Goal: Task Accomplishment & Management: Complete application form

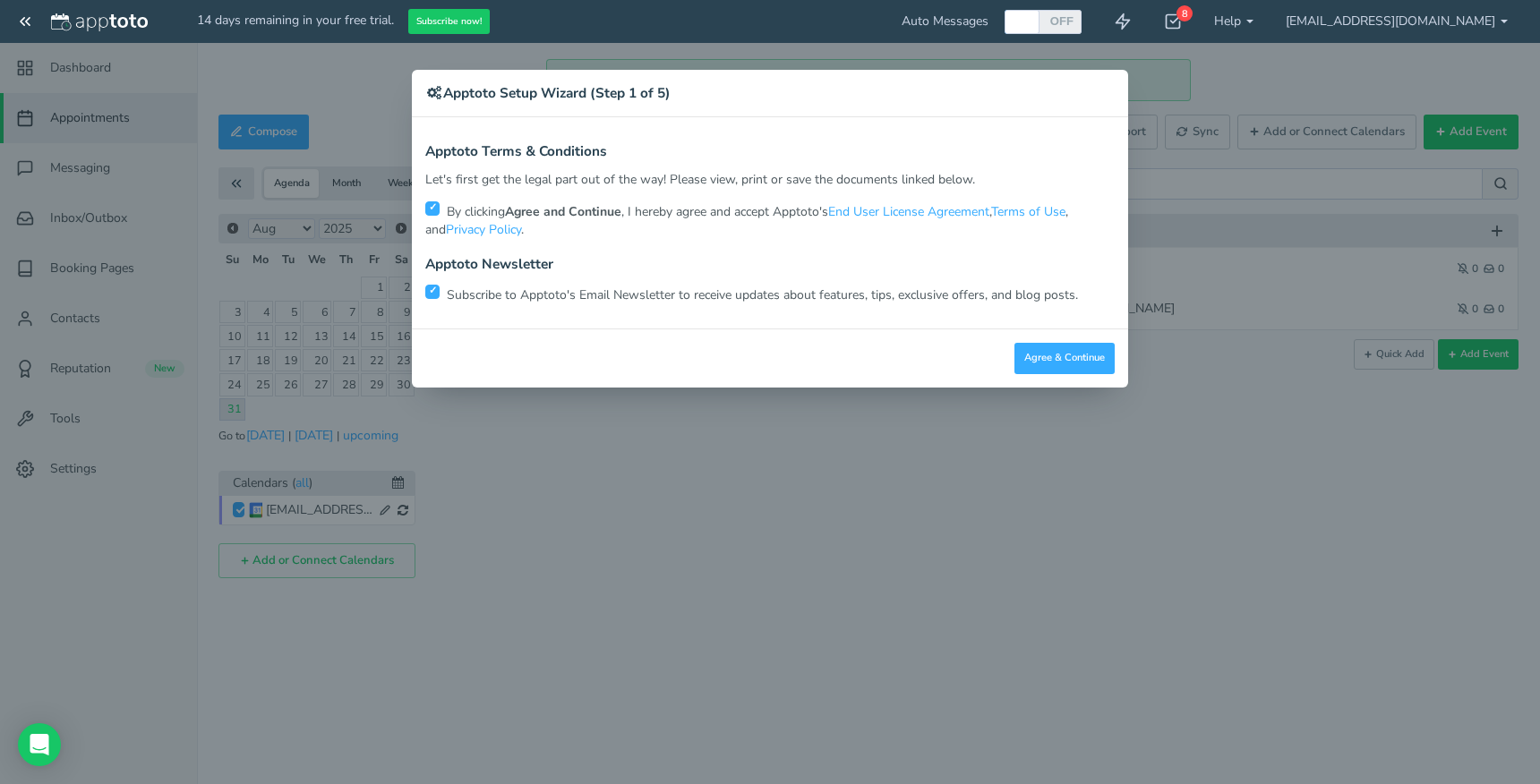
click at [435, 291] on input "checkbox" at bounding box center [432, 292] width 15 height 15
checkbox input "false"
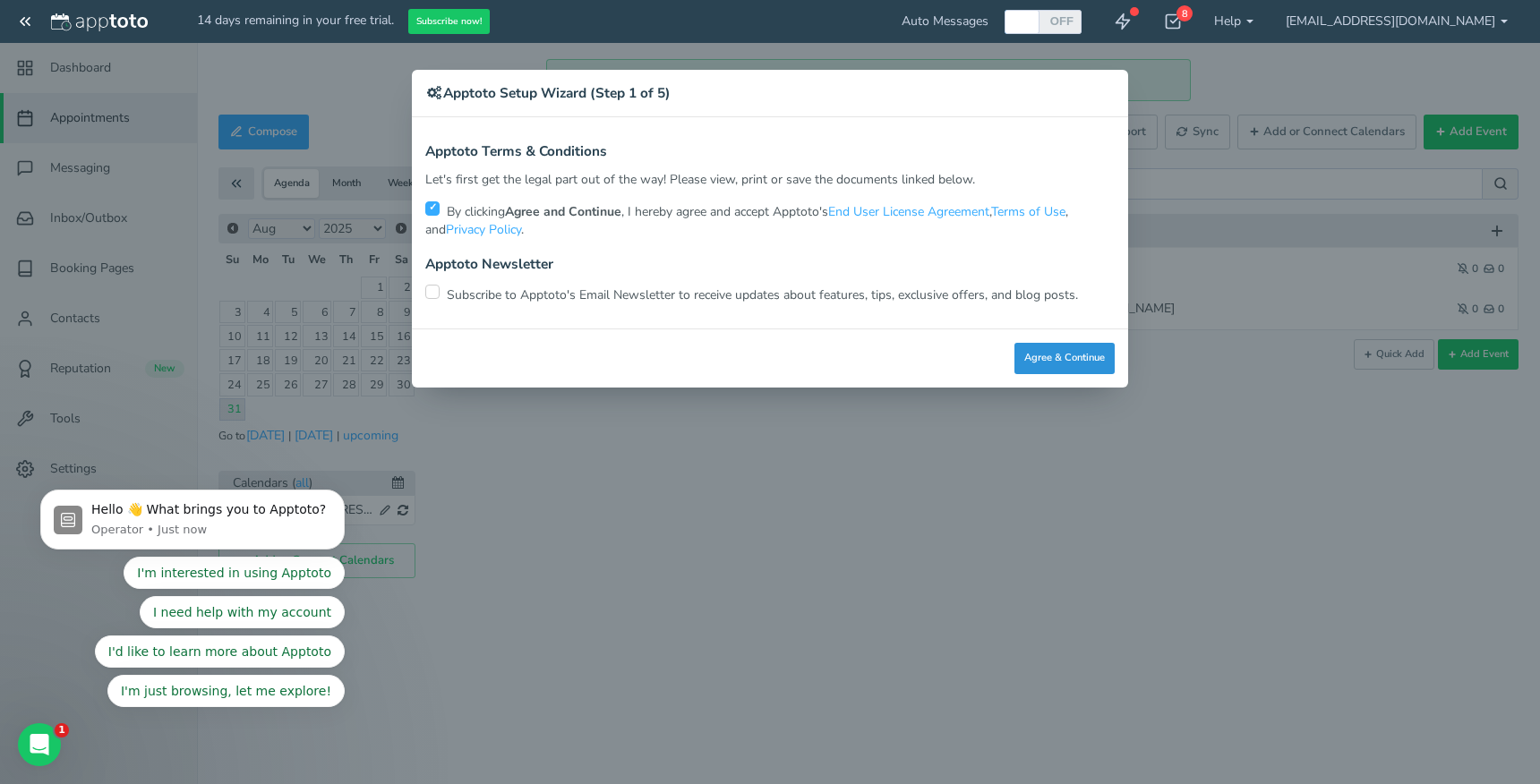
click at [1049, 359] on button "Agree & Continue" at bounding box center [1064, 358] width 101 height 32
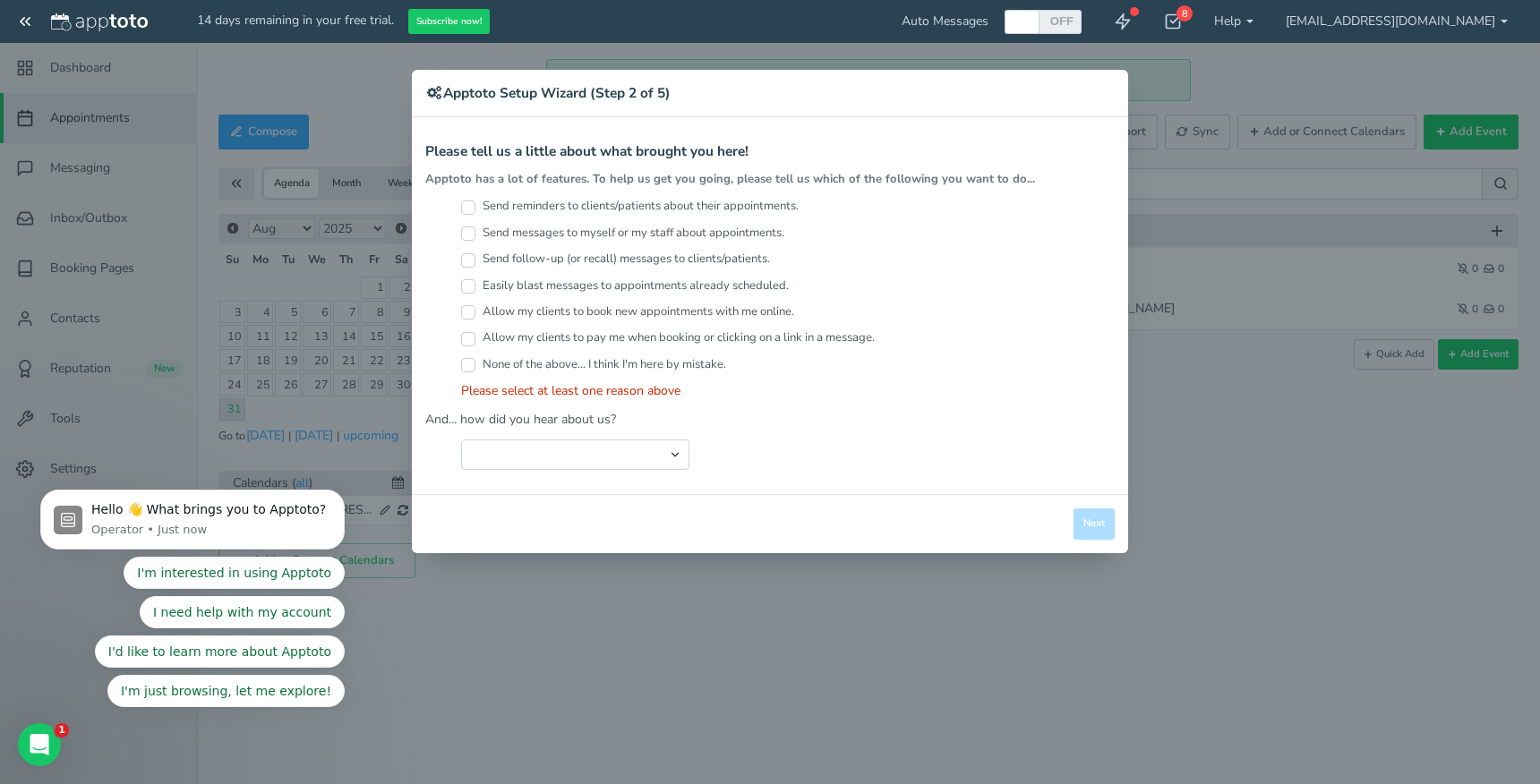
click at [465, 205] on input "Send reminders to clients/patients about their appointments." at bounding box center [469, 208] width 15 height 15
checkbox input "true"
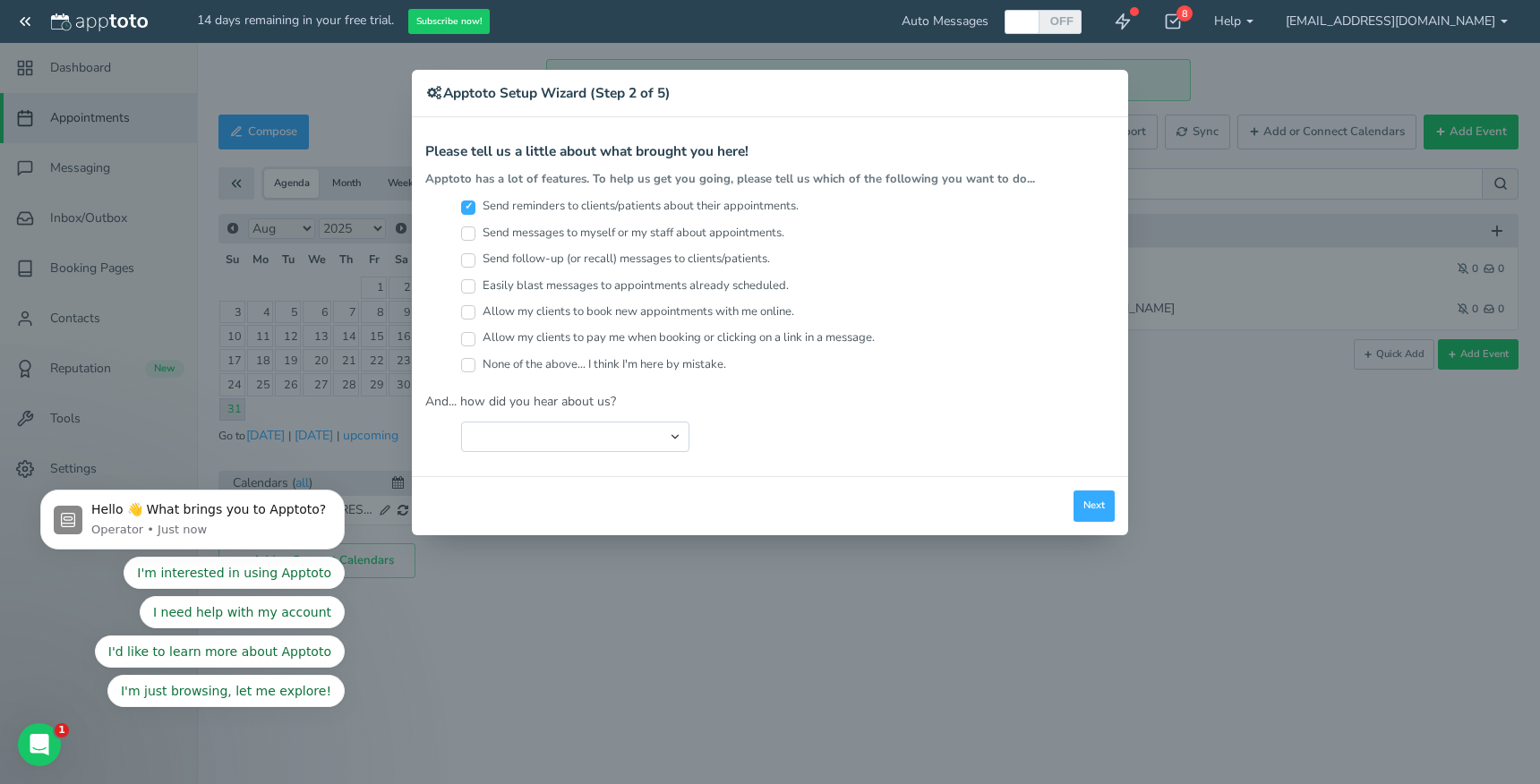
click at [468, 309] on input "Allow my clients to book new appointments with me online." at bounding box center [469, 313] width 15 height 15
checkbox input "true"
click at [644, 433] on select "Search Engine (Google, Yahoo, Bing, etc.) Search Engine Advertisement Blog Post…" at bounding box center [576, 437] width 228 height 31
select select "string:Other"
click at [461, 421] on select "Search Engine (Google, Yahoo, Bing, etc.) Search Engine Advertisement Blog Post…" at bounding box center [576, 437] width 228 height 31
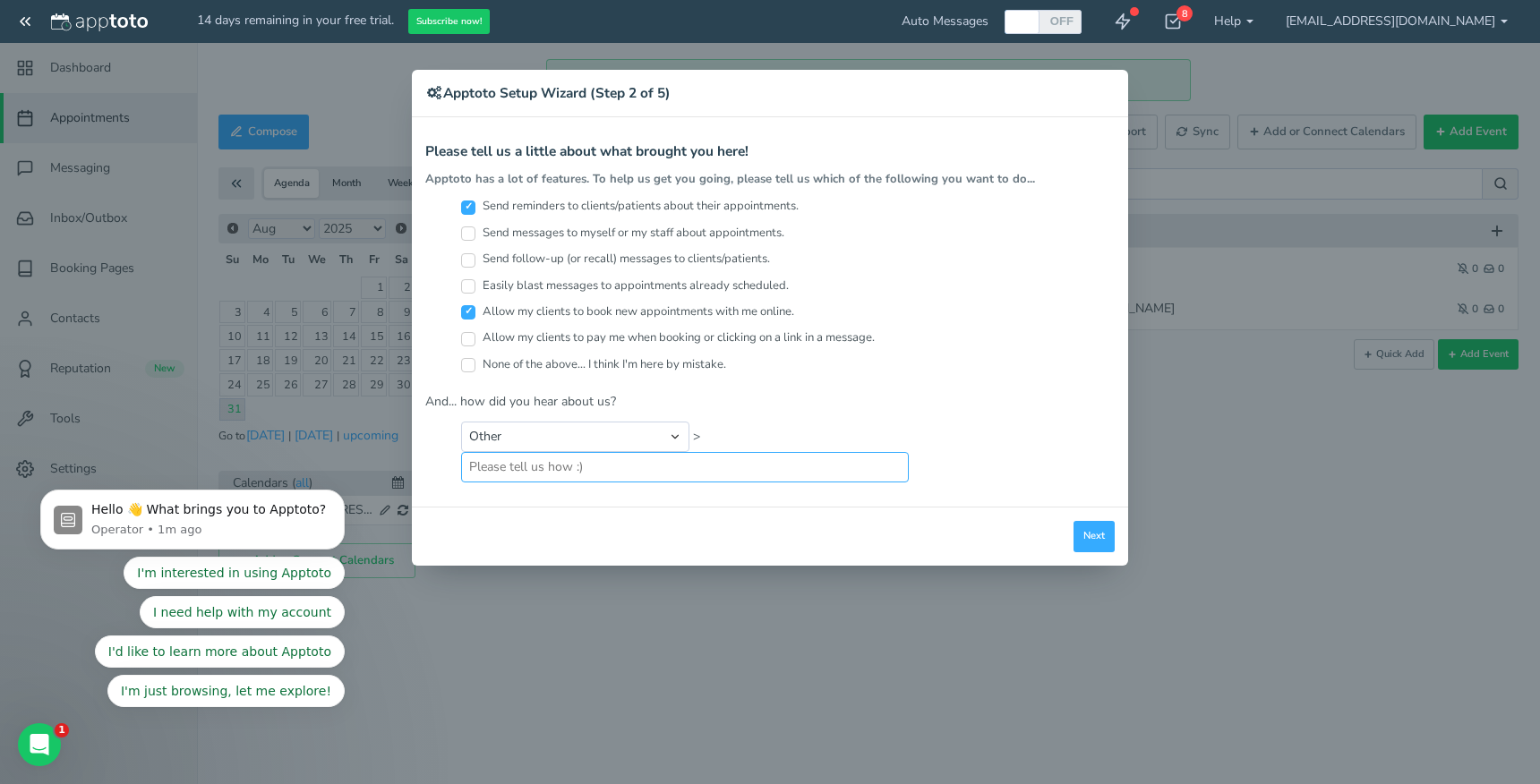
click at [801, 468] on input "text" at bounding box center [685, 468] width 448 height 31
type input "chat gpt"
click at [1097, 521] on button "Next" at bounding box center [1093, 537] width 41 height 32
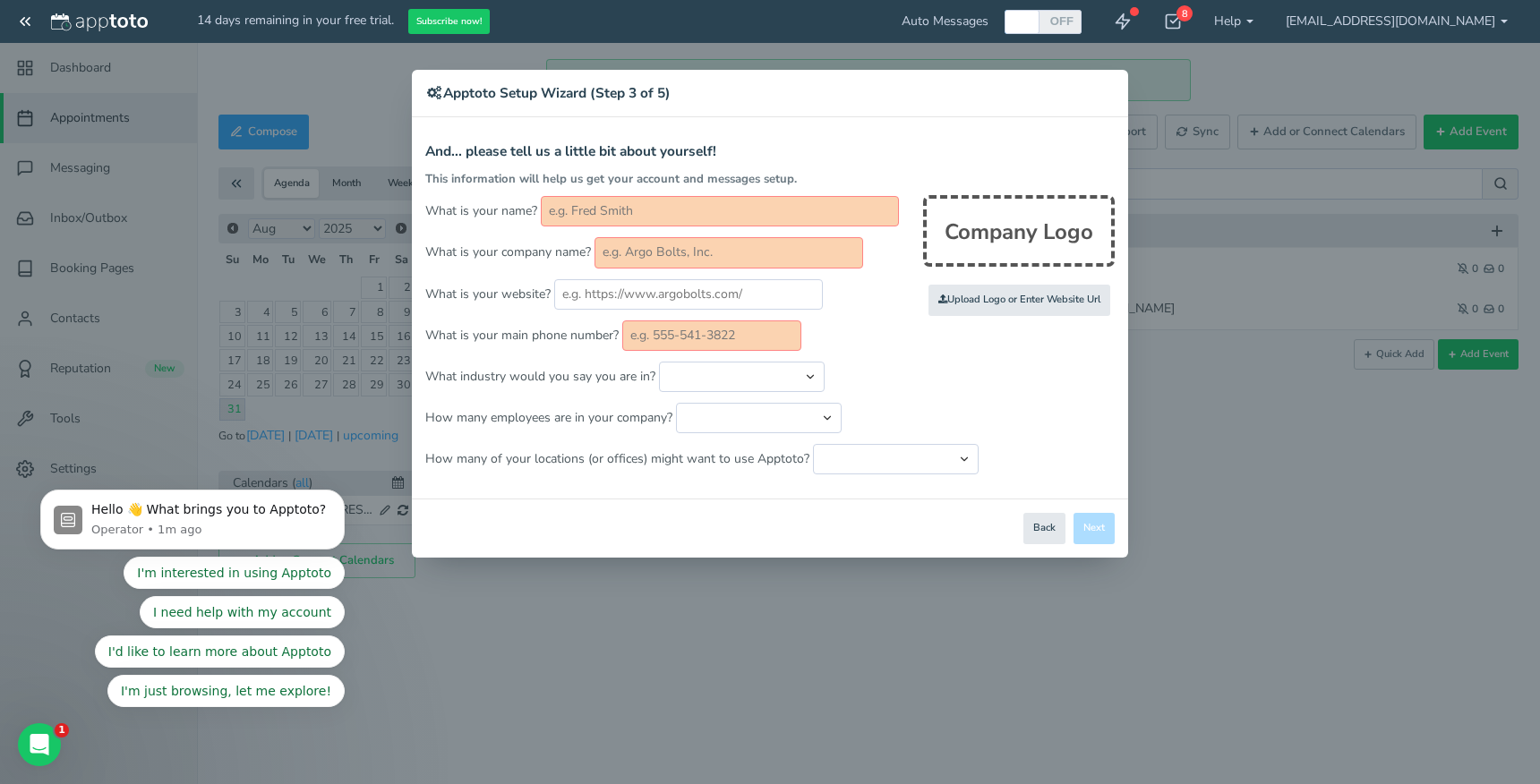
click at [748, 209] on input "text" at bounding box center [720, 211] width 358 height 31
type input "[PERSON_NAME]"
type input "006-31-2020"
type input "4083143670"
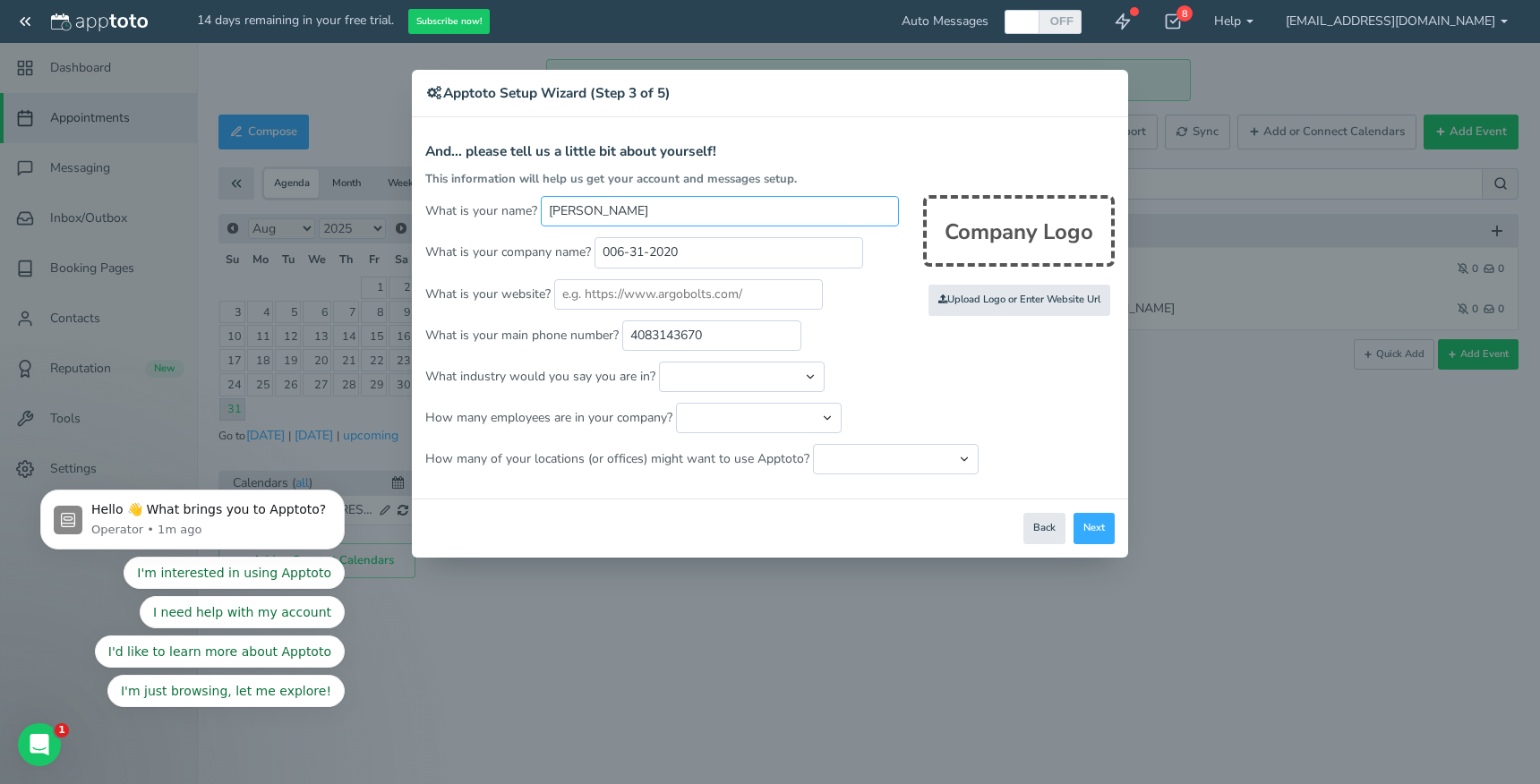
click at [646, 219] on input "[PERSON_NAME]" at bounding box center [720, 211] width 358 height 31
type input "[PERSON_NAME]"
click at [645, 253] on input "006-31-2020" at bounding box center [729, 253] width 268 height 31
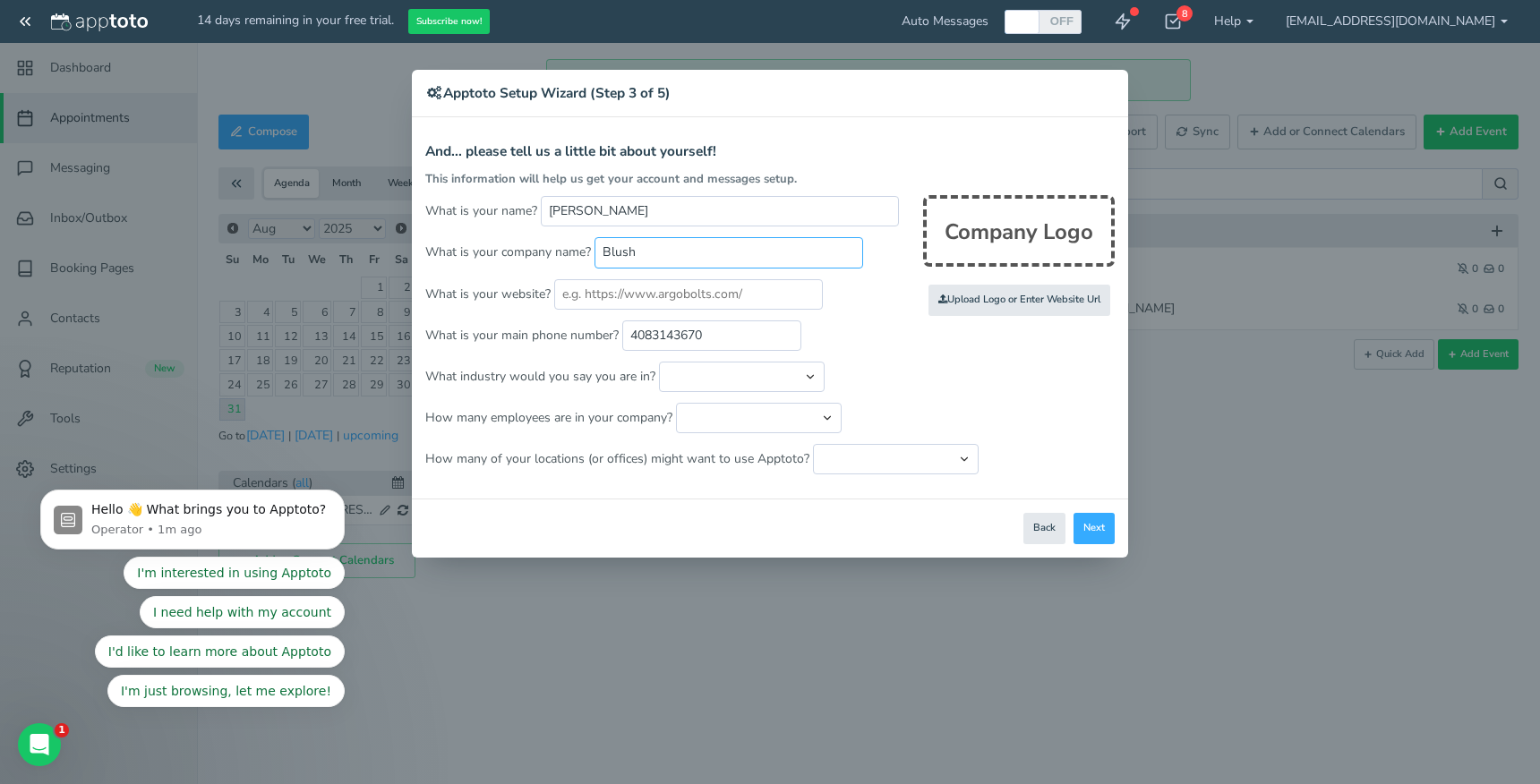
type input "BlushSecrets By [PERSON_NAME] LLC"
click at [667, 301] on input "text" at bounding box center [688, 295] width 268 height 31
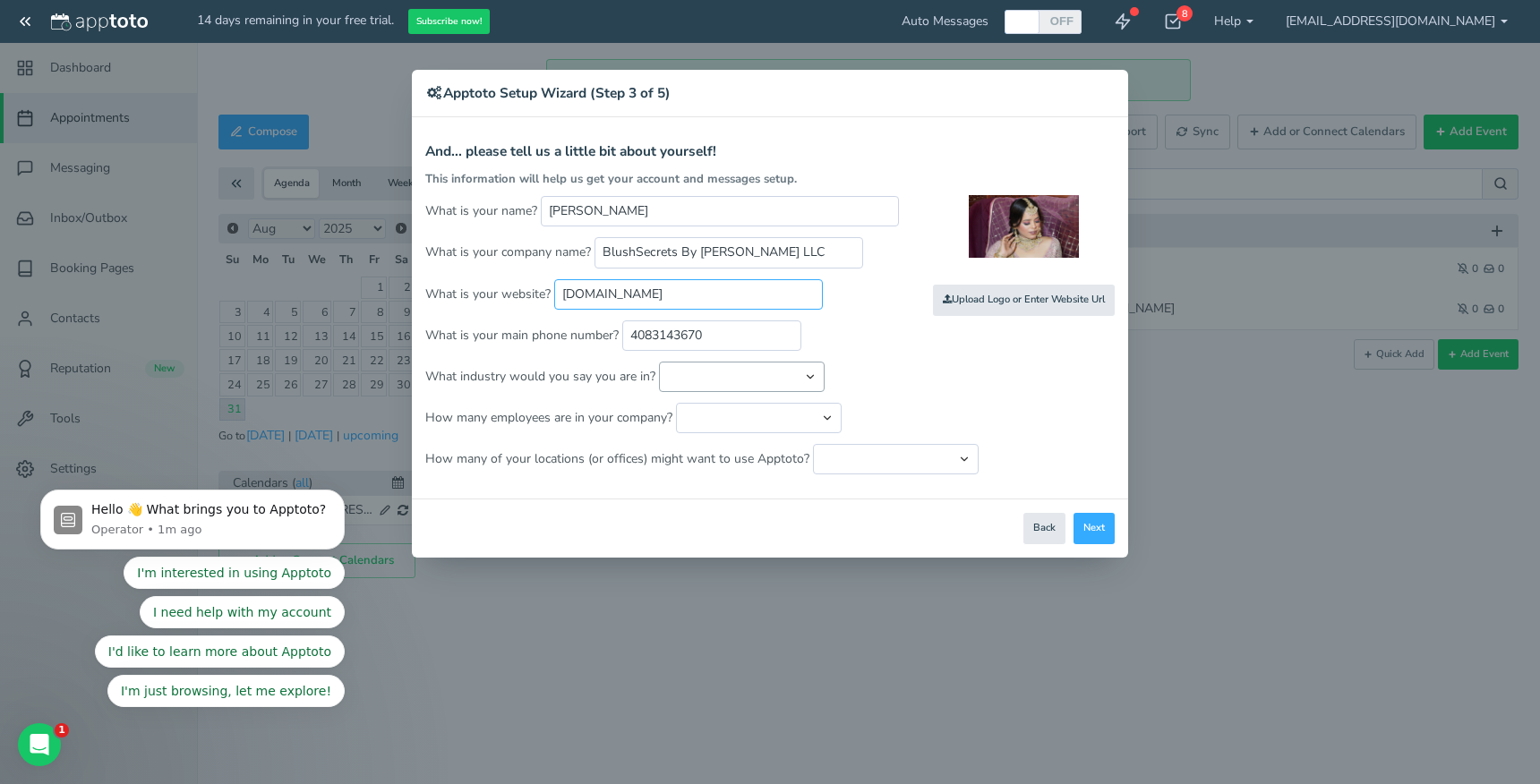
type input "[DOMAIN_NAME]"
click at [766, 383] on select "Automotive Cleaning Services Consulting Education - Classroom Education - Admis…" at bounding box center [741, 377] width 166 height 31
select select "string:Salon / Spa"
click at [659, 362] on select "Automotive Cleaning Services Consulting Education - Classroom Education - Admis…" at bounding box center [741, 377] width 166 height 31
click at [735, 419] on select "Just me 1 to 5 6 to 10 11 to 25 26 to 50 51 to 100 101 to 500 501 to 1000 More …" at bounding box center [759, 419] width 166 height 31
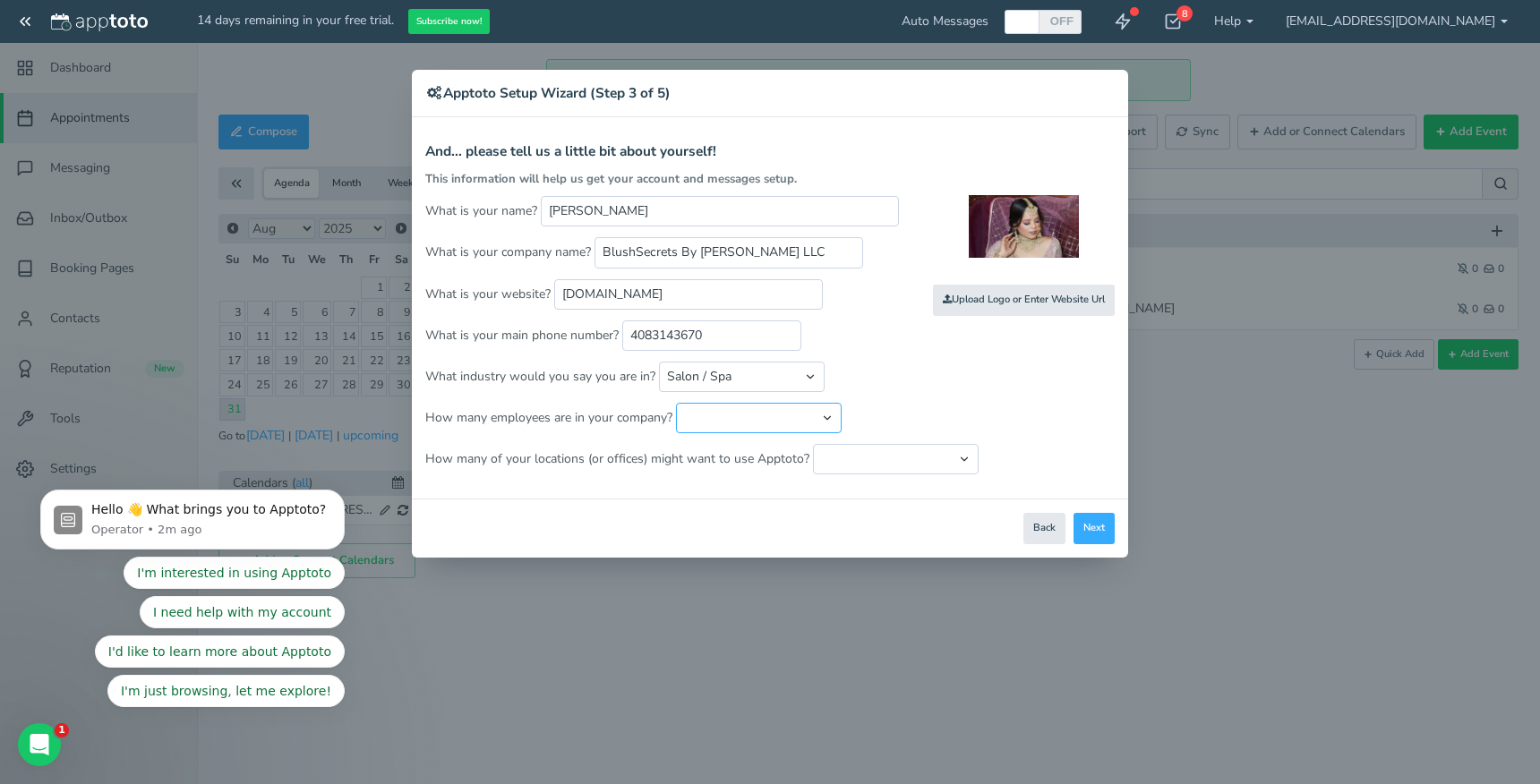
select select "string:1"
click at [676, 403] on select "Just me 1 to 5 6 to 10 11 to 25 26 to 50 51 to 100 101 to 500 501 to 1000 More …" at bounding box center [759, 419] width 166 height 31
click at [905, 467] on select "Just one location 2 3 4 5 6 to 10 11 to 25 26 to 50 More than 50" at bounding box center [896, 460] width 166 height 31
select select "string:1"
click at [813, 444] on select "Just one location 2 3 4 5 6 to 10 11 to 25 26 to 50 More than 50" at bounding box center [896, 460] width 166 height 31
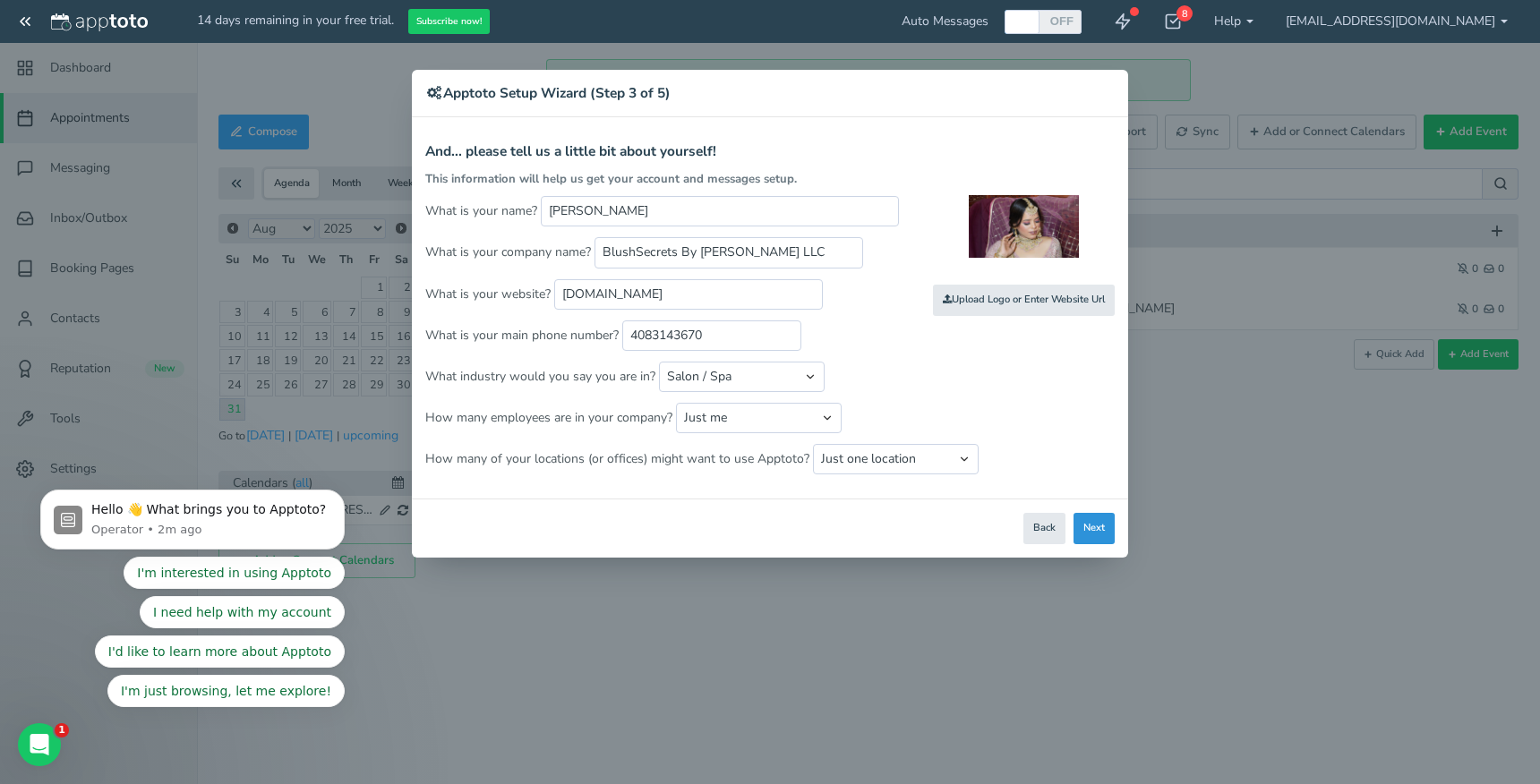
click at [1108, 529] on button "Next" at bounding box center [1093, 528] width 41 height 32
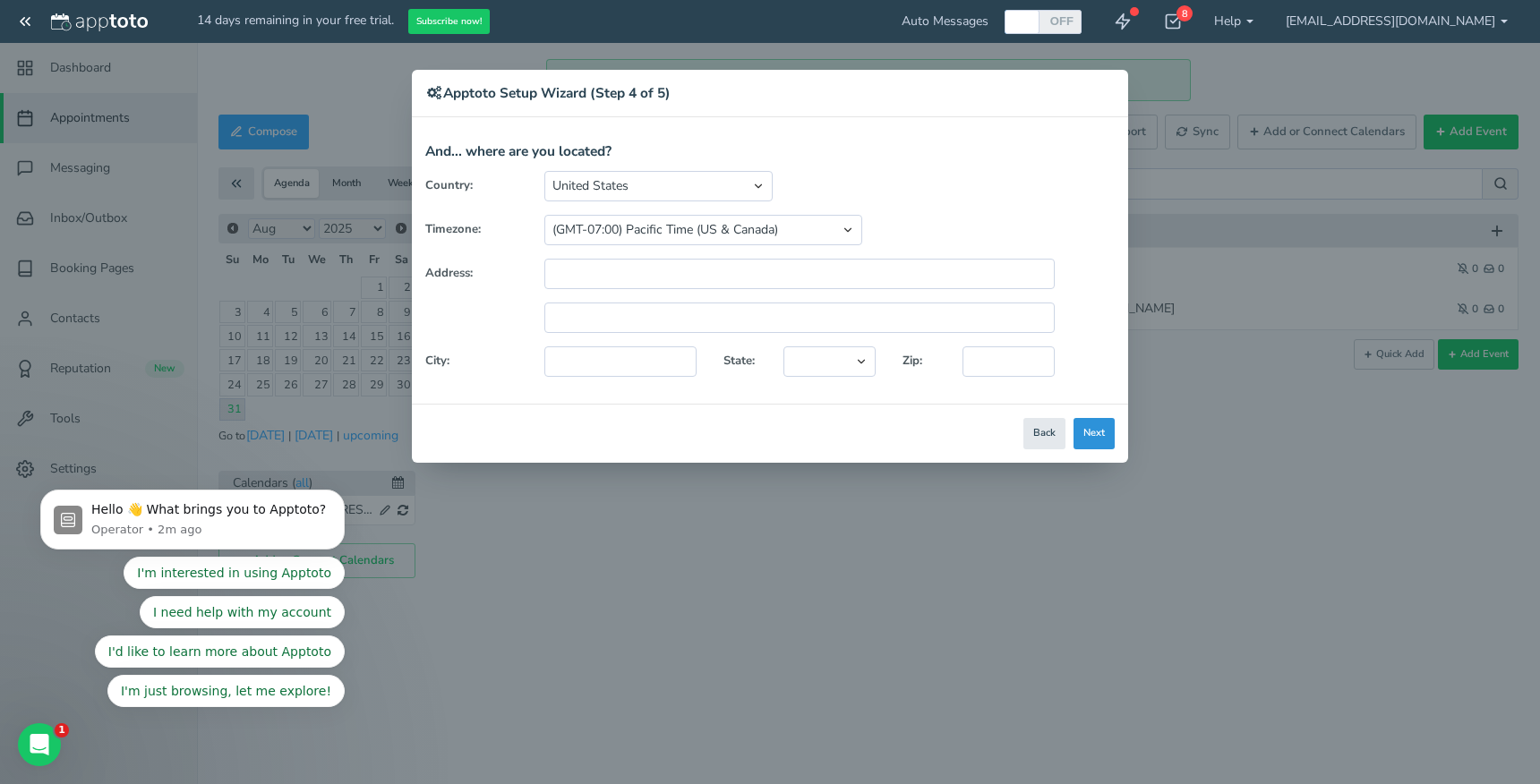
click at [1099, 431] on button "Next" at bounding box center [1093, 433] width 41 height 32
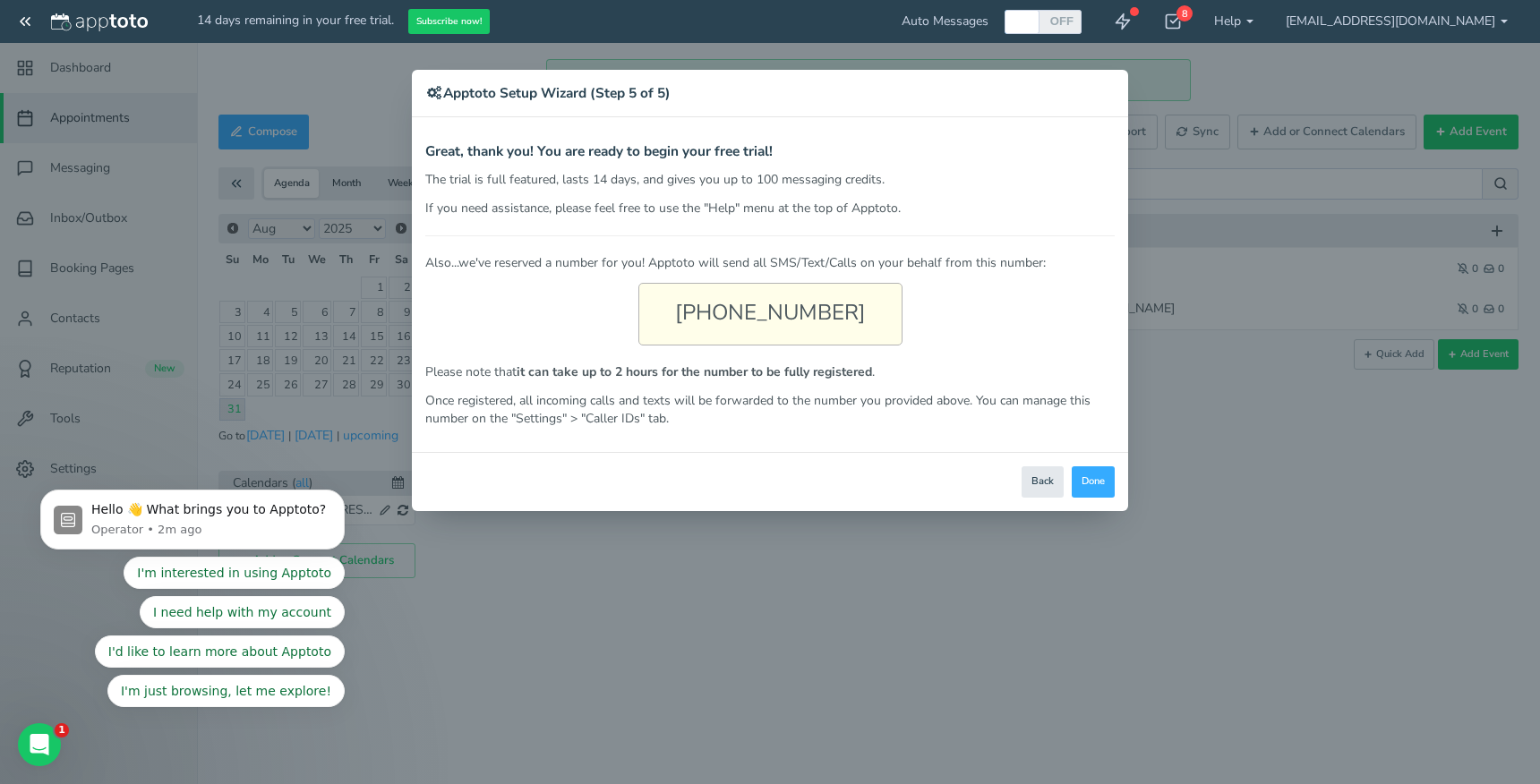
click at [803, 308] on div "[PHONE_NUMBER]" at bounding box center [770, 314] width 264 height 63
click at [840, 351] on div "Also...we've reserved a number for you! Apptoto will send all SMS/Text/Calls on…" at bounding box center [770, 332] width 690 height 192
click at [1094, 477] on button "Done" at bounding box center [1092, 482] width 43 height 32
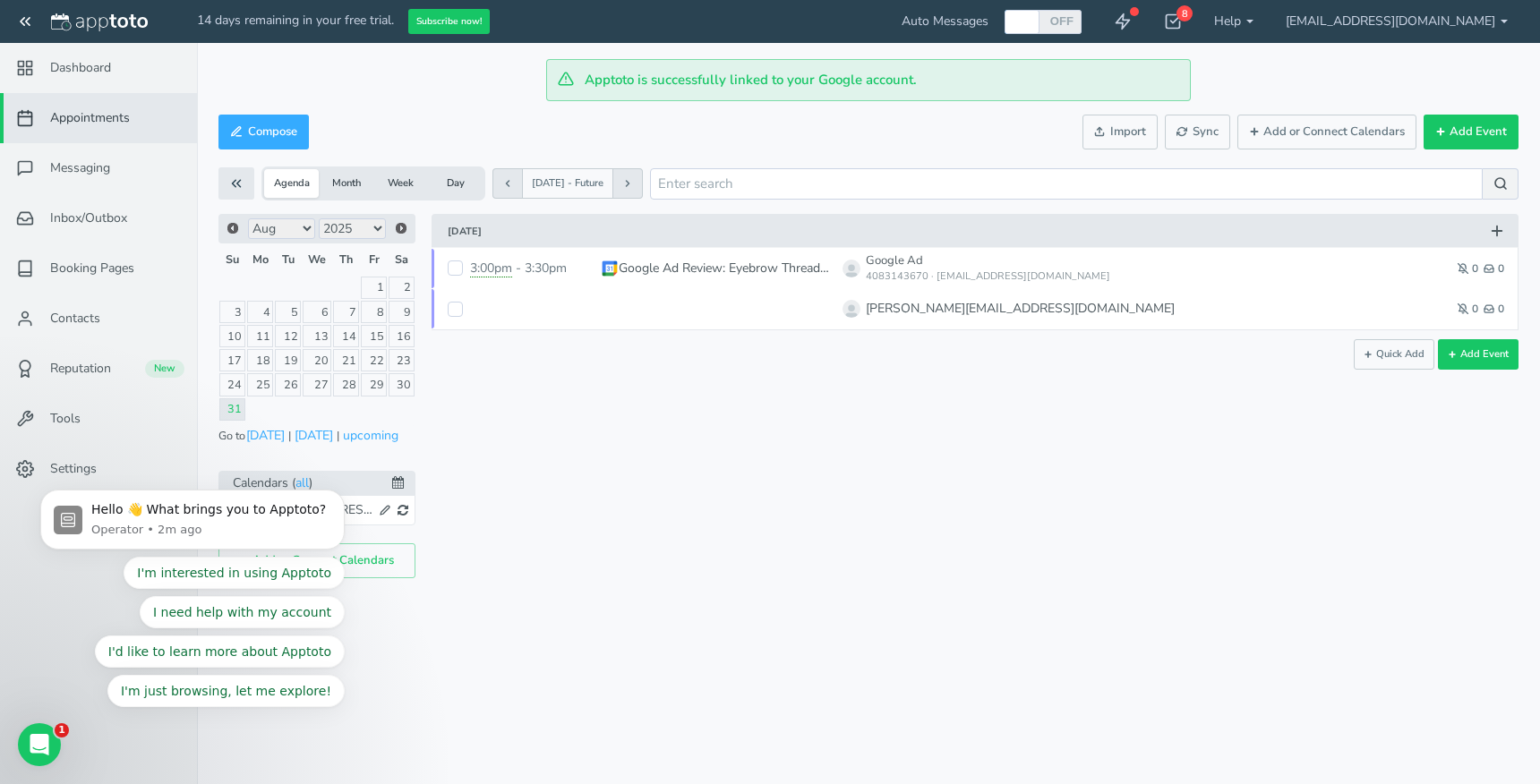
click at [297, 227] on select "Jan Feb Mar Apr May Jun [DATE] Aug Sep Oct Nov Dec" at bounding box center [282, 228] width 67 height 21
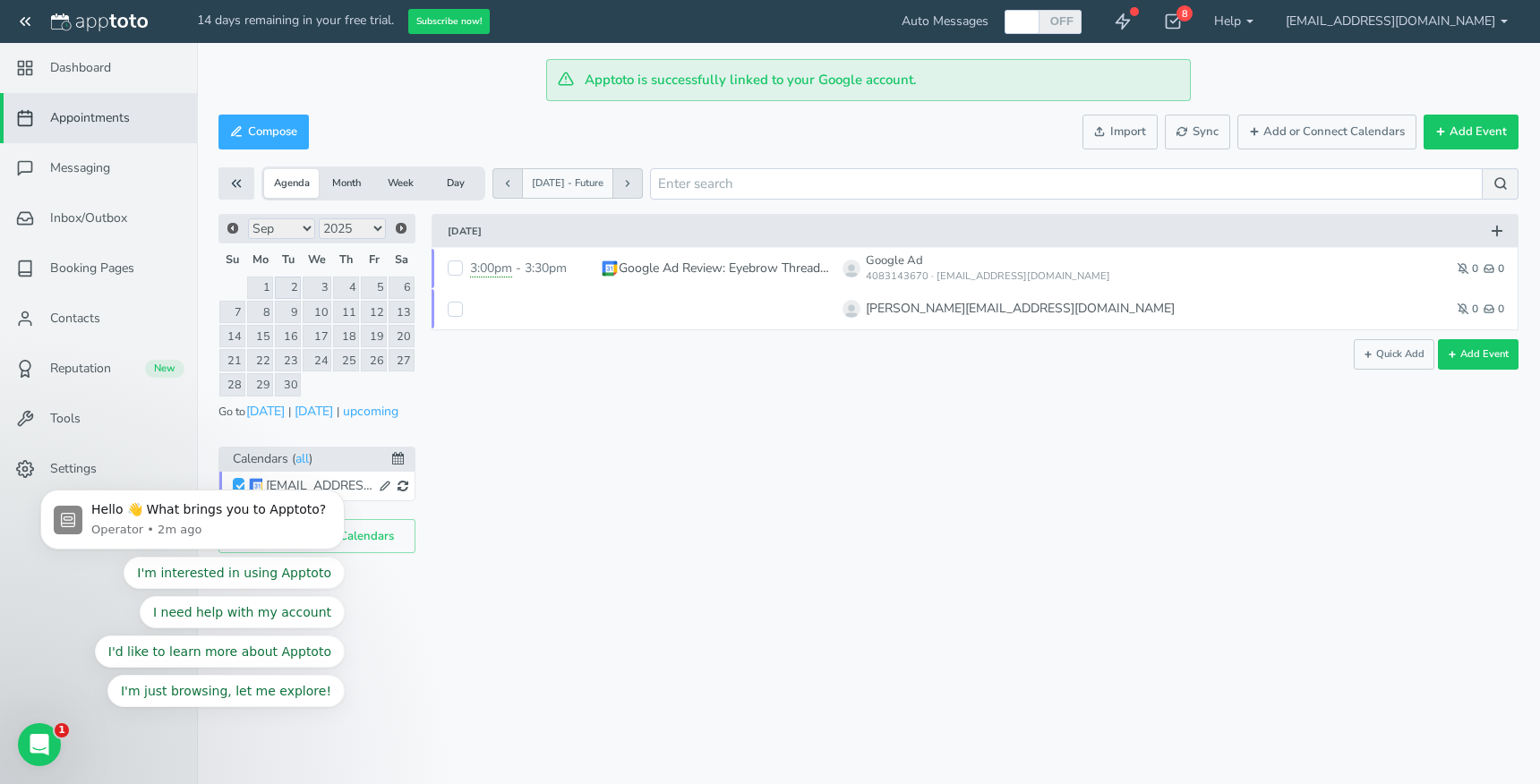
click at [291, 289] on link "2" at bounding box center [287, 287] width 26 height 23
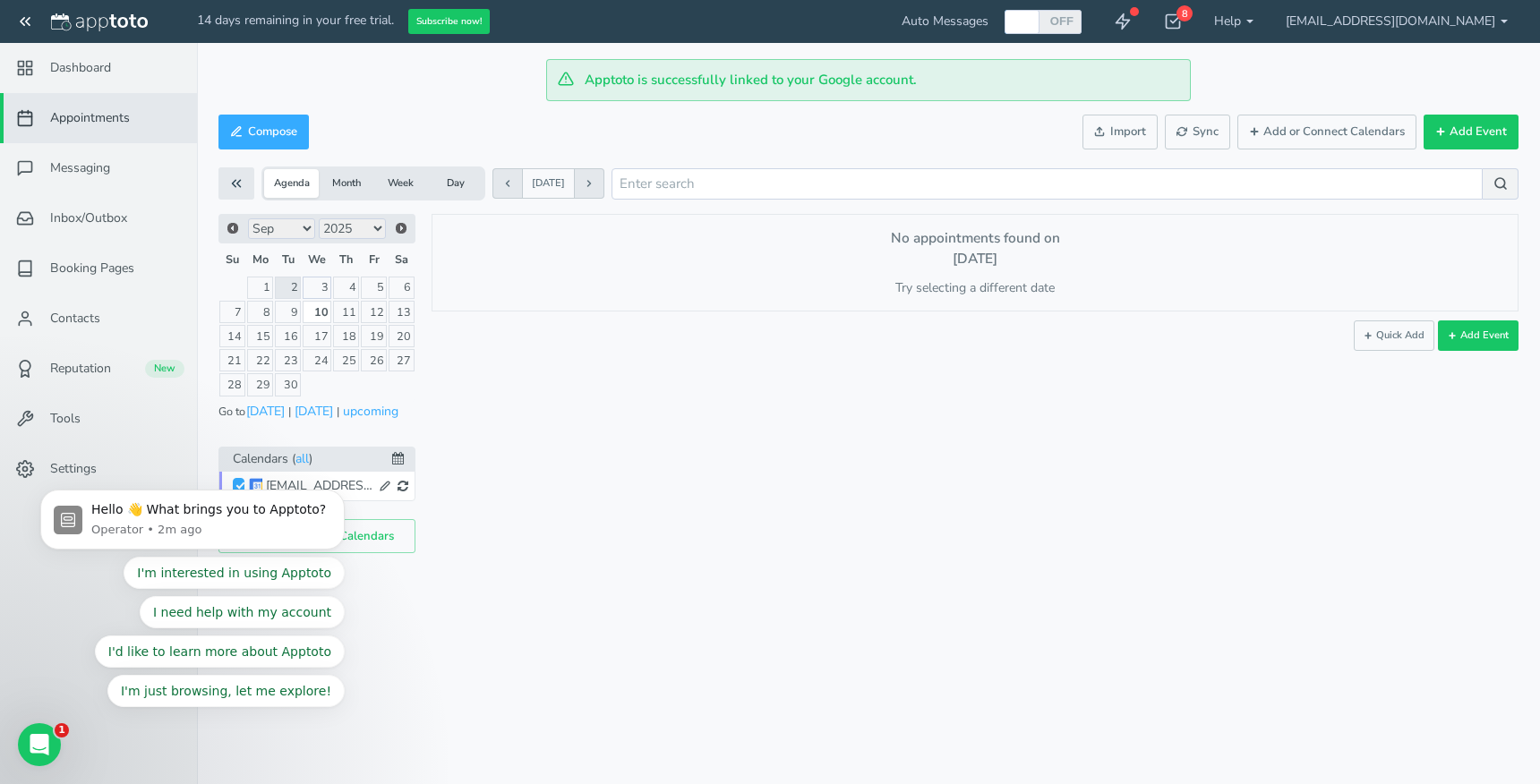
click at [320, 289] on link "3" at bounding box center [317, 287] width 29 height 23
click at [499, 187] on button at bounding box center [507, 184] width 30 height 31
click at [76, 65] on span "Dashboard" at bounding box center [80, 68] width 61 height 18
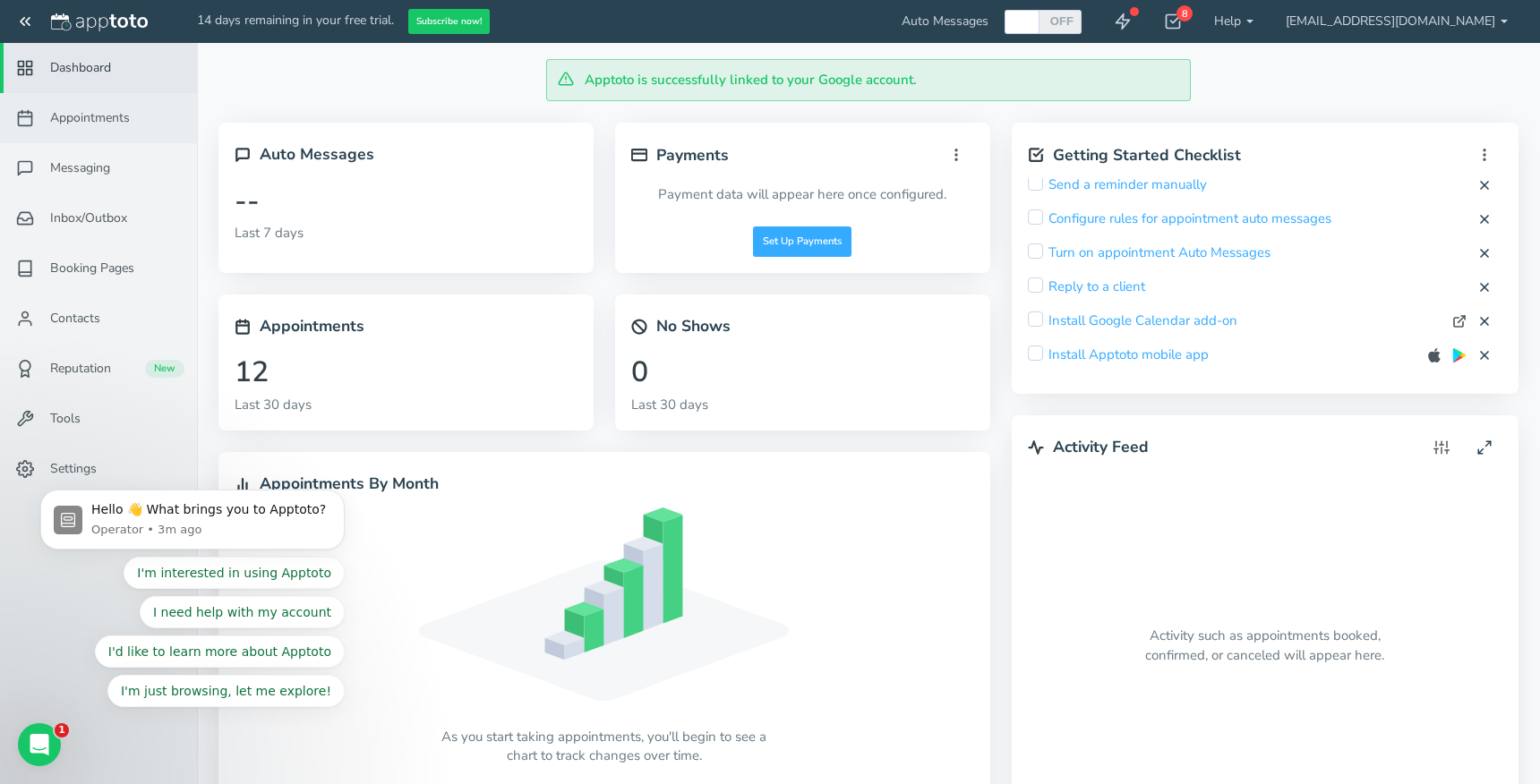
click at [95, 125] on span "Appointments" at bounding box center [90, 119] width 80 height 18
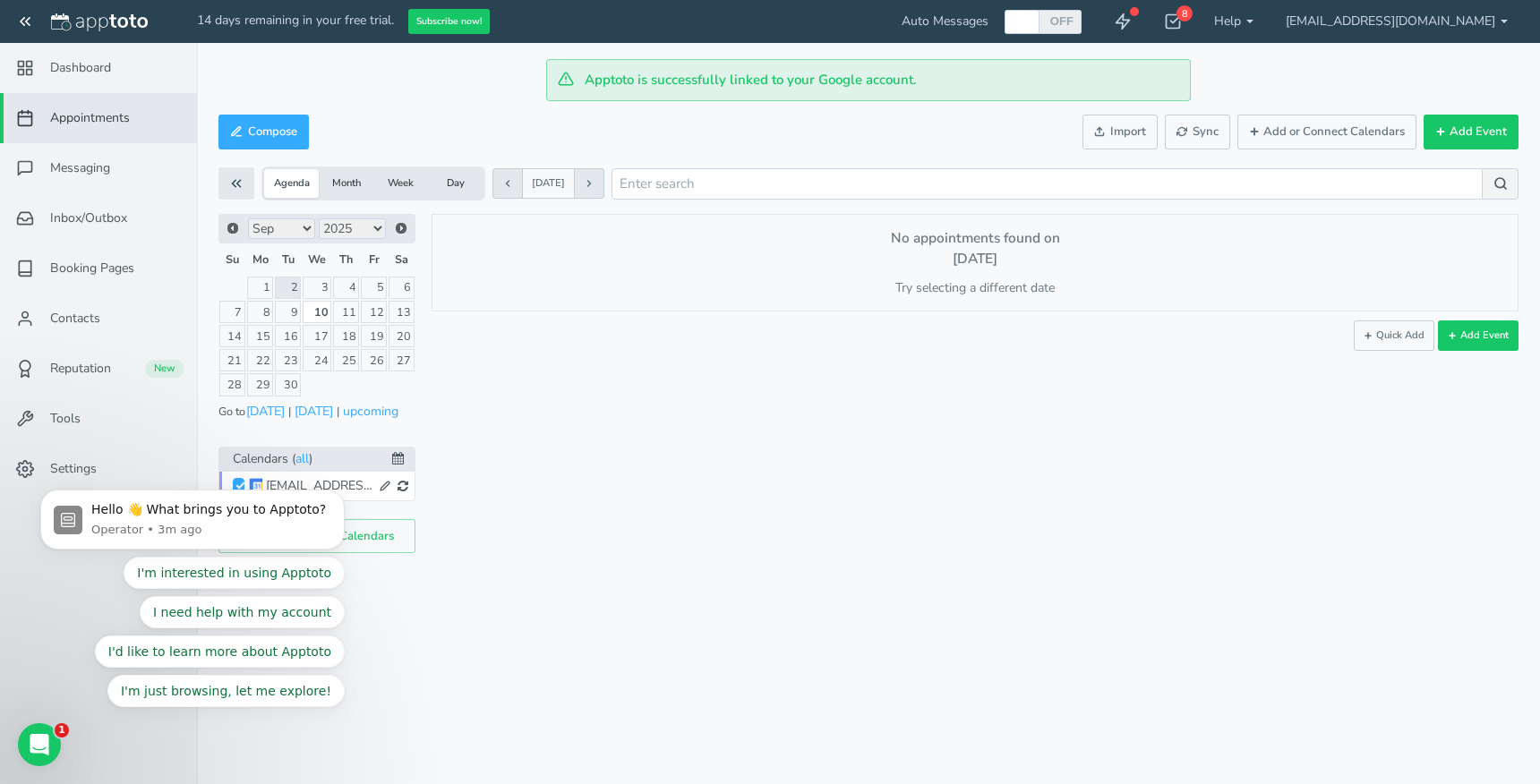
click at [354, 187] on button "Month" at bounding box center [346, 184] width 54 height 29
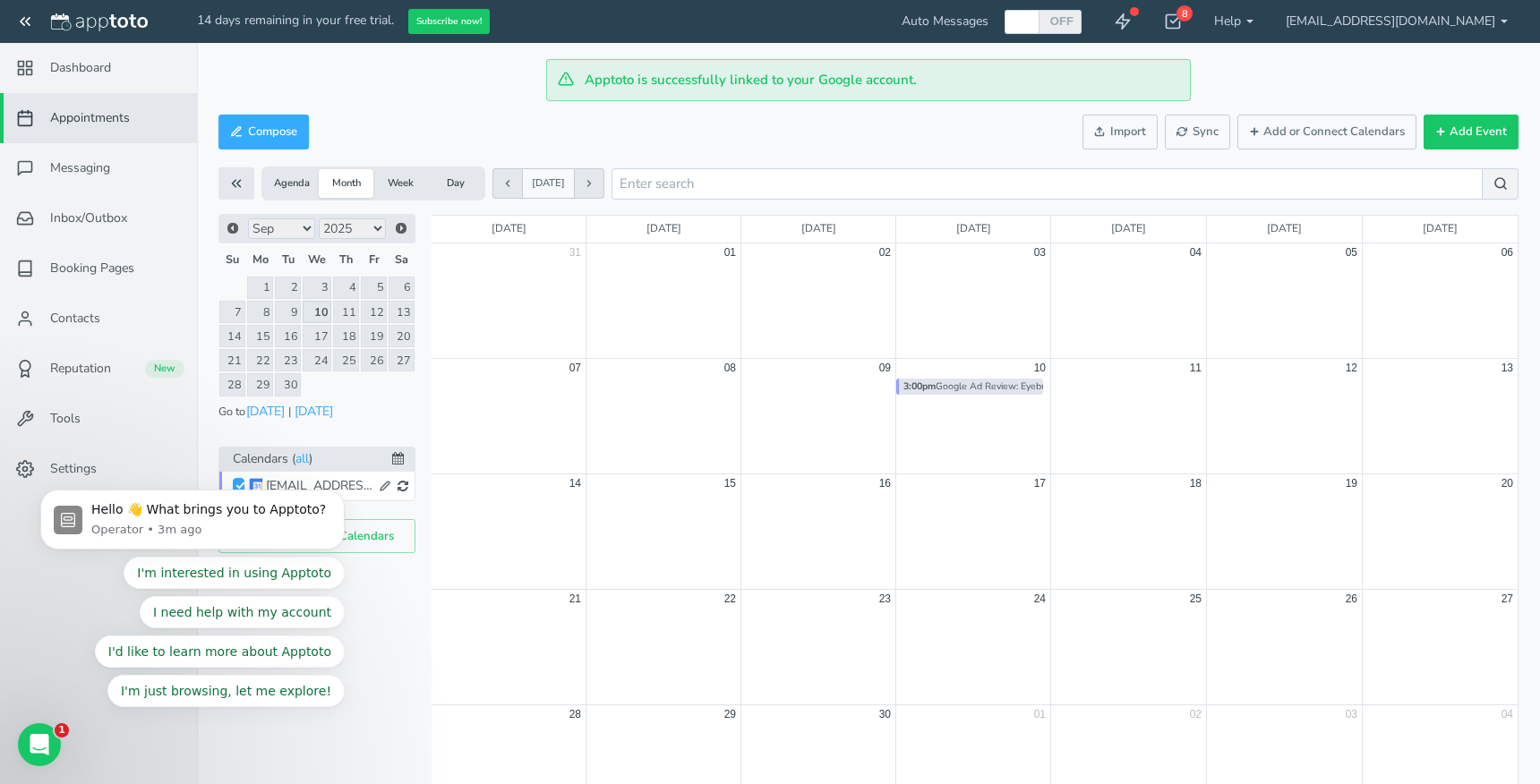
click at [323, 310] on link "10" at bounding box center [317, 312] width 29 height 23
click at [972, 440] on div at bounding box center [973, 426] width 155 height 97
click at [91, 268] on span "Booking Pages" at bounding box center [92, 268] width 84 height 18
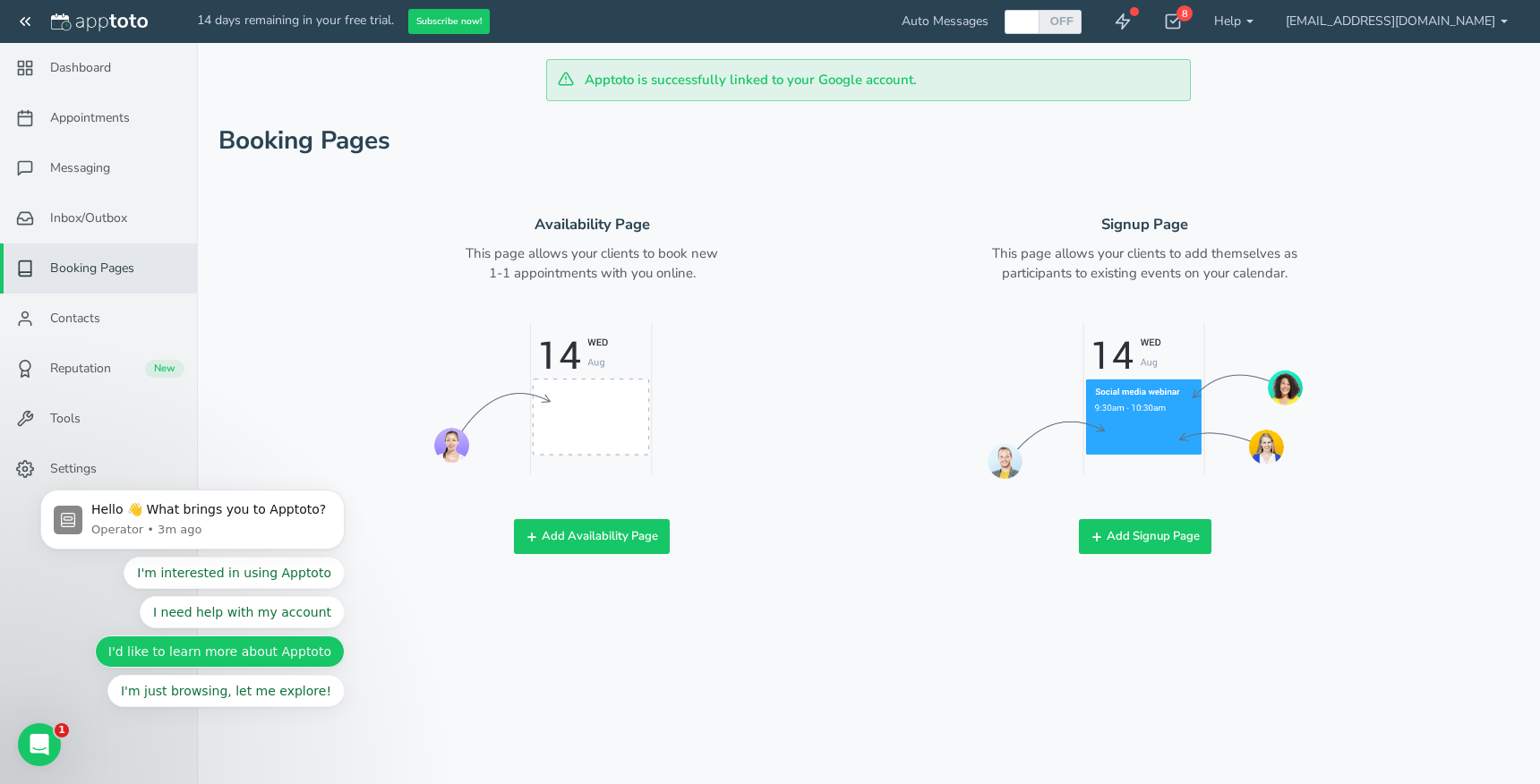
click at [277, 654] on button "I'd like to learn more about Apptoto" at bounding box center [220, 652] width 250 height 33
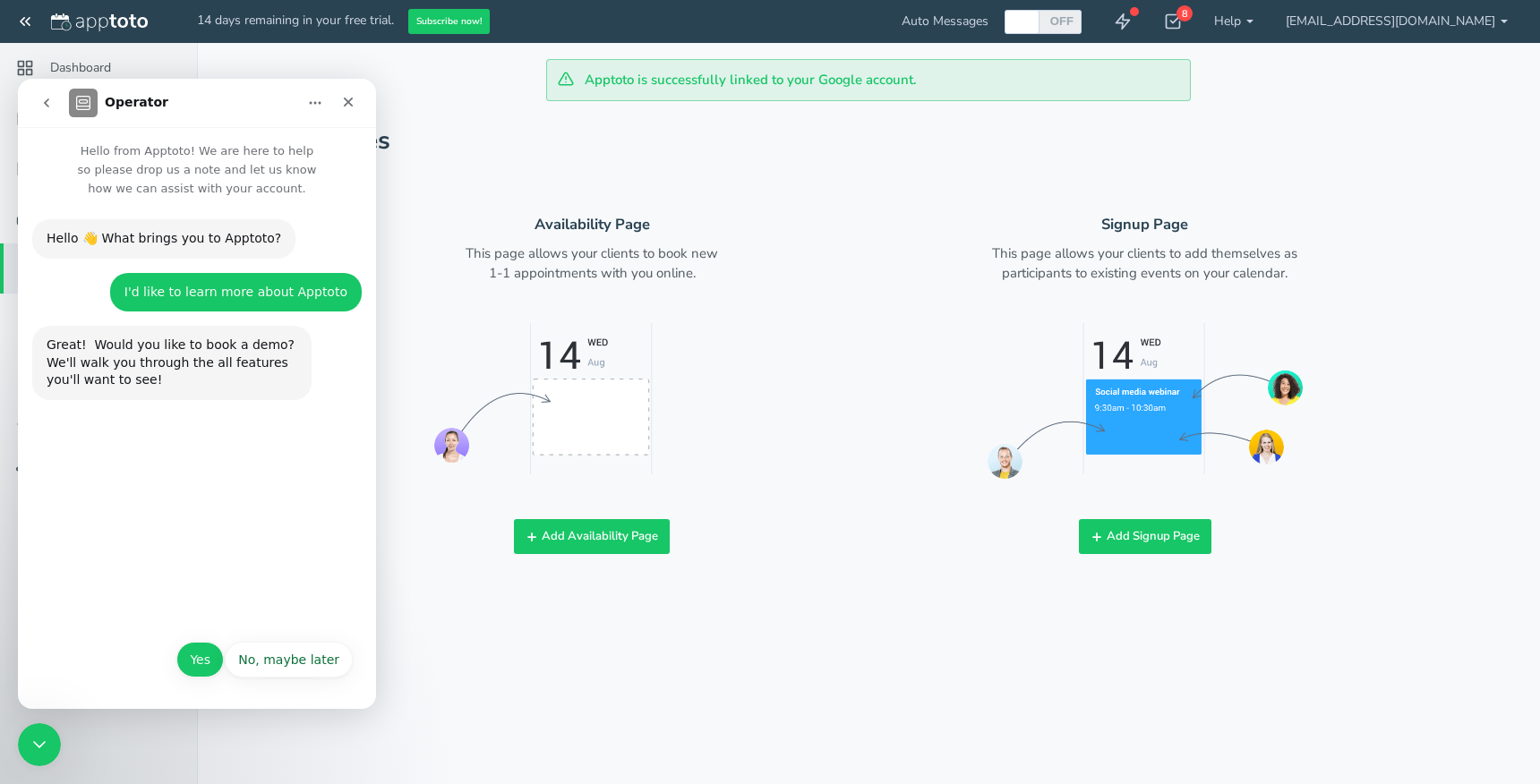
click at [194, 660] on button "Yes" at bounding box center [200, 660] width 47 height 36
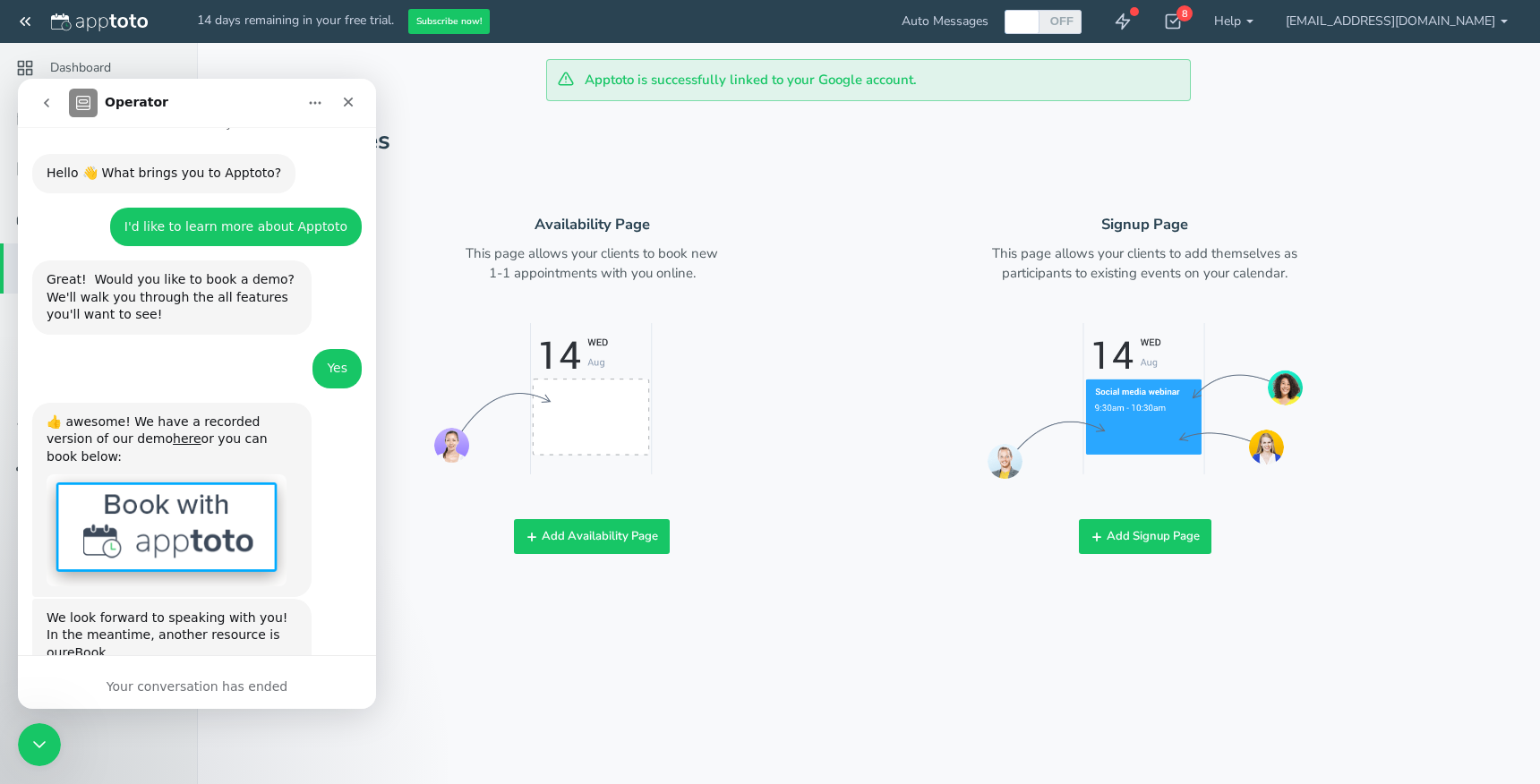
scroll to position [119, 0]
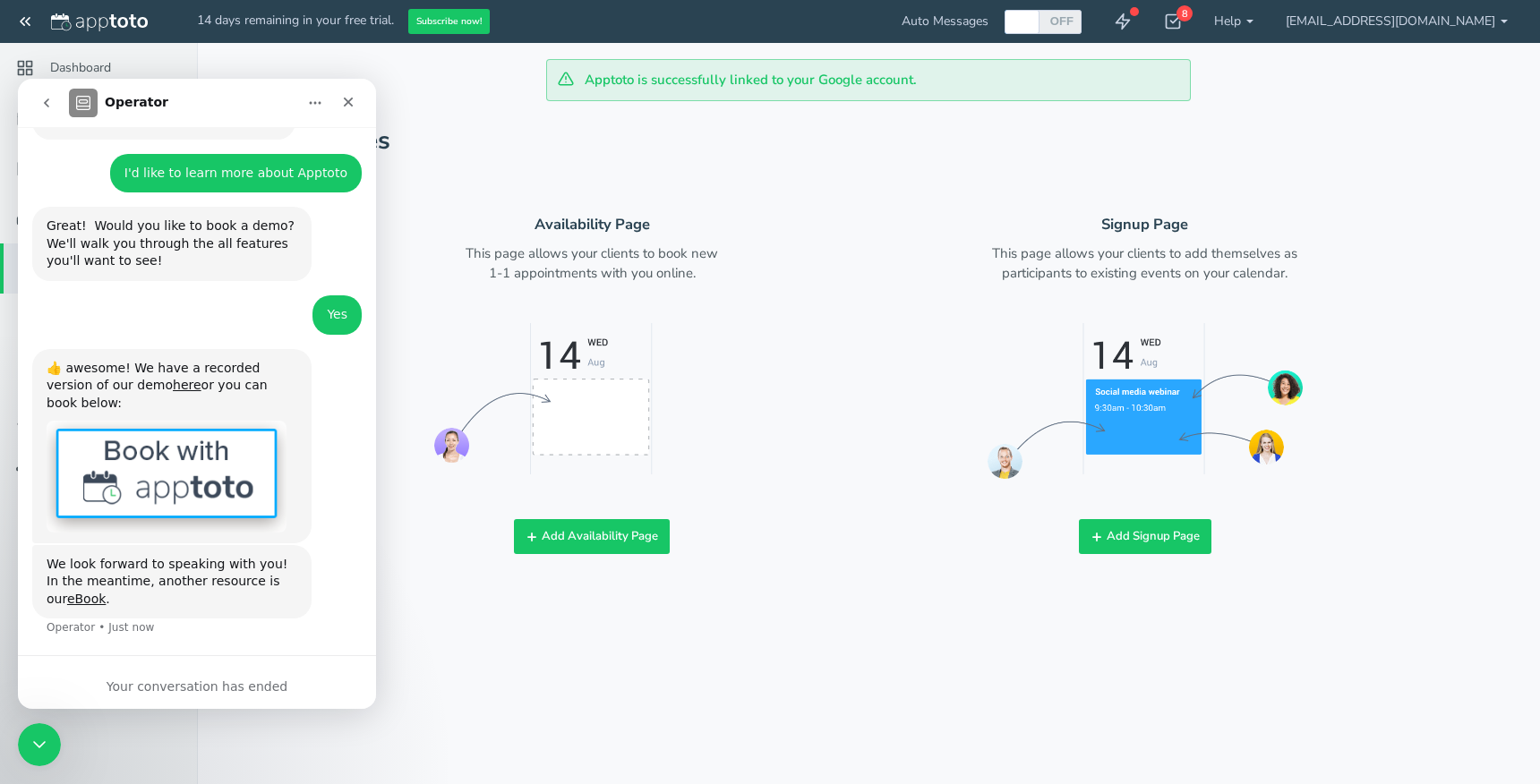
click at [174, 465] on img "Operator says…" at bounding box center [166, 476] width 240 height 111
click at [345, 100] on icon "Close" at bounding box center [348, 102] width 10 height 10
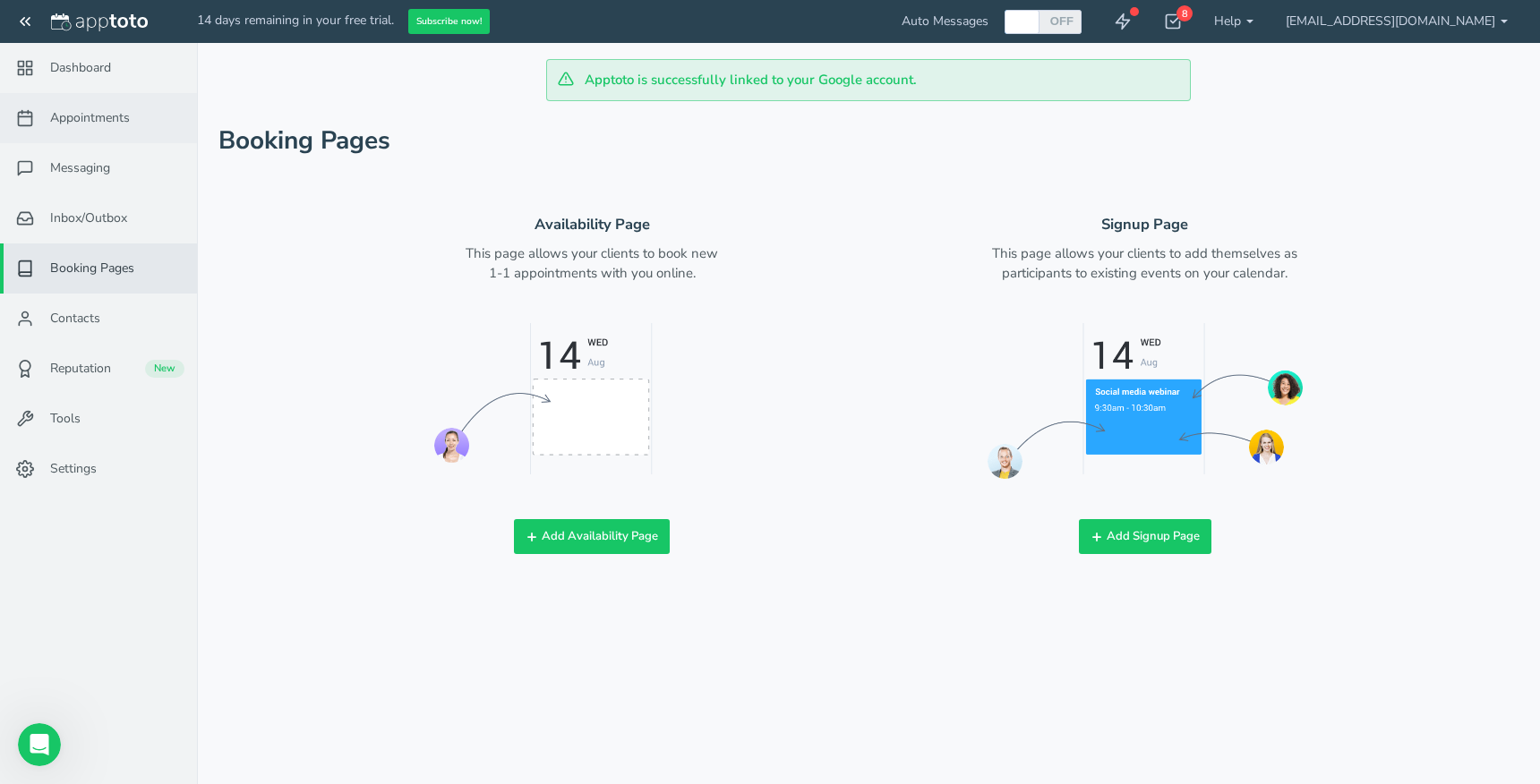
click at [100, 127] on link "Appointments" at bounding box center [98, 118] width 197 height 50
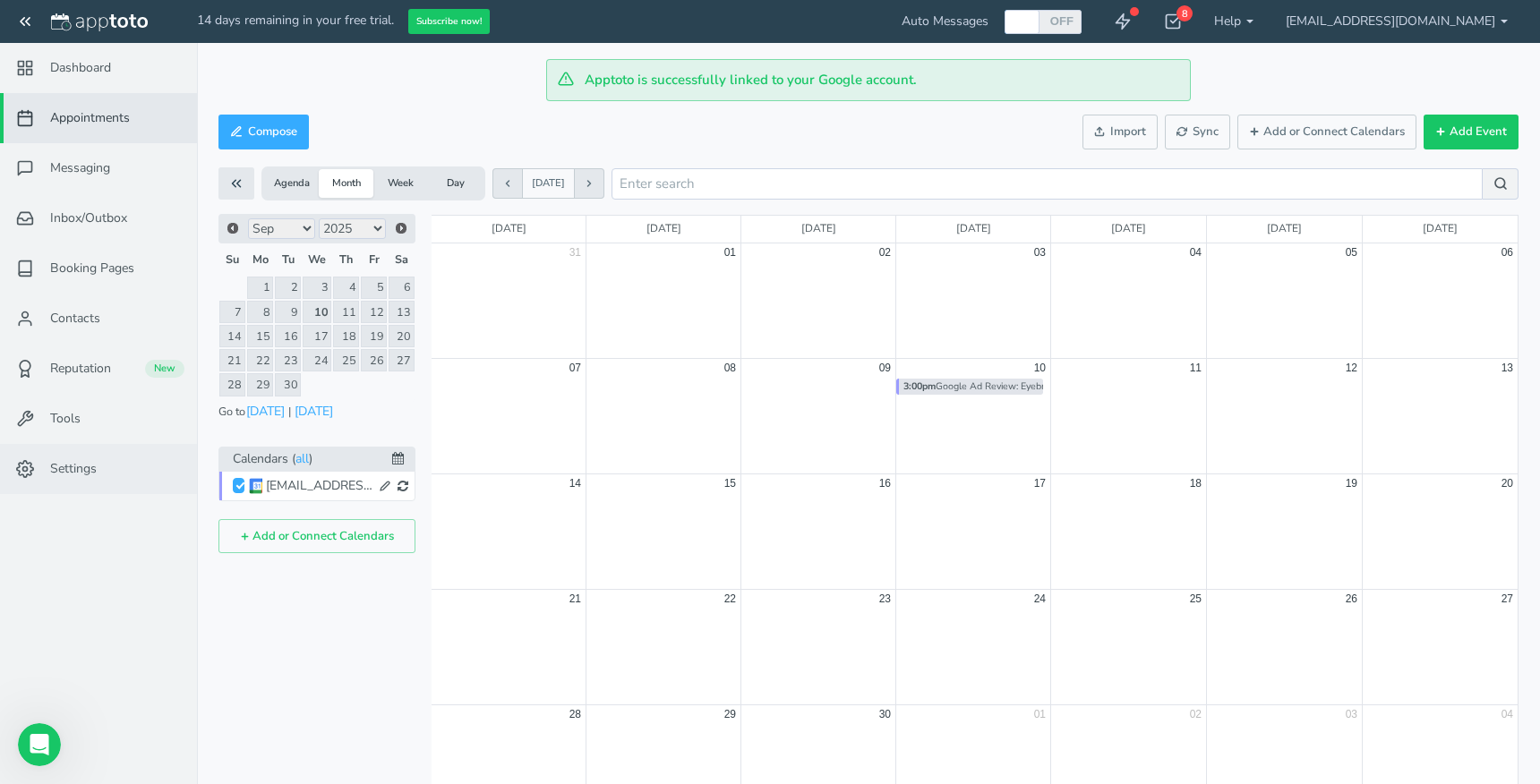
click at [76, 458] on link "Settings" at bounding box center [98, 469] width 197 height 50
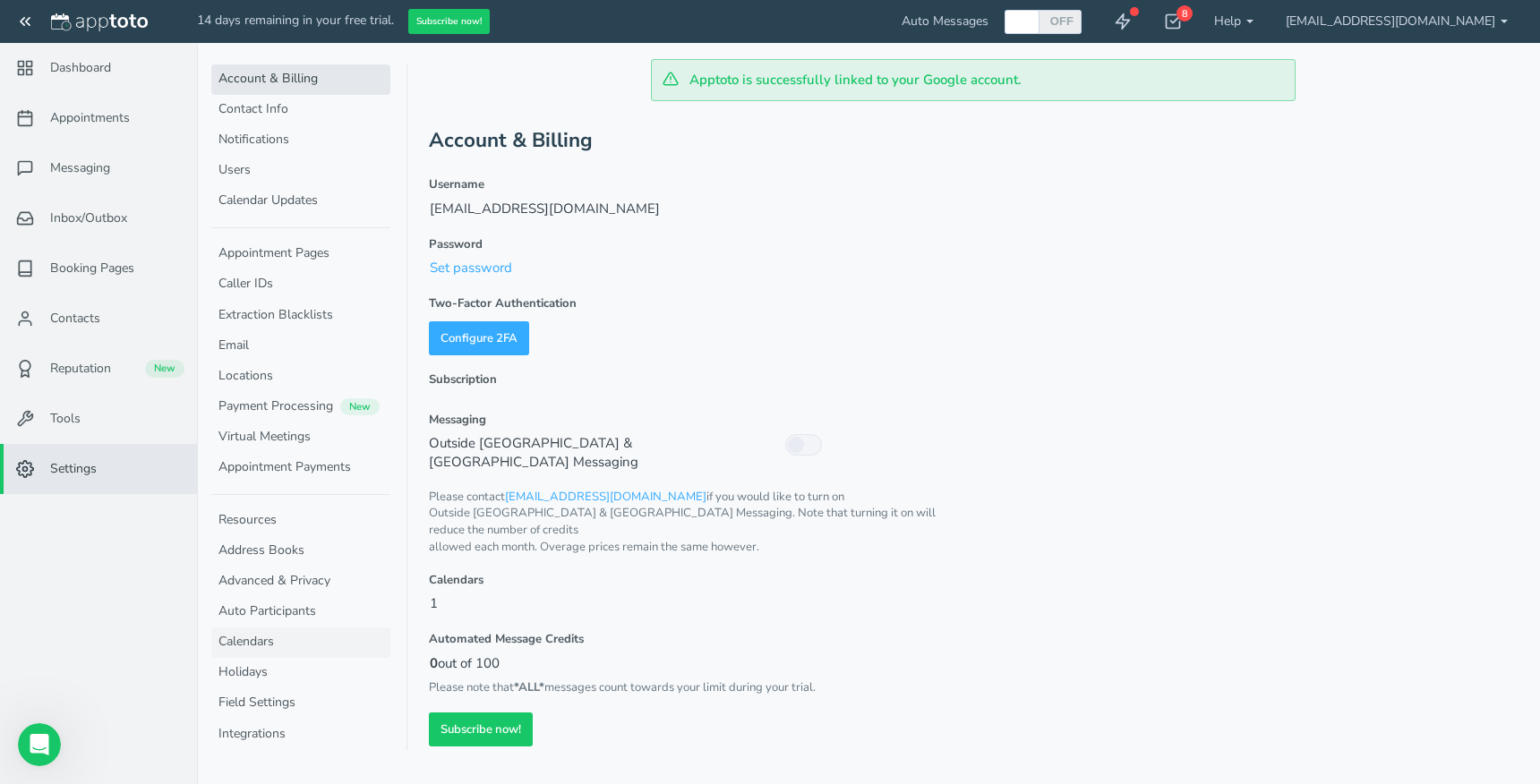
click at [286, 640] on link "Calendars" at bounding box center [301, 643] width 179 height 31
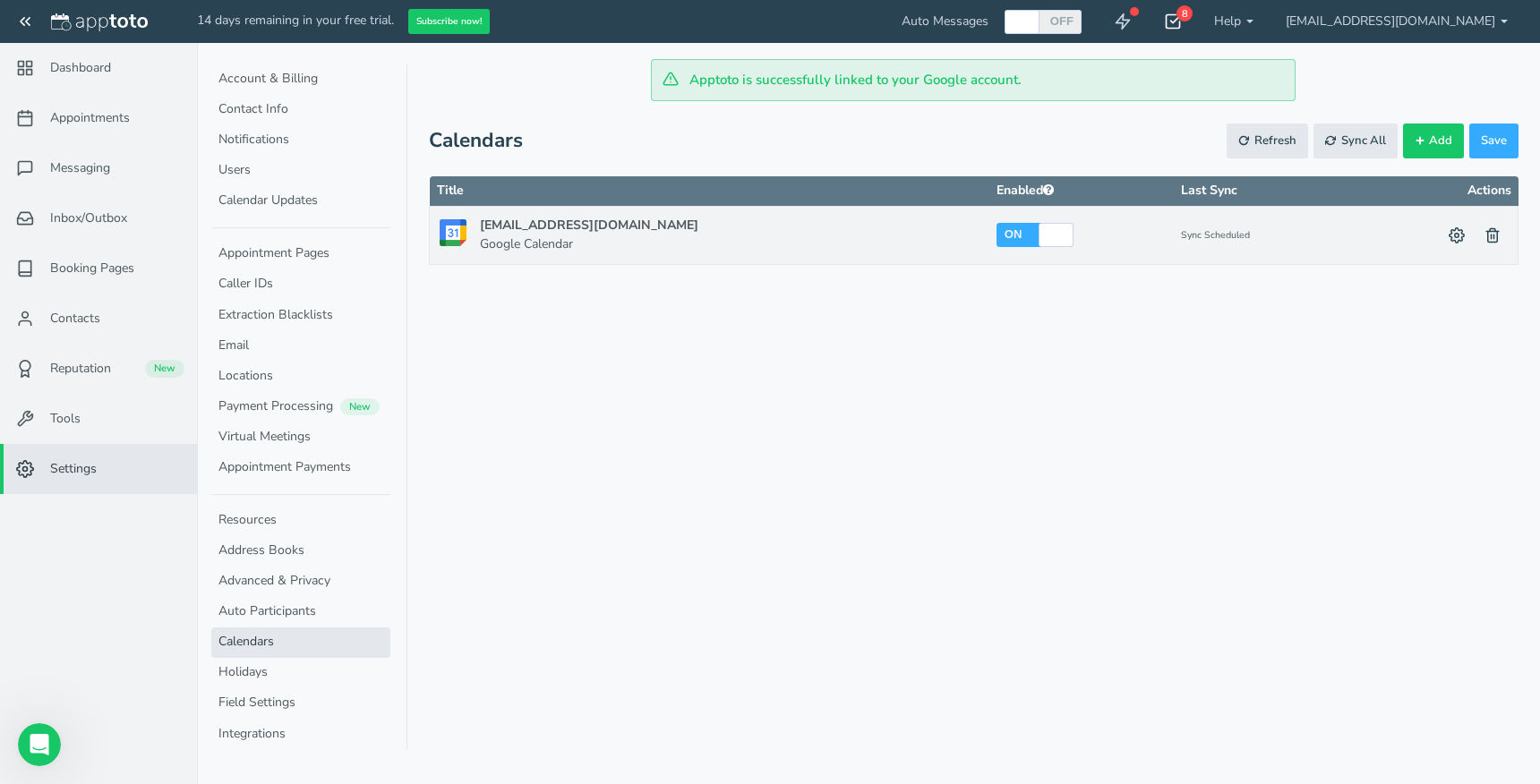
click at [1181, 18] on use at bounding box center [1174, 22] width 15 height 14
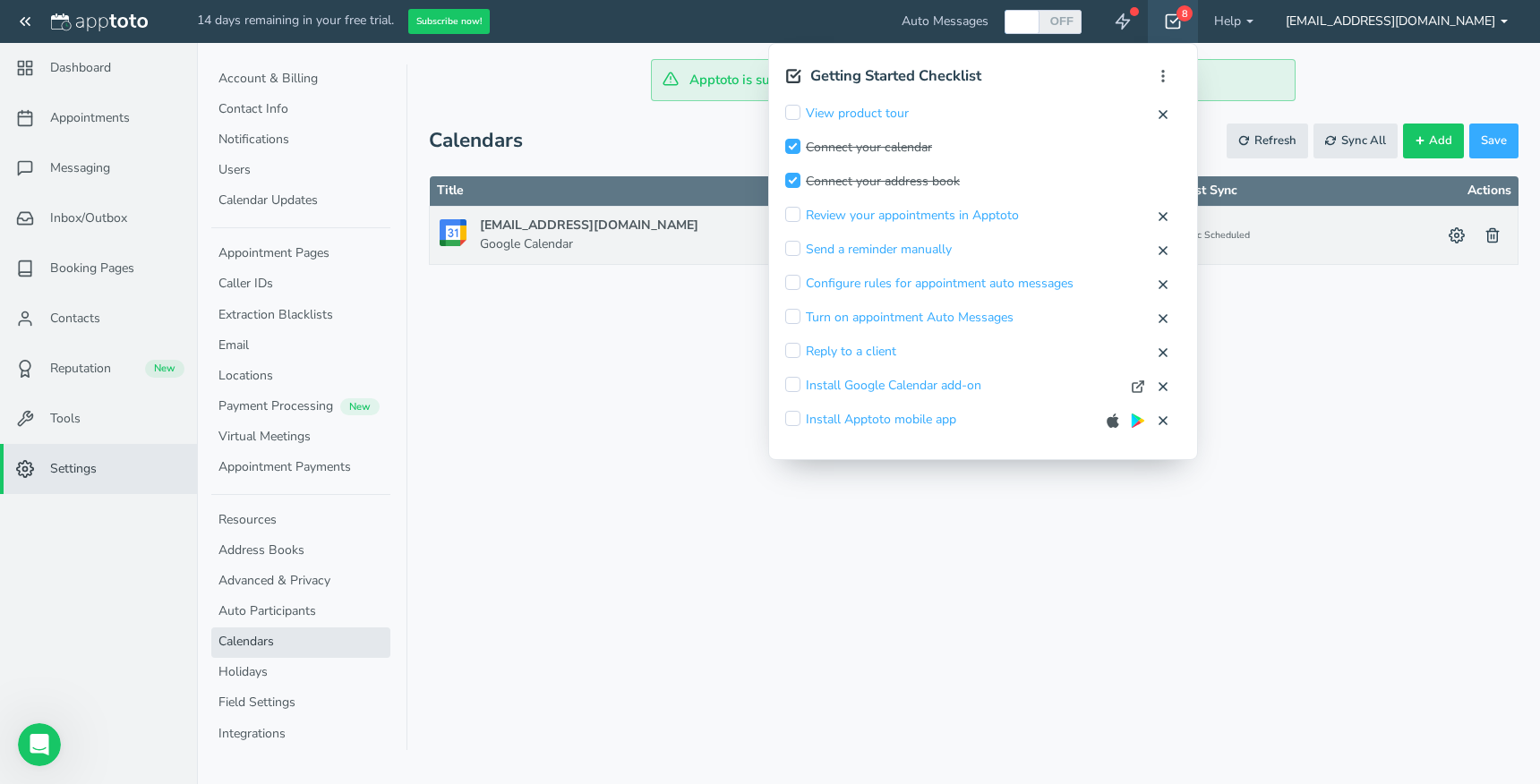
click at [1474, 22] on link "[EMAIL_ADDRESS][DOMAIN_NAME]" at bounding box center [1397, 21] width 255 height 43
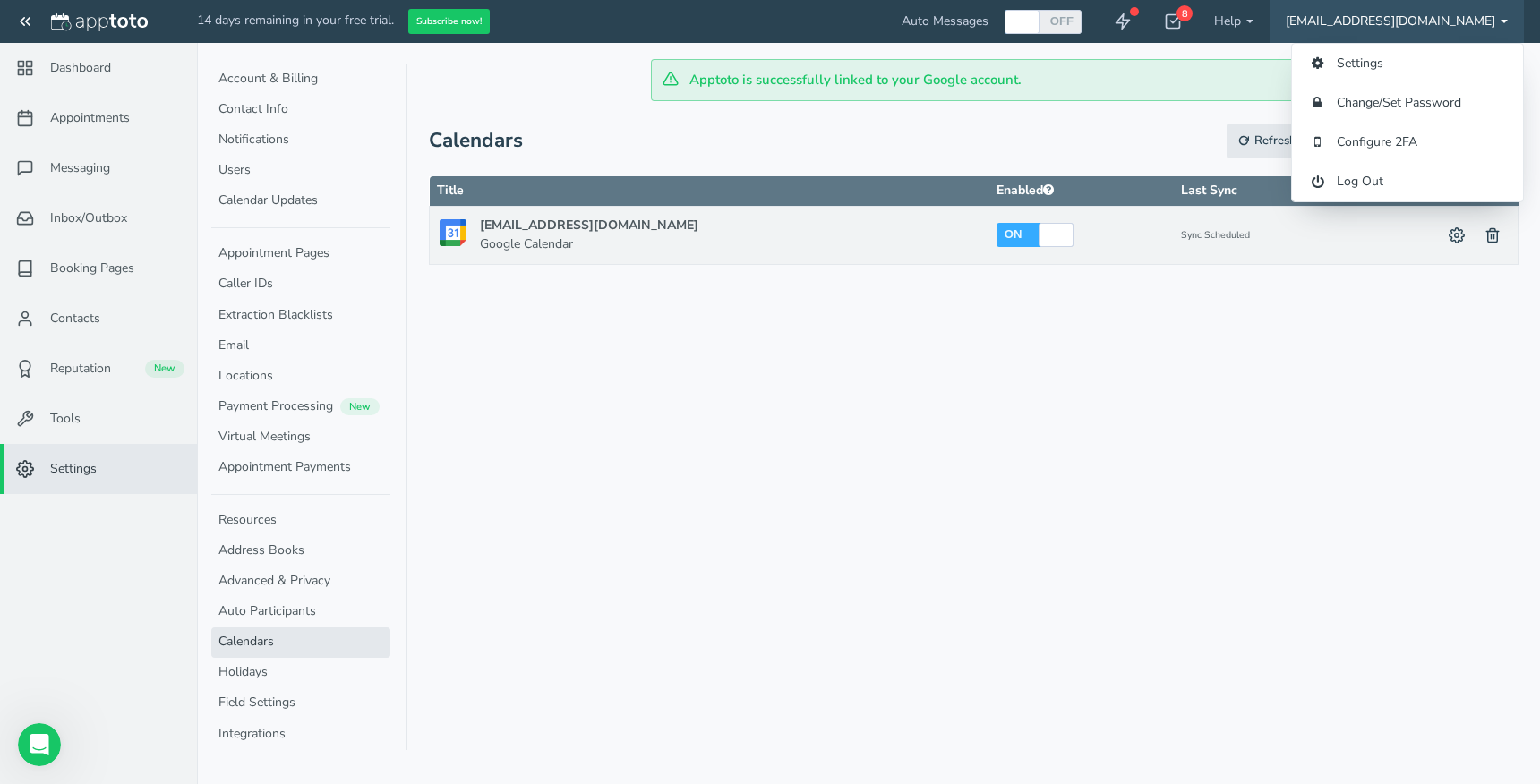
click at [591, 375] on div "Apptoto is successfully linked to your Google account. Appointments Messaging I…" at bounding box center [868, 392] width 1343 height 784
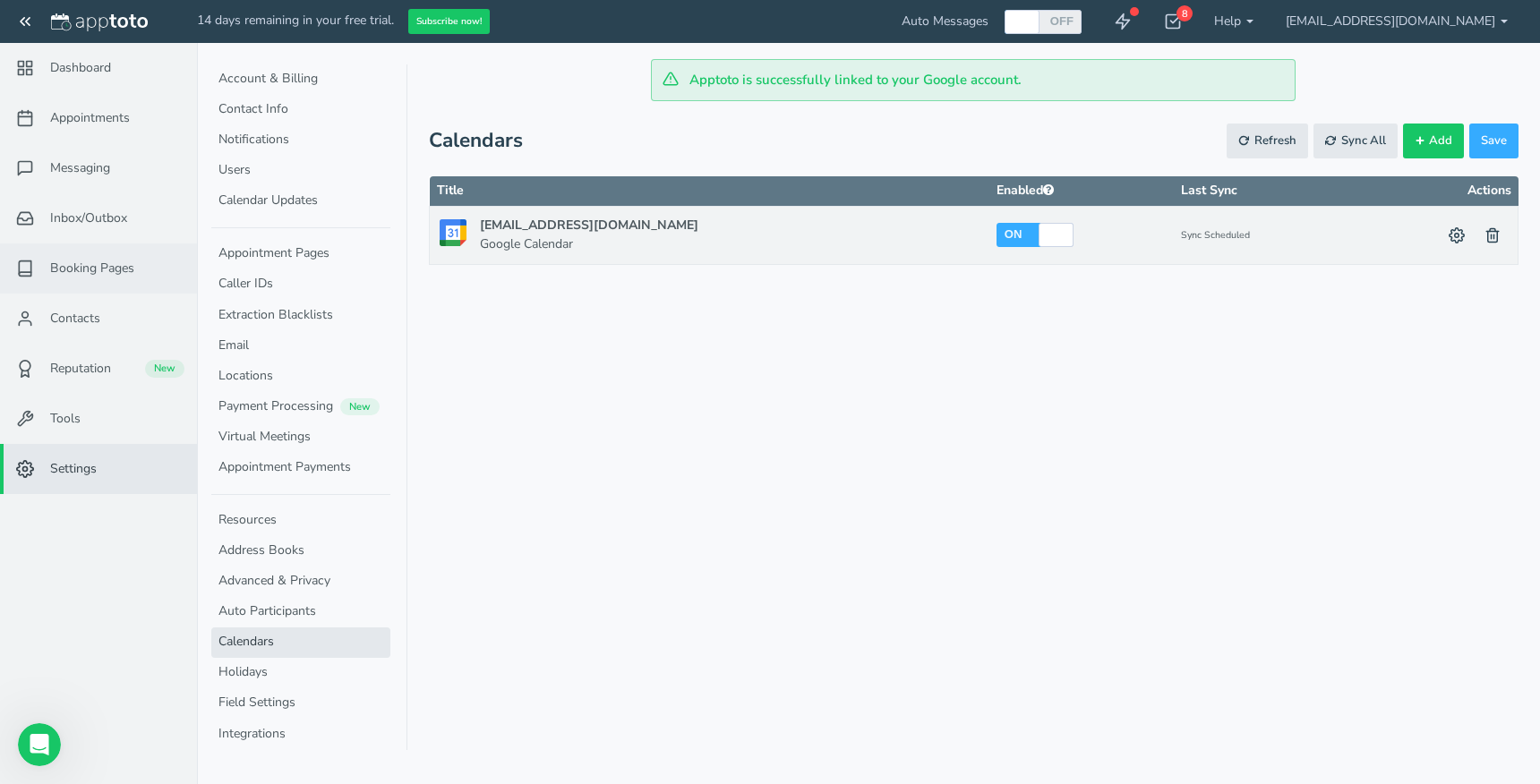
click at [85, 282] on link "Booking Pages" at bounding box center [98, 268] width 197 height 50
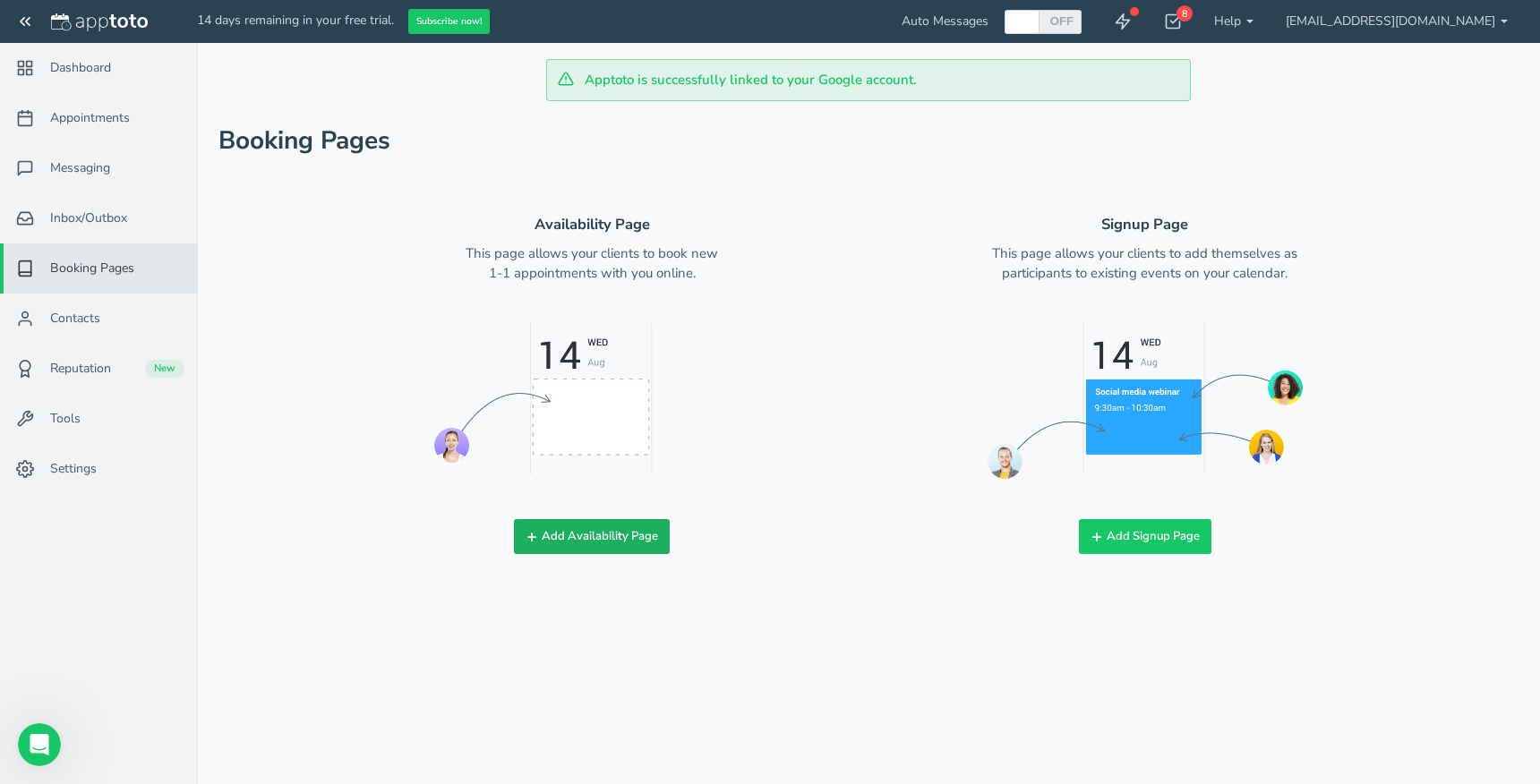
click at [609, 540] on button "Add Availability Page" at bounding box center [592, 537] width 156 height 35
checkbox input "true"
type input "Book time with me!"
type input "gmail_richarawat9030"
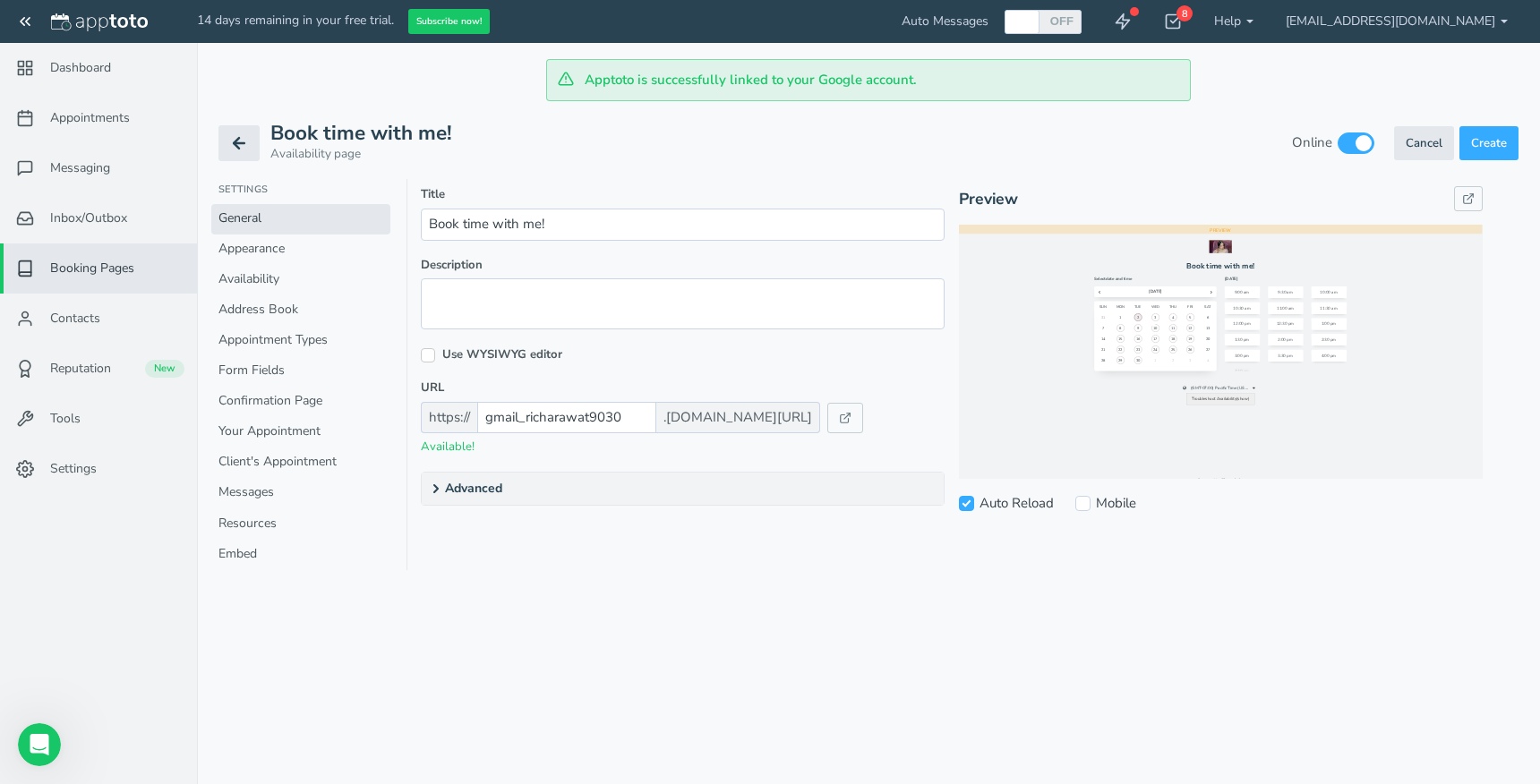
click at [439, 486] on icon at bounding box center [436, 489] width 15 height 15
click at [1082, 509] on input "Mobile" at bounding box center [1082, 503] width 15 height 15
checkbox input "true"
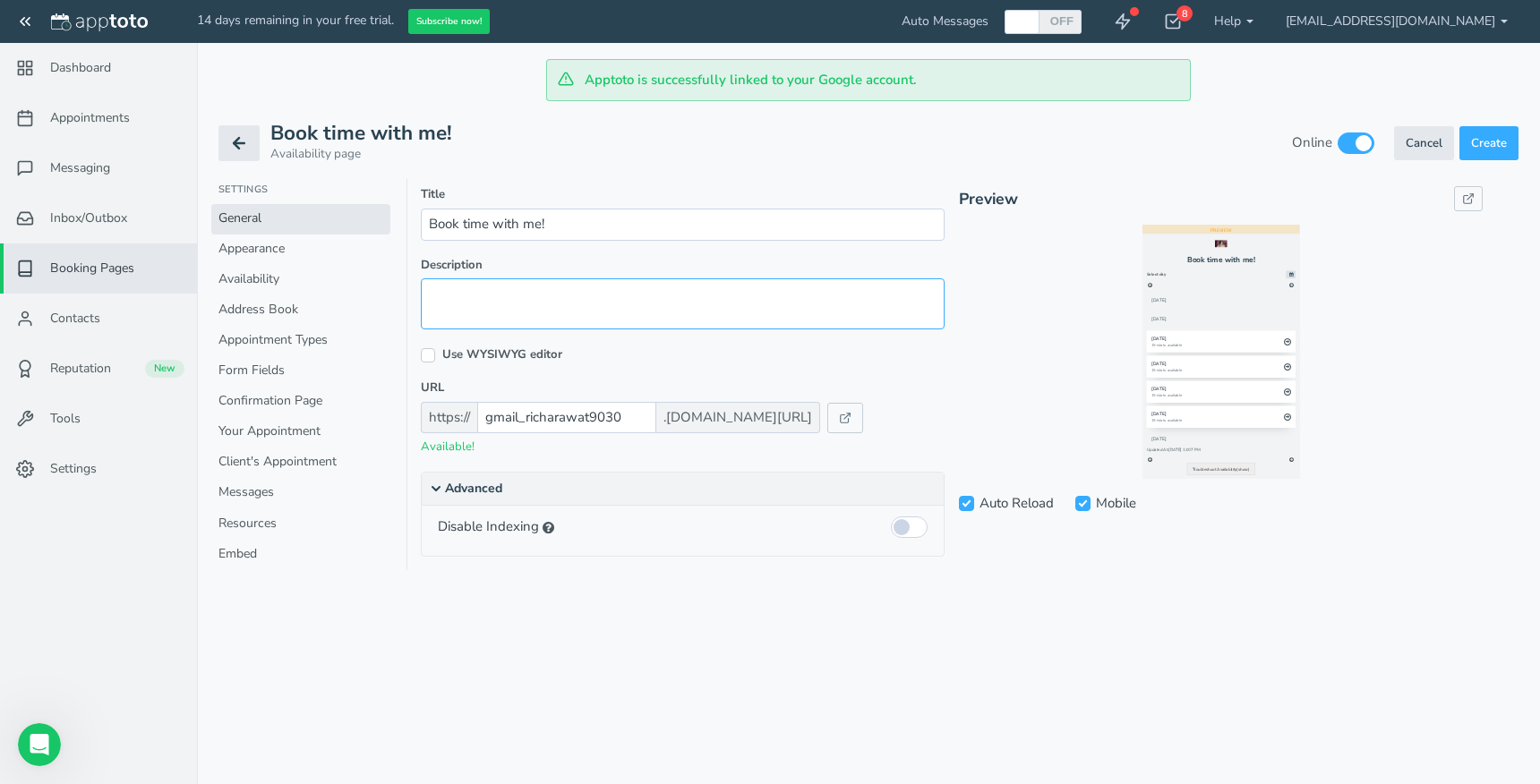
click at [620, 302] on textarea at bounding box center [683, 304] width 524 height 51
click at [285, 340] on link "Appointment Types" at bounding box center [301, 342] width 179 height 31
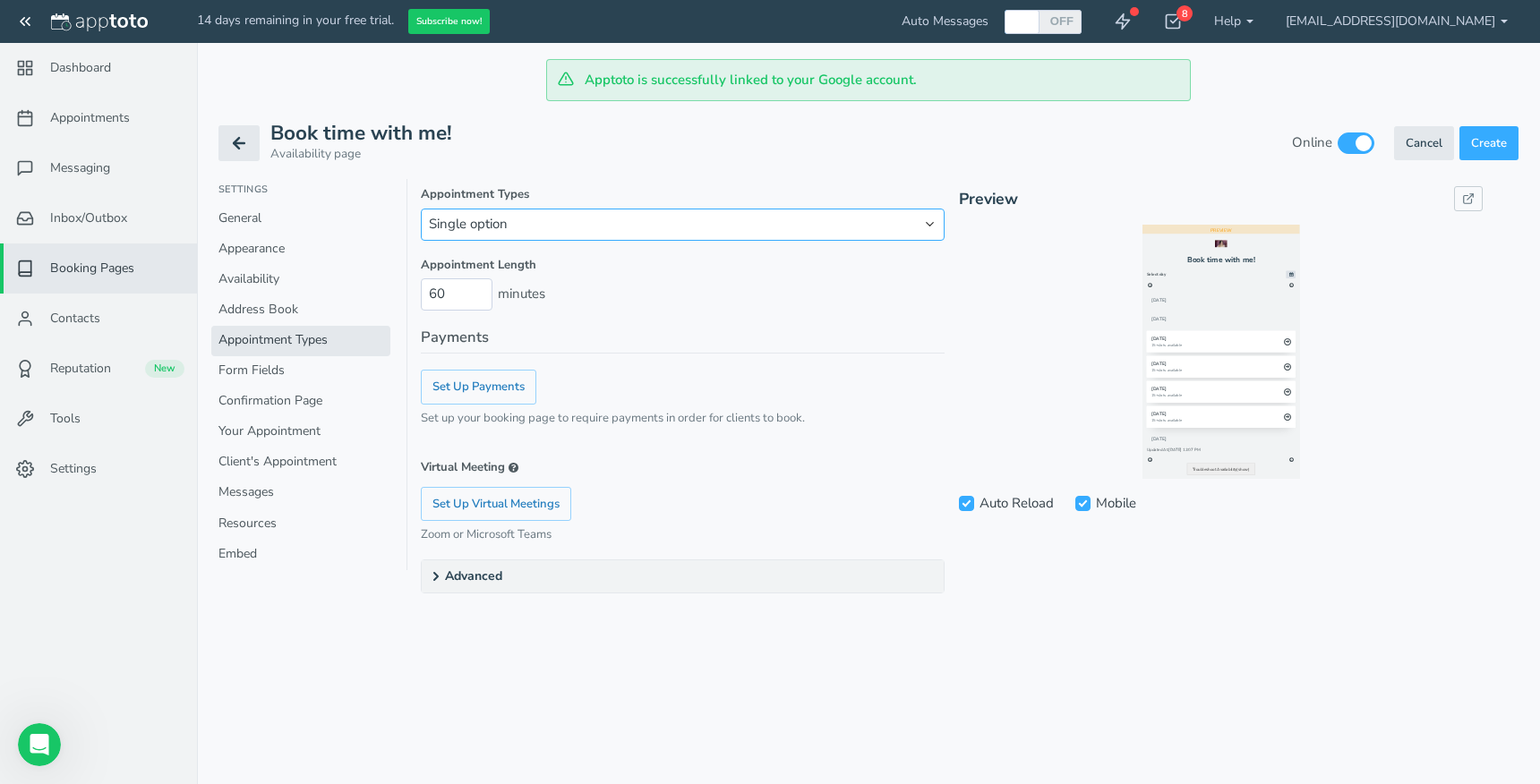
click at [544, 222] on select "Single option Multiple options" at bounding box center [683, 224] width 524 height 32
select select "string:multiple"
click at [421, 208] on select "Single option Multiple options" at bounding box center [683, 224] width 524 height 32
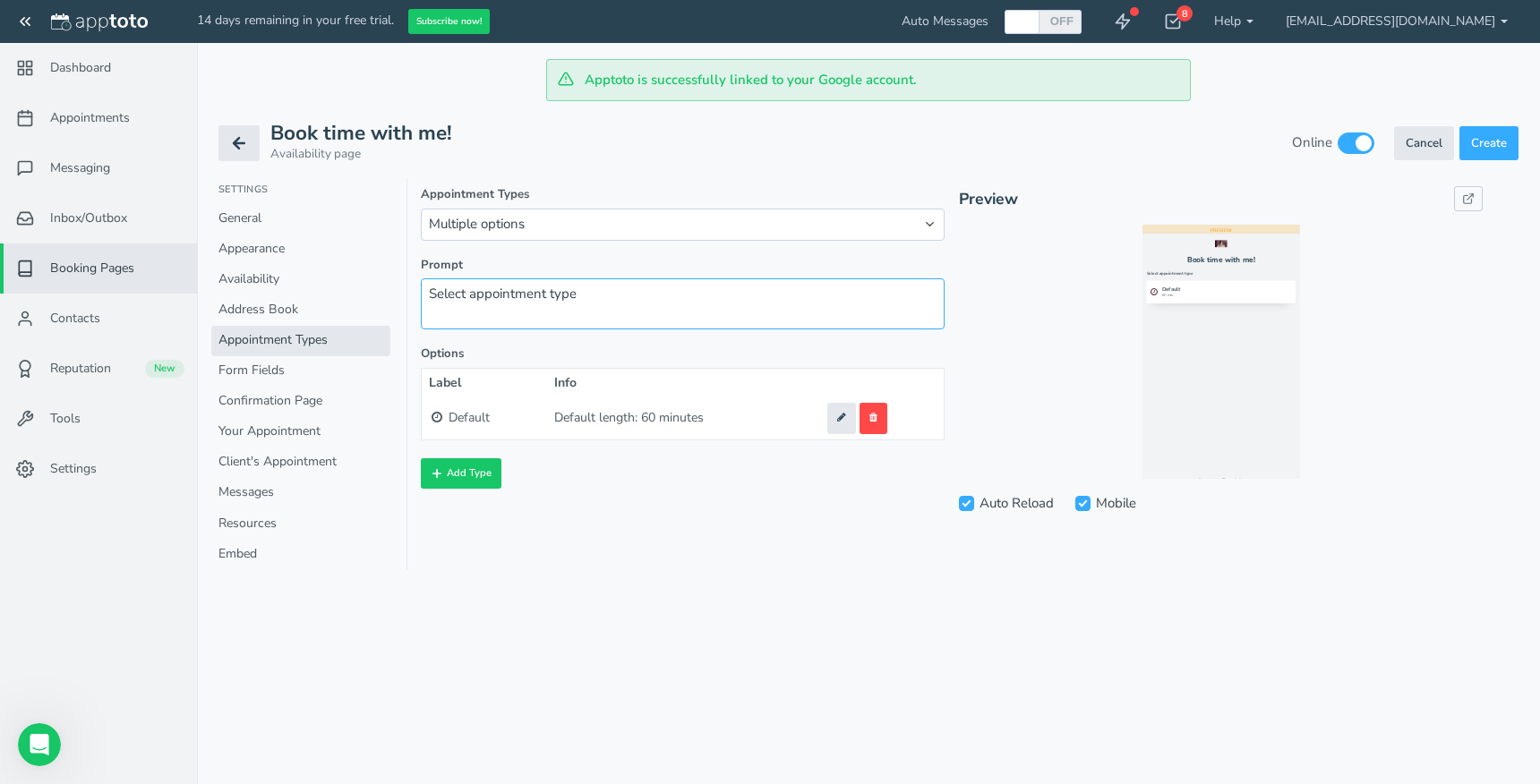
click at [580, 304] on textarea "Select appointment type" at bounding box center [683, 304] width 524 height 51
click at [456, 470] on button "Add Type" at bounding box center [460, 474] width 81 height 31
select select "string:standard"
select select "boolean:false"
type input "60"
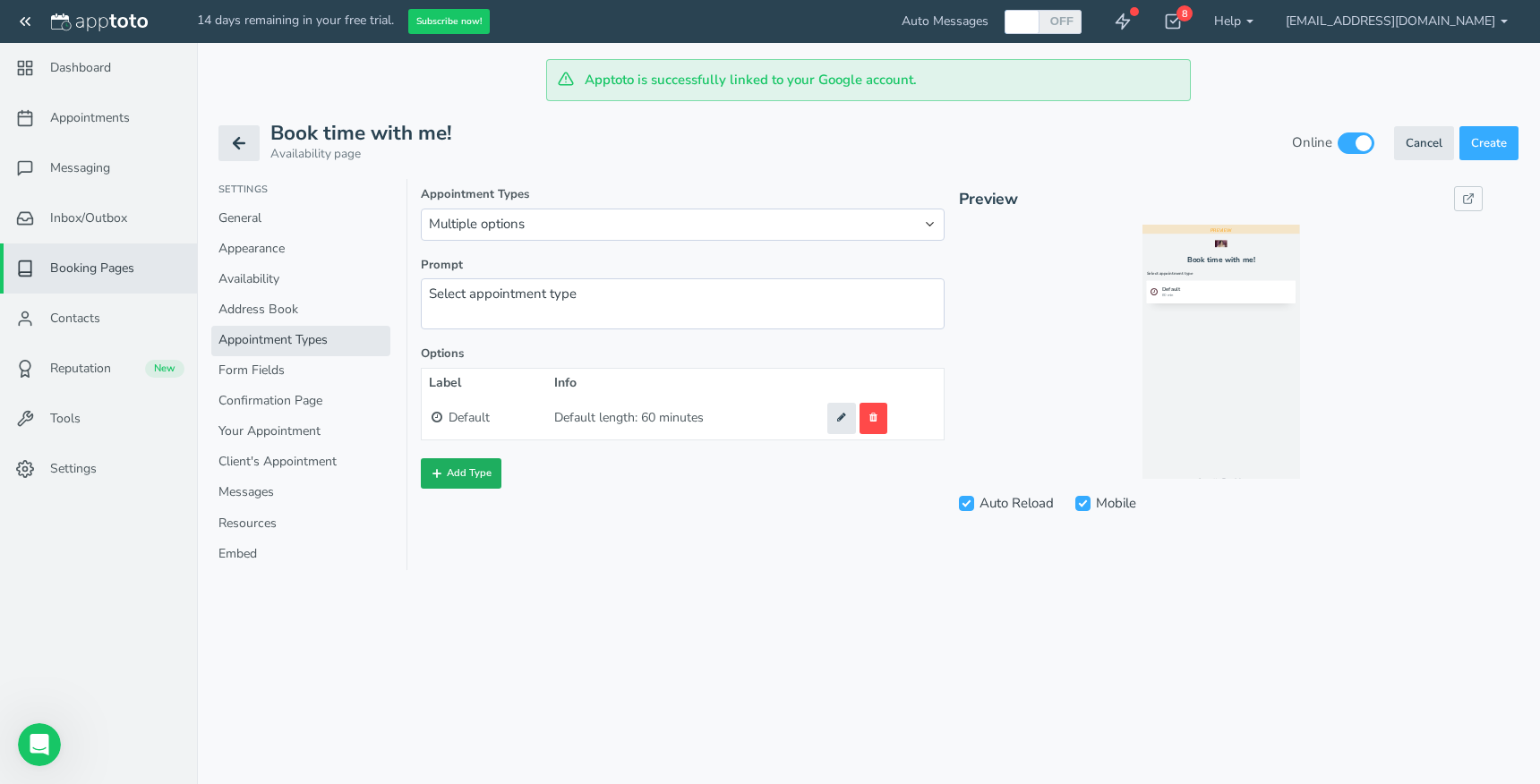
type input "0"
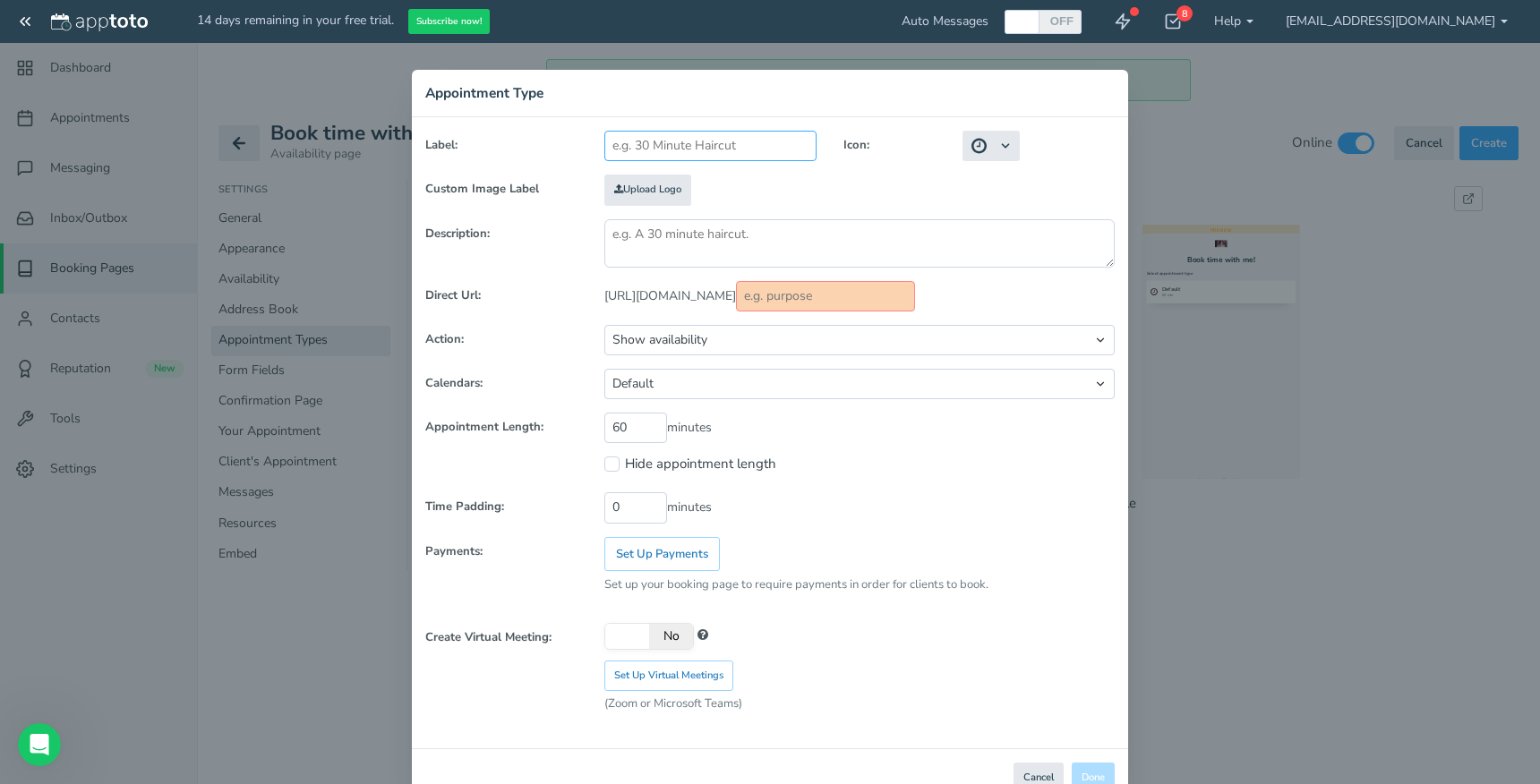
type input "E"
type input "e"
type input "Ey"
type input "ey"
type input "Eye"
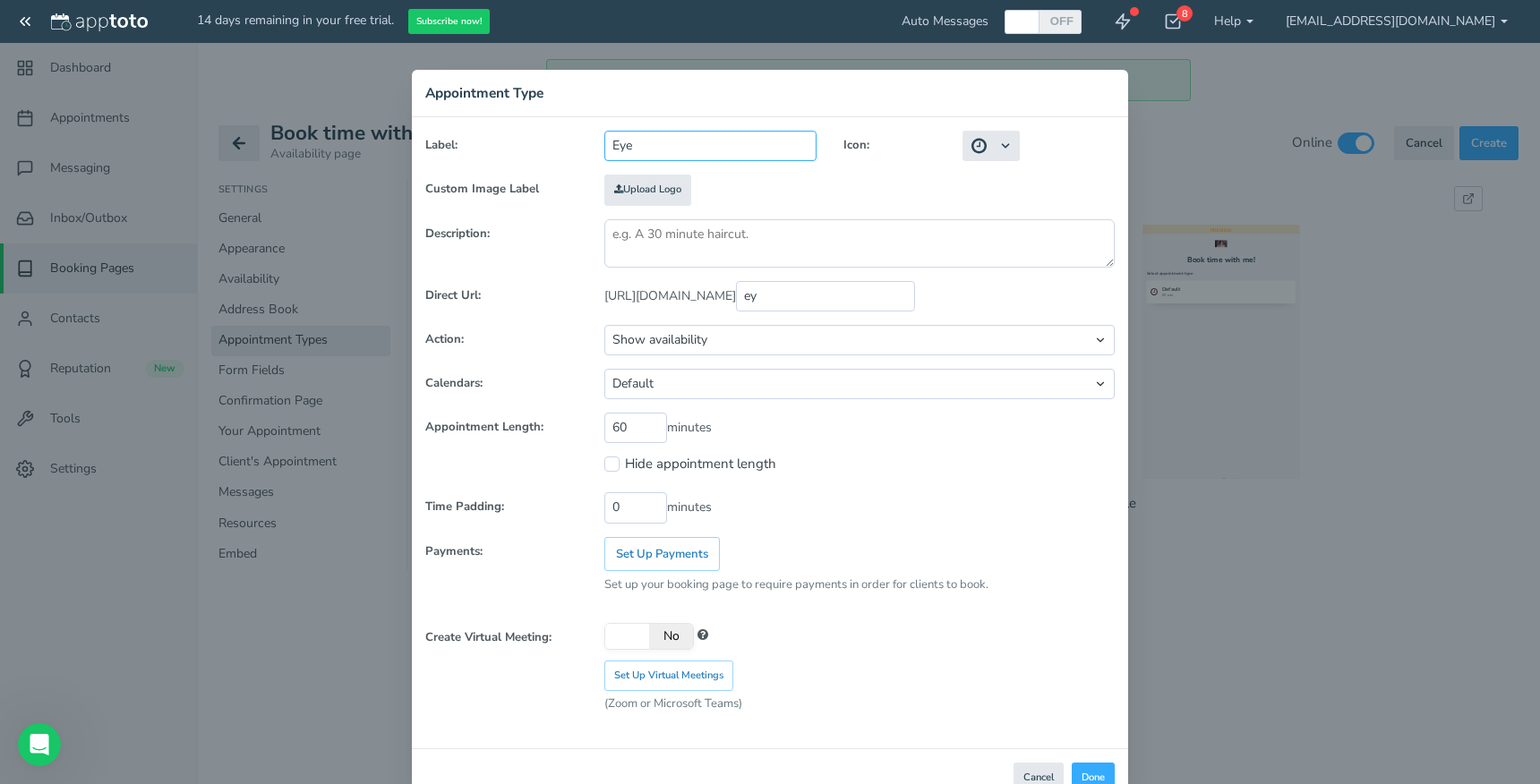
type input "eye"
type input "Eyeb"
type input "eyeb"
type input "Eyebr"
type input "eyebr"
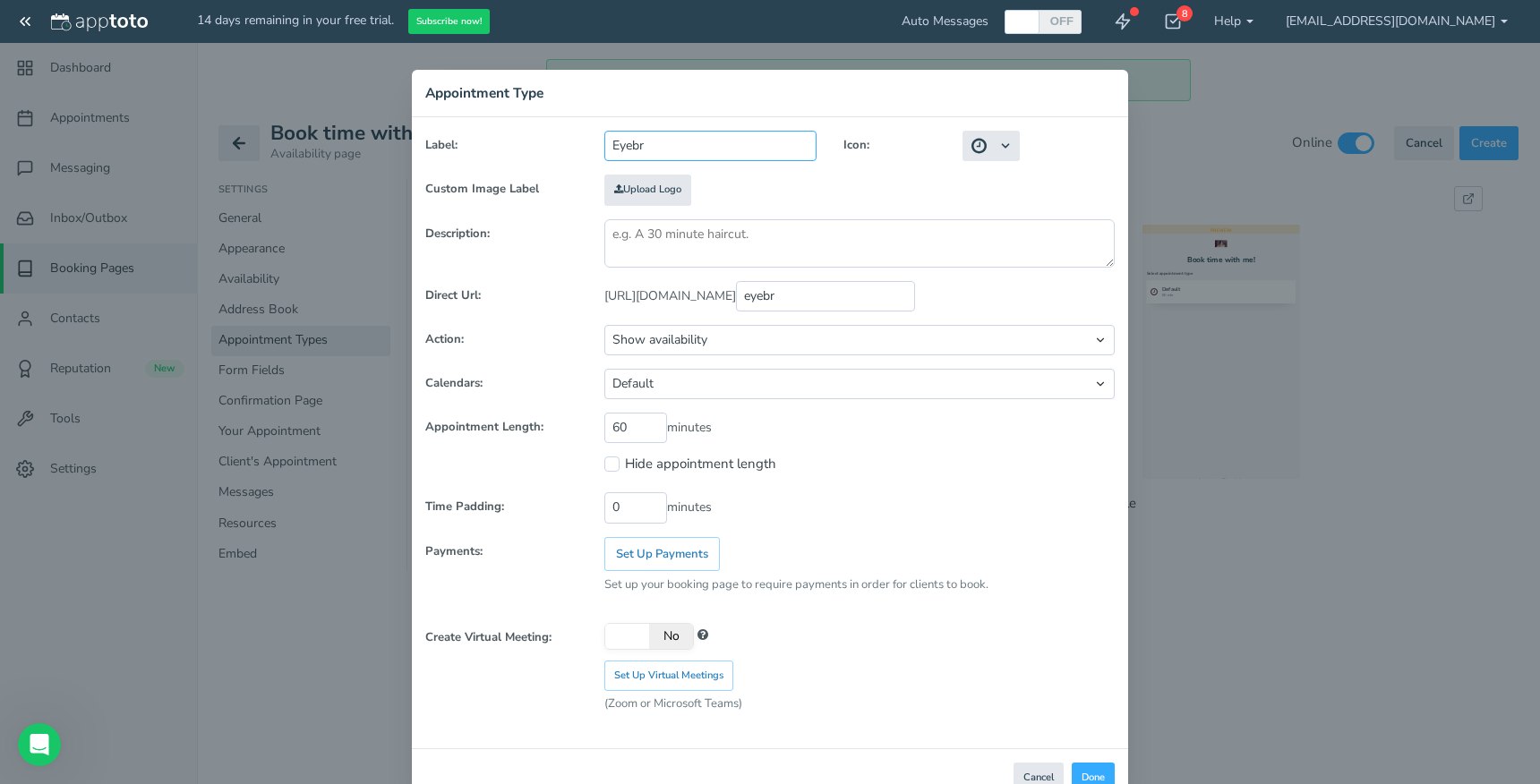
type input "Eyebro"
type input "eyebro"
type input "Eyebrow"
type input "eyebrow"
type input "Eyebrow T"
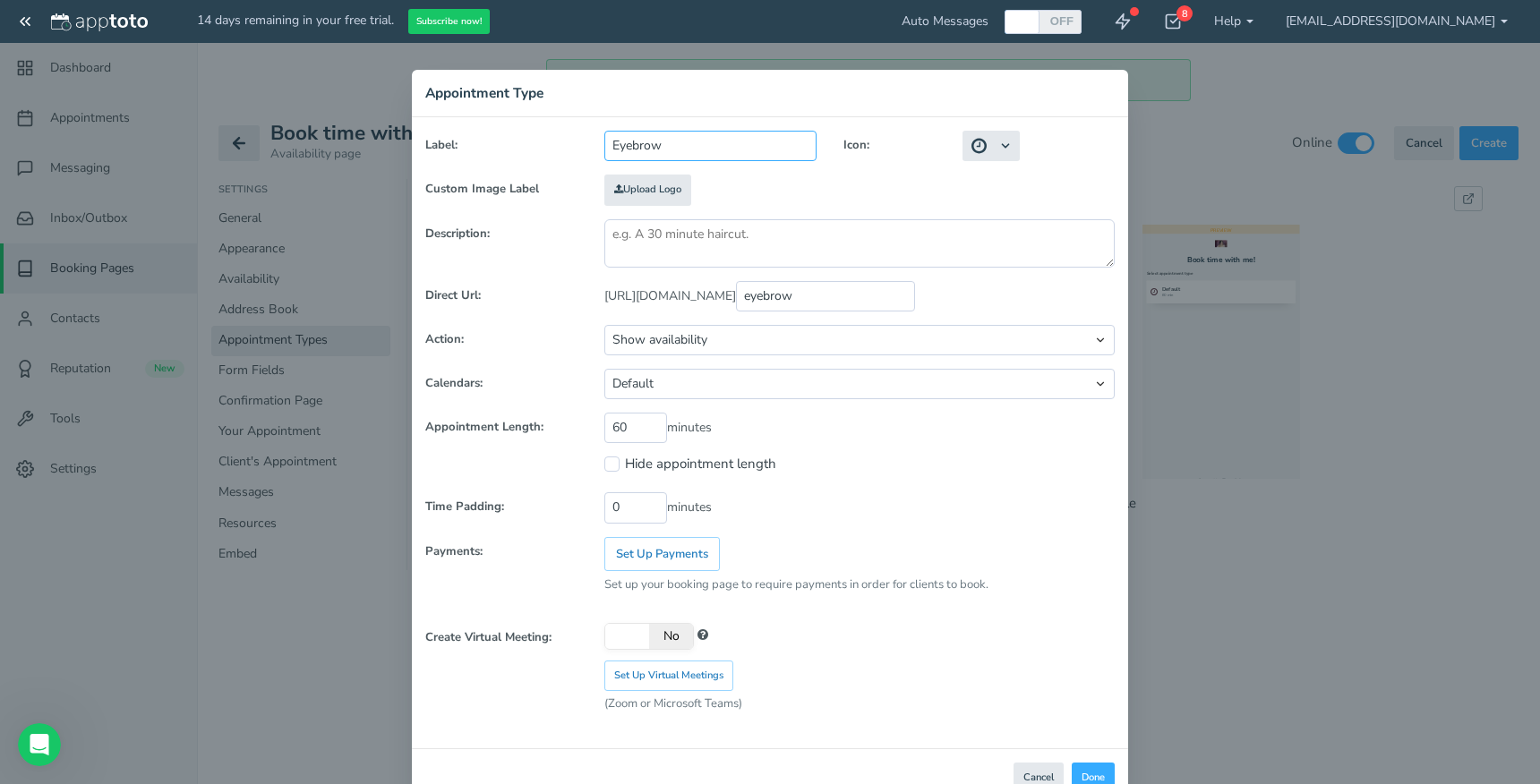
type input "eyebrow_t"
type input "Eyebrow Th"
type input "eyebrow_th"
type input "Eyebrow Thr"
type input "eyebrow_thr"
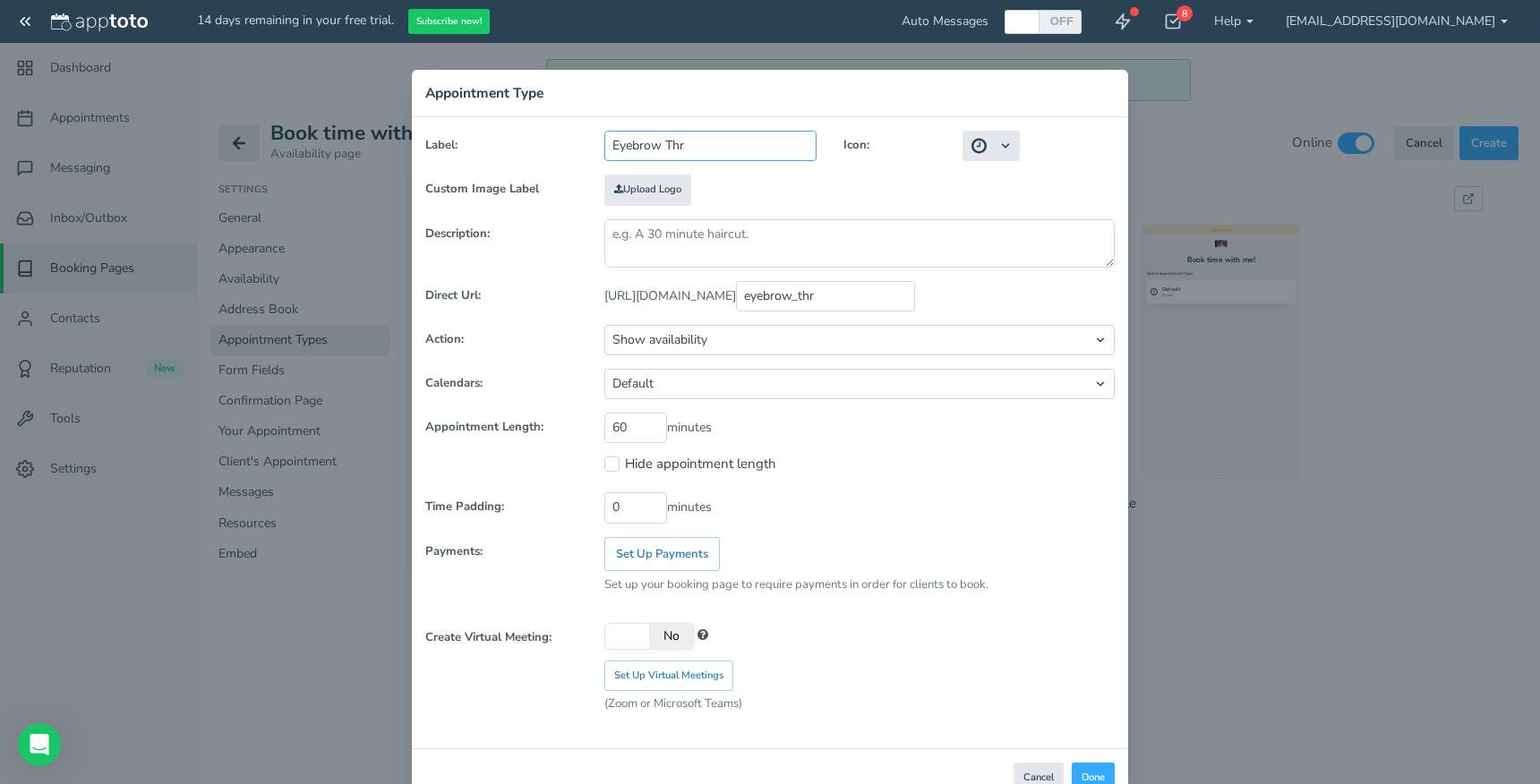
type input "Eyebrow Thre"
type input "eyebrow_thre"
type input "Eyebrow Threa"
type input "eyebrow_threa"
type input "Eyebrow Thread"
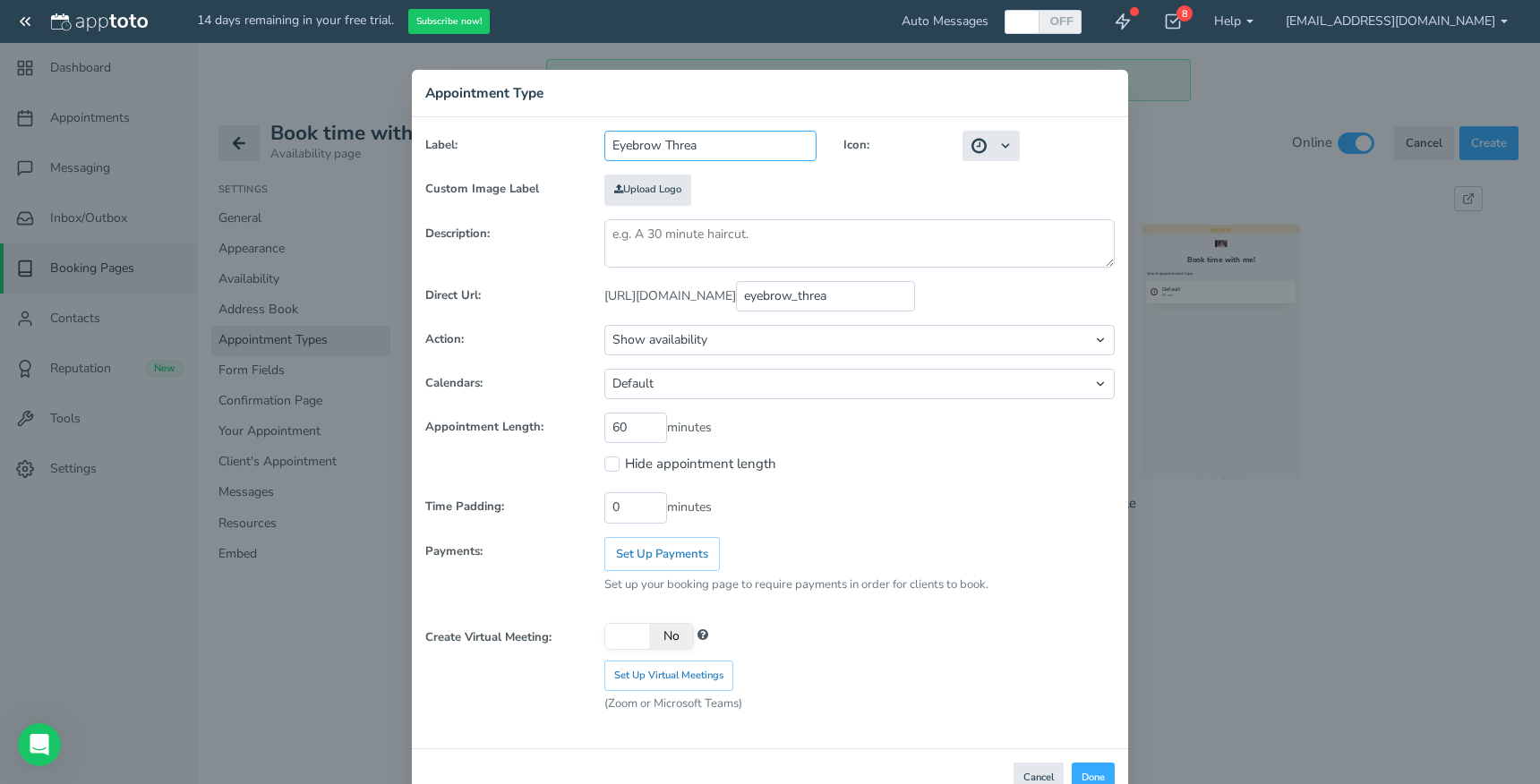
type input "eyebrow_thread"
type input "Eyebrow Threadi"
type input "eyebrow_threadi"
type input "Eyebrow Threadin"
type input "eyebrow_threadin"
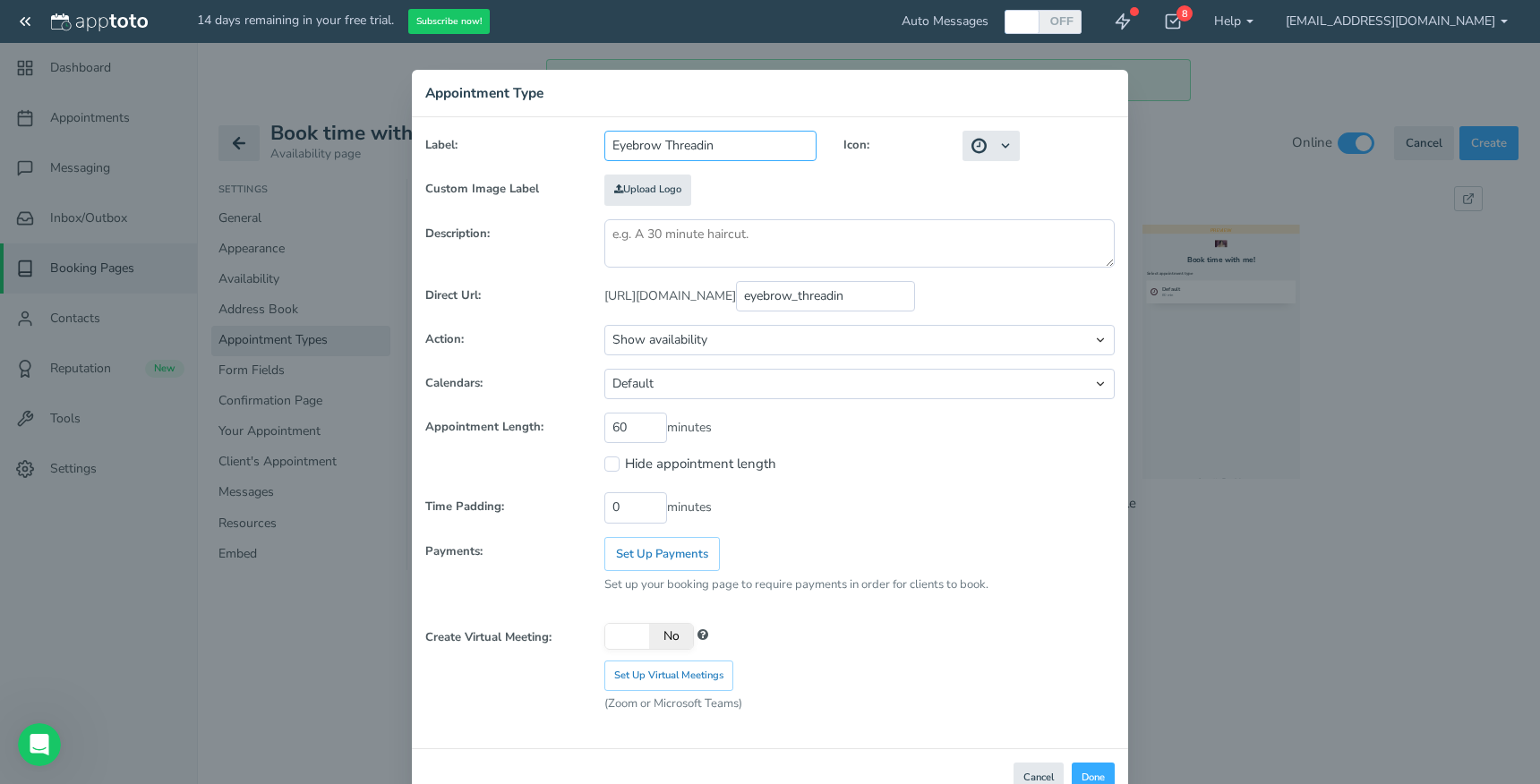
type input "Eyebrow Threading"
type input "eyebrow_threading"
type input "Eyebrow Threading"
click at [661, 431] on input "60" at bounding box center [635, 428] width 63 height 31
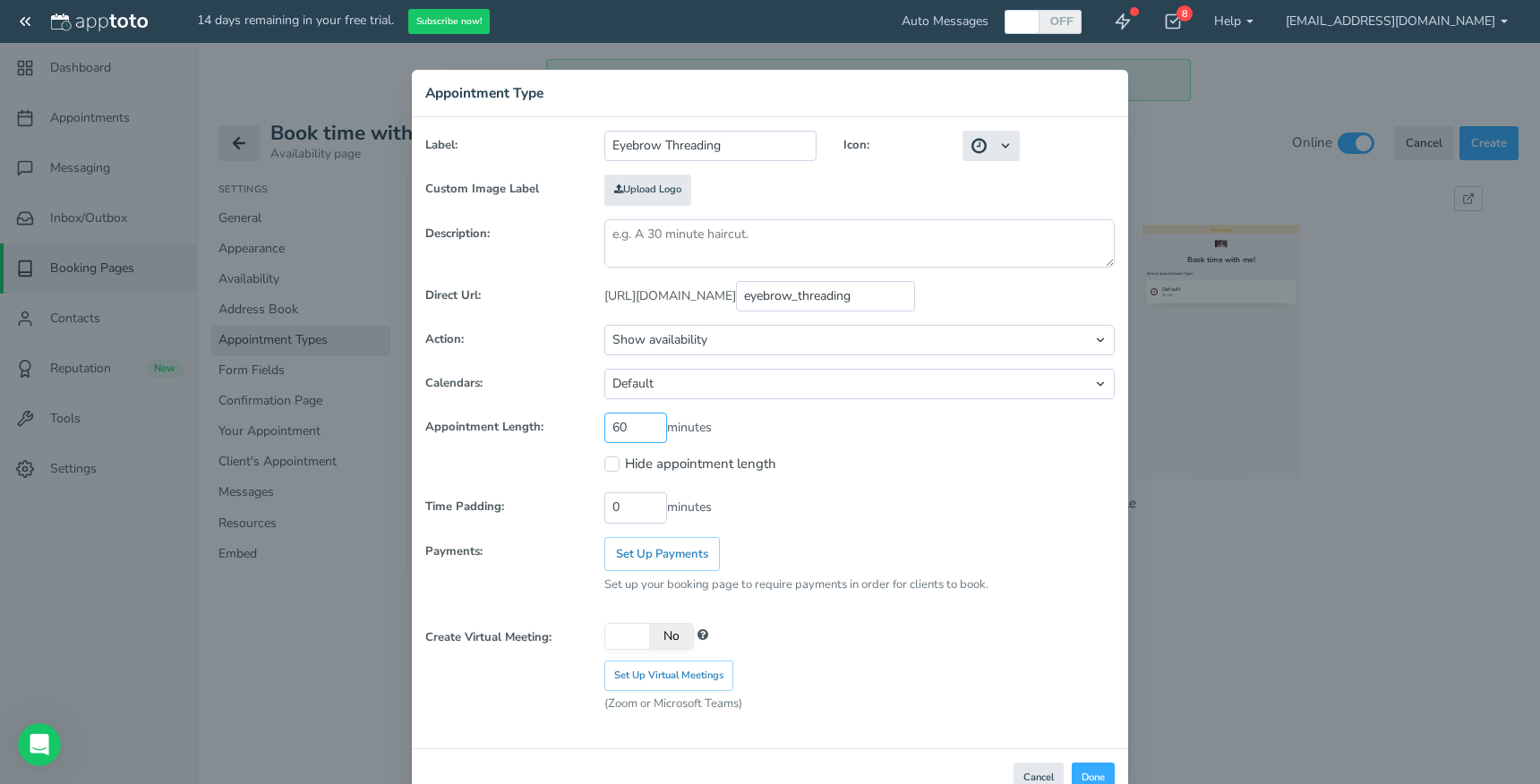
click at [639, 426] on input "60" at bounding box center [635, 428] width 63 height 31
click at [616, 421] on input "6015" at bounding box center [635, 428] width 63 height 31
type input "15"
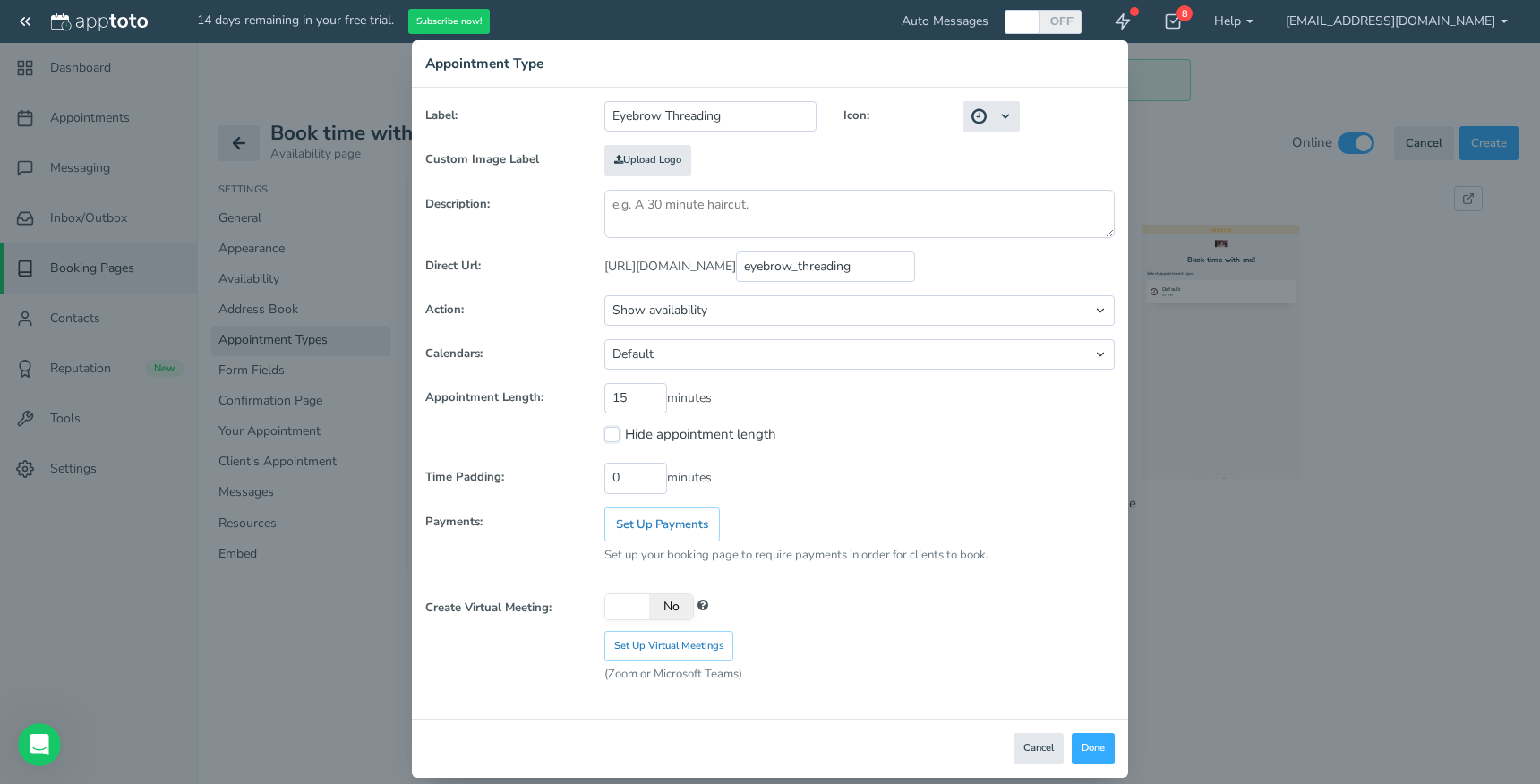
scroll to position [50, 0]
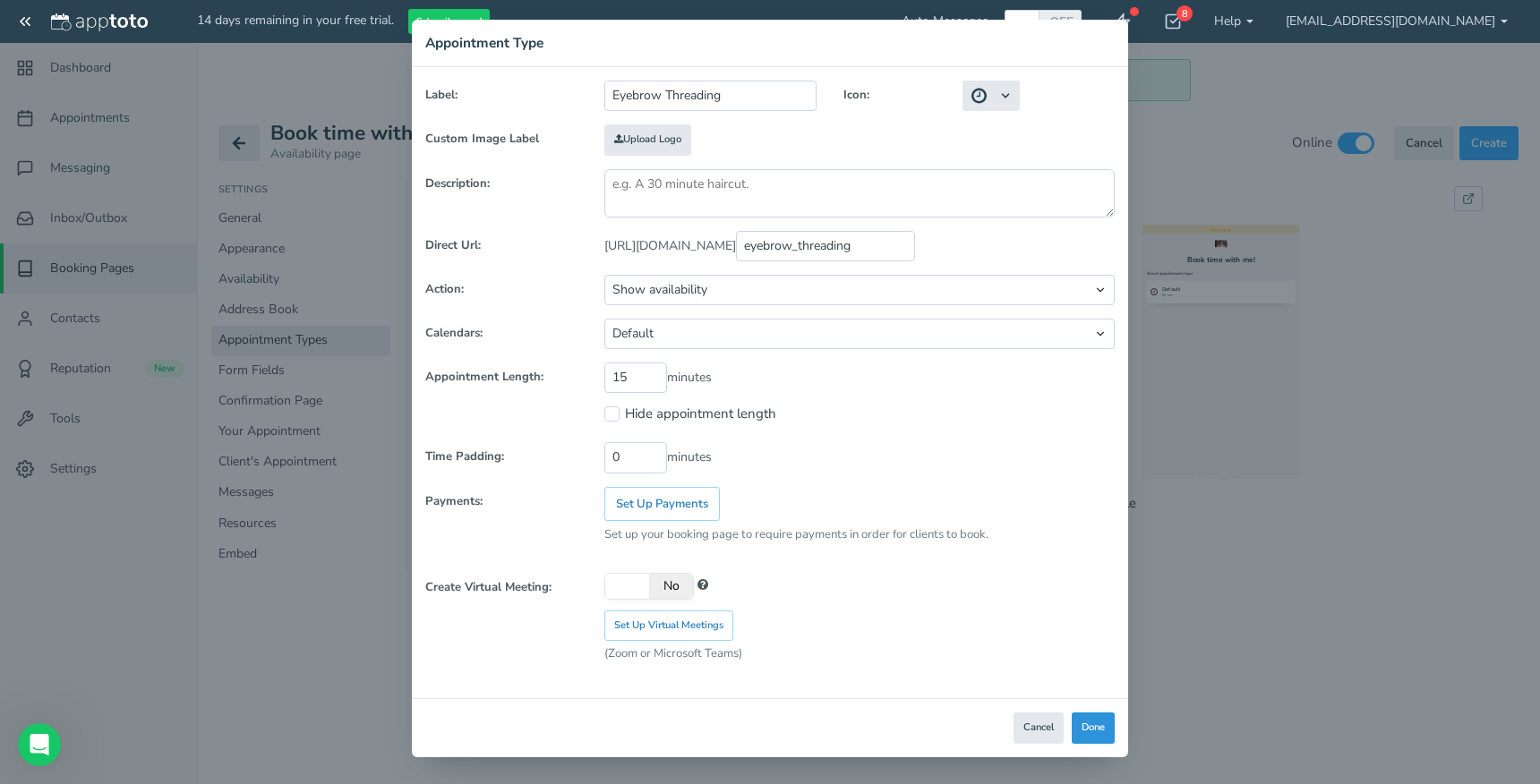
click at [1088, 732] on button "Done" at bounding box center [1092, 728] width 43 height 32
select select "?"
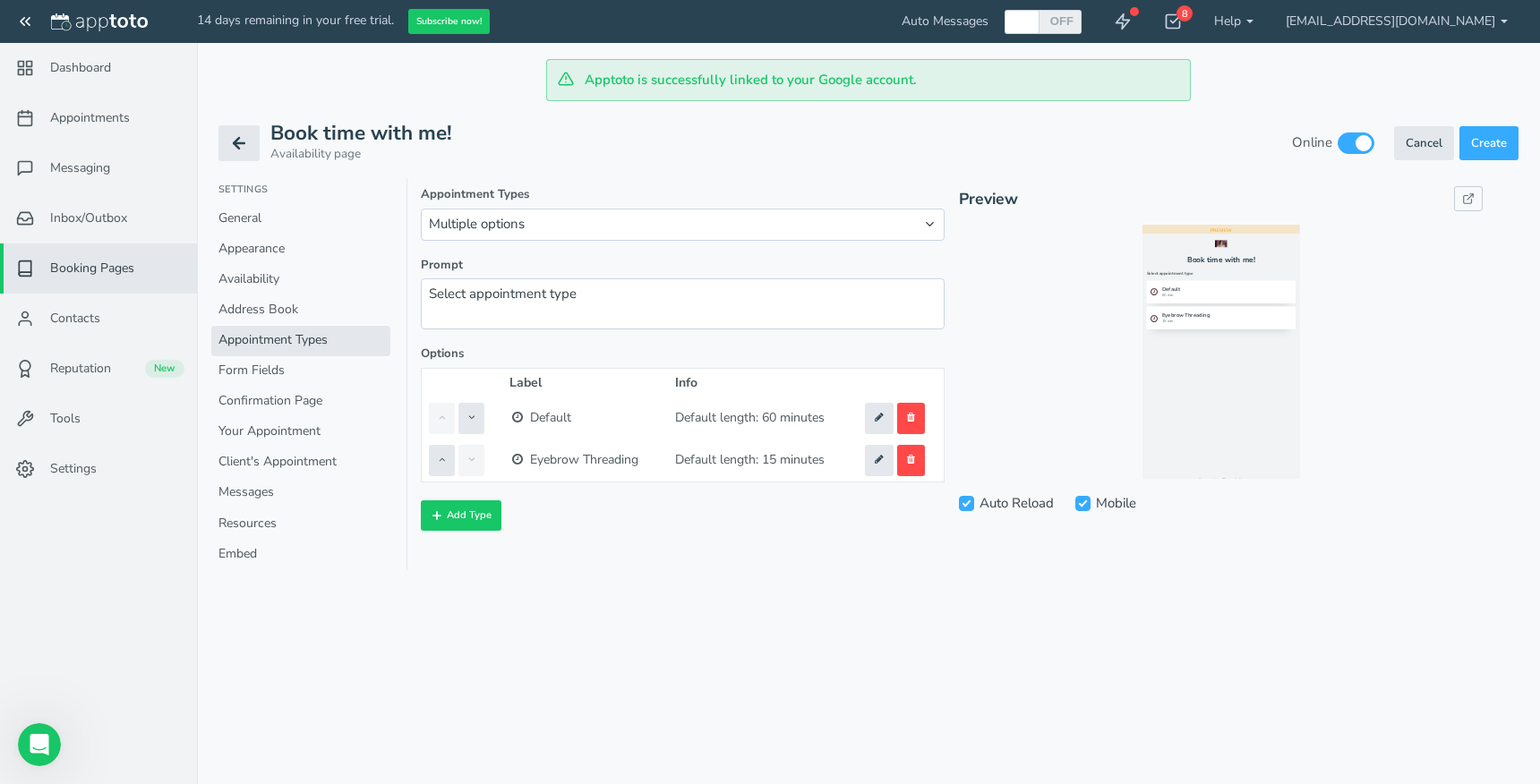
scroll to position [0, 0]
click at [884, 422] on icon at bounding box center [879, 417] width 9 height 10
type input "Default"
type input "default"
select select "string:standard"
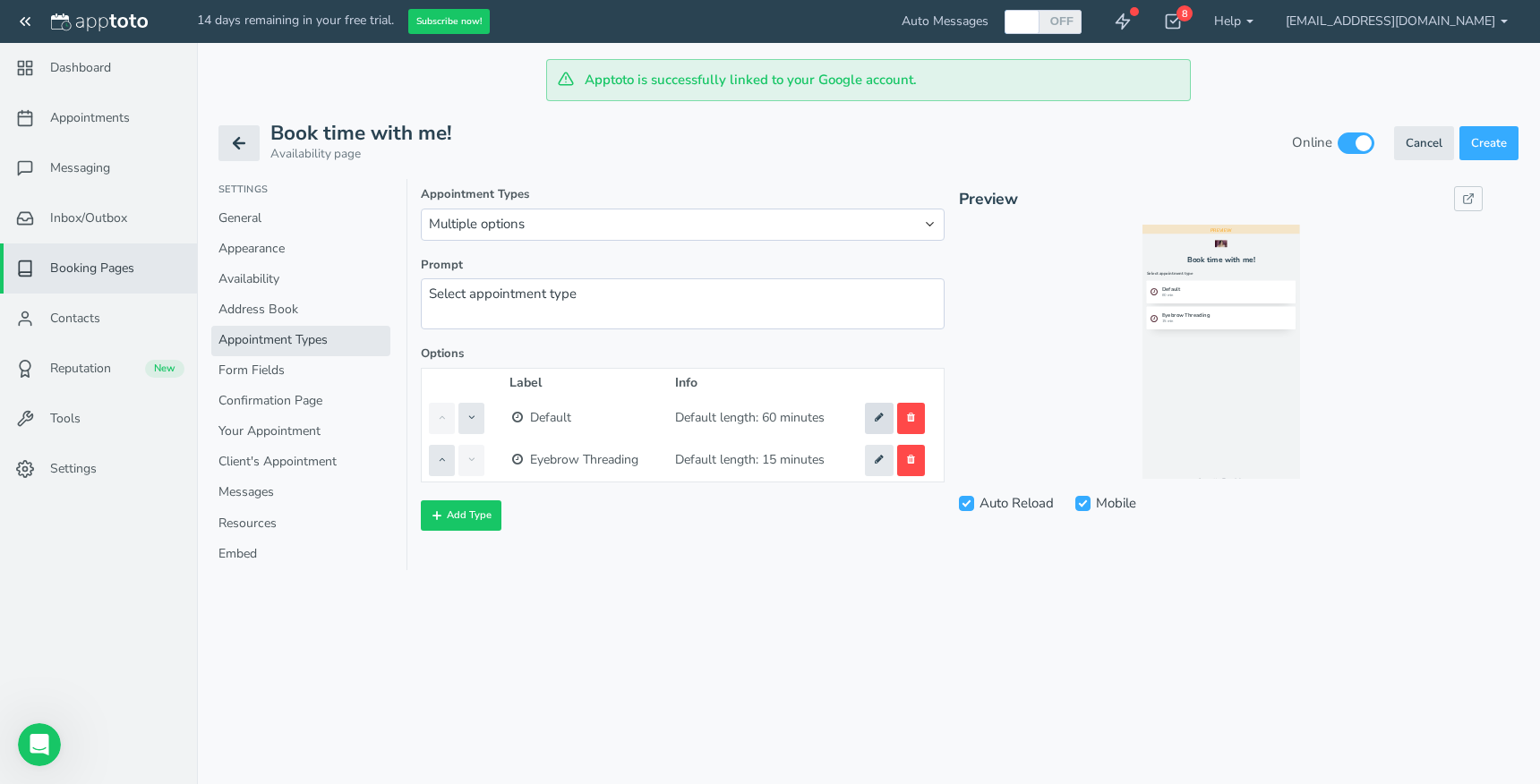
type input "60"
type input "0"
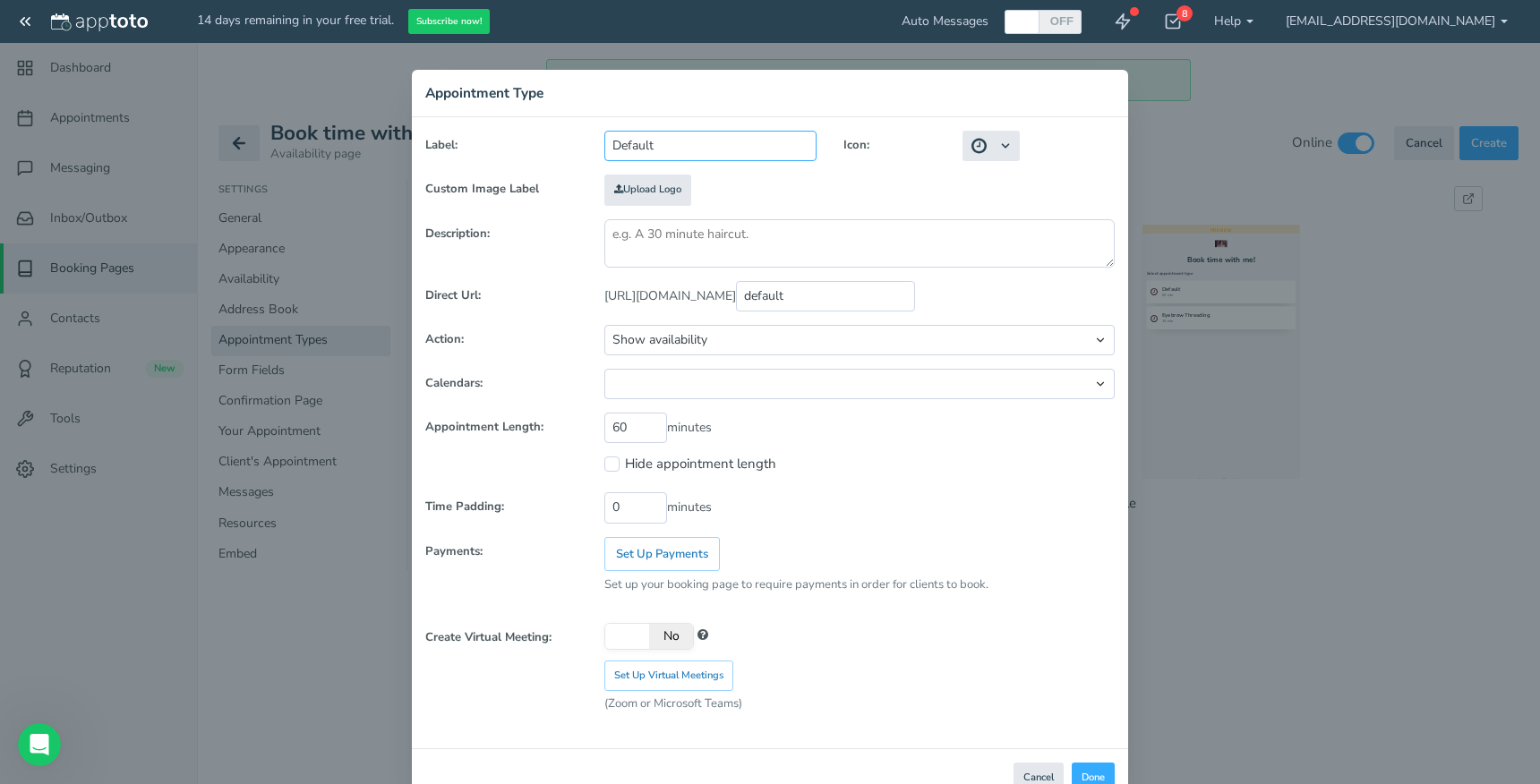
click at [634, 144] on input "Default" at bounding box center [711, 146] width 212 height 31
type input "Upper lip threading"
click at [633, 426] on input "60" at bounding box center [635, 428] width 63 height 31
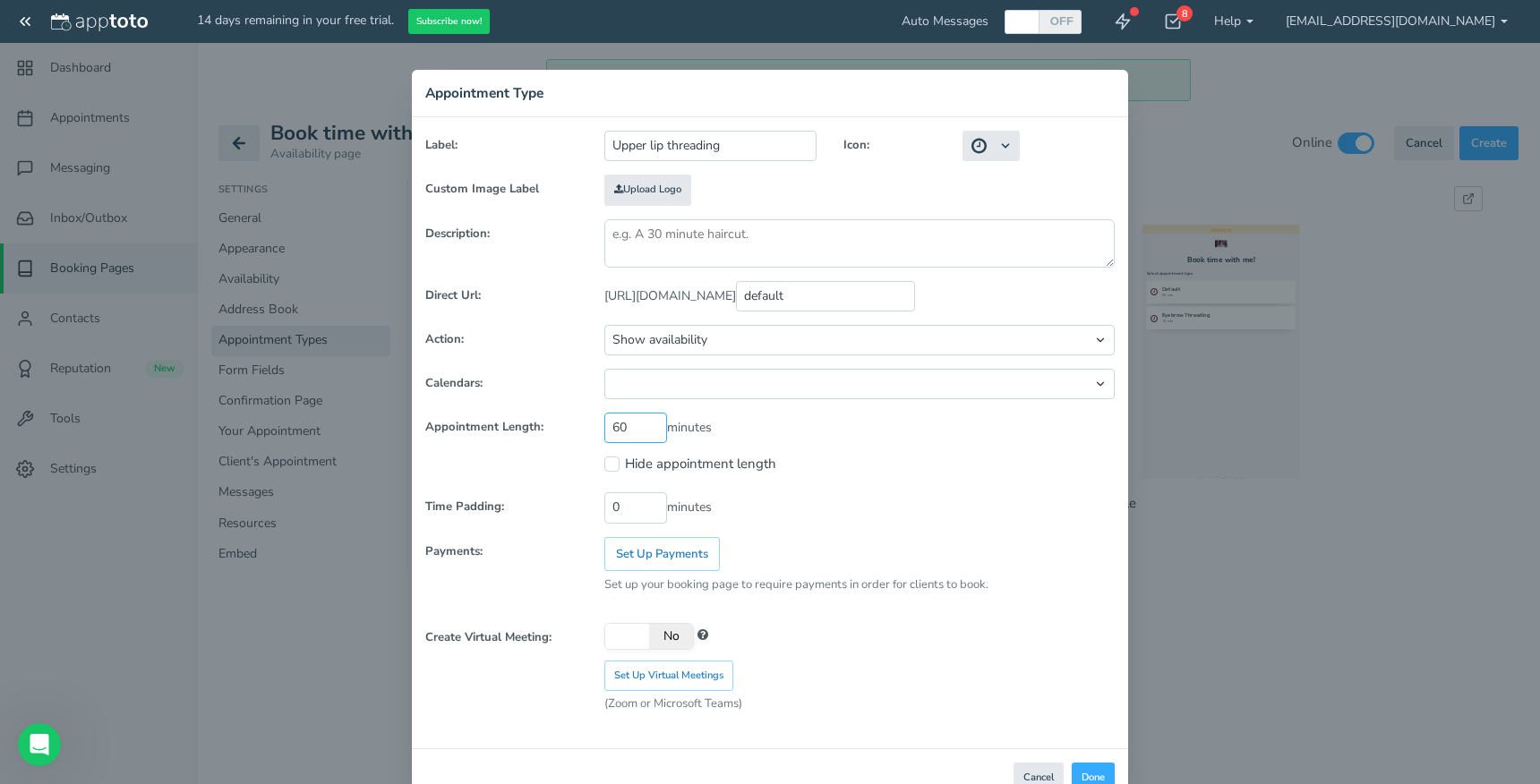
click at [633, 426] on input "60" at bounding box center [635, 428] width 63 height 31
click at [622, 423] on input "60" at bounding box center [635, 428] width 63 height 31
type input "5"
click at [1094, 772] on button "Done" at bounding box center [1092, 779] width 43 height 32
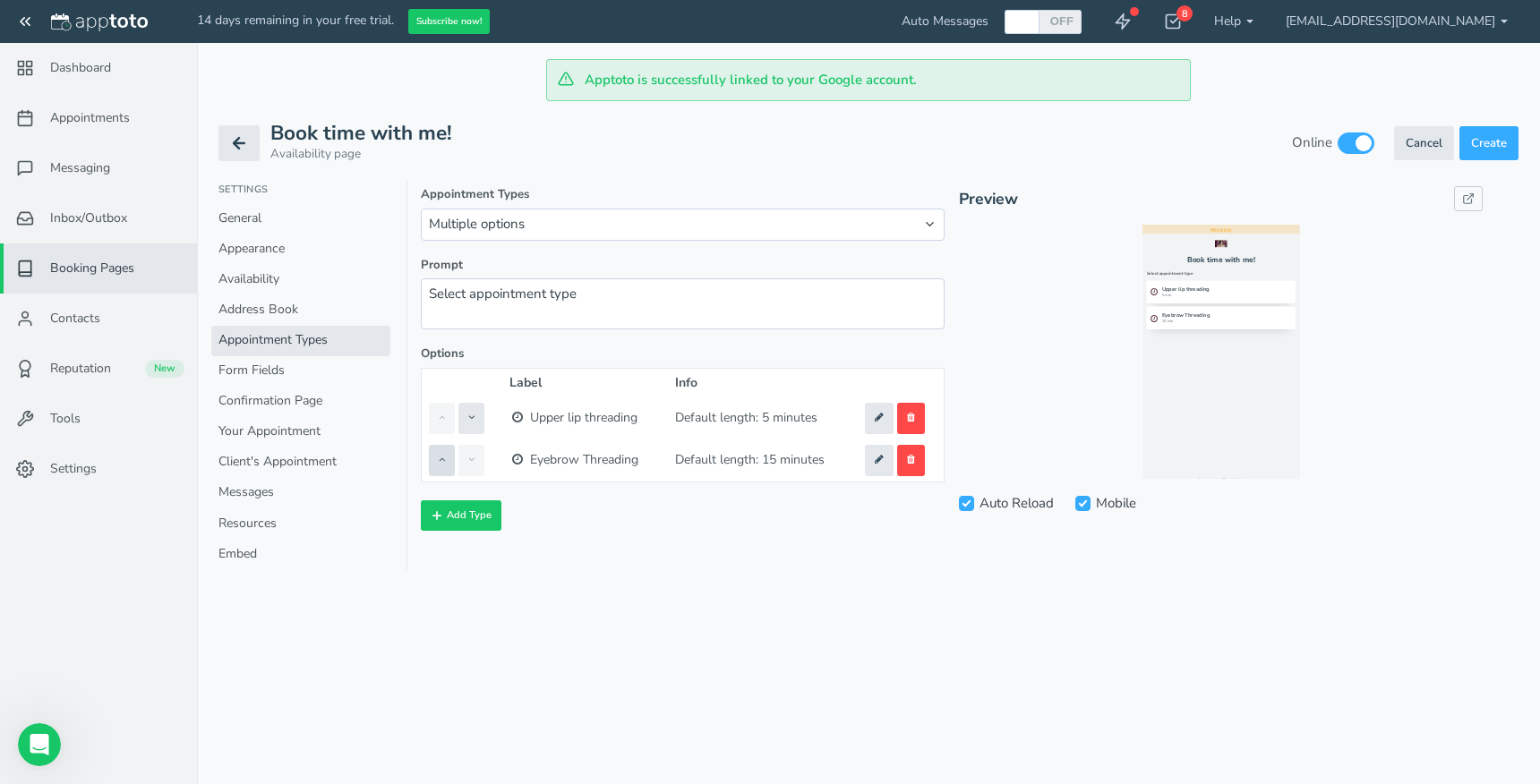
click at [442, 460] on icon at bounding box center [441, 460] width 6 height 10
click at [469, 510] on button "Add Type" at bounding box center [460, 516] width 81 height 31
select select "string:standard"
select select "boolean:false"
type input "60"
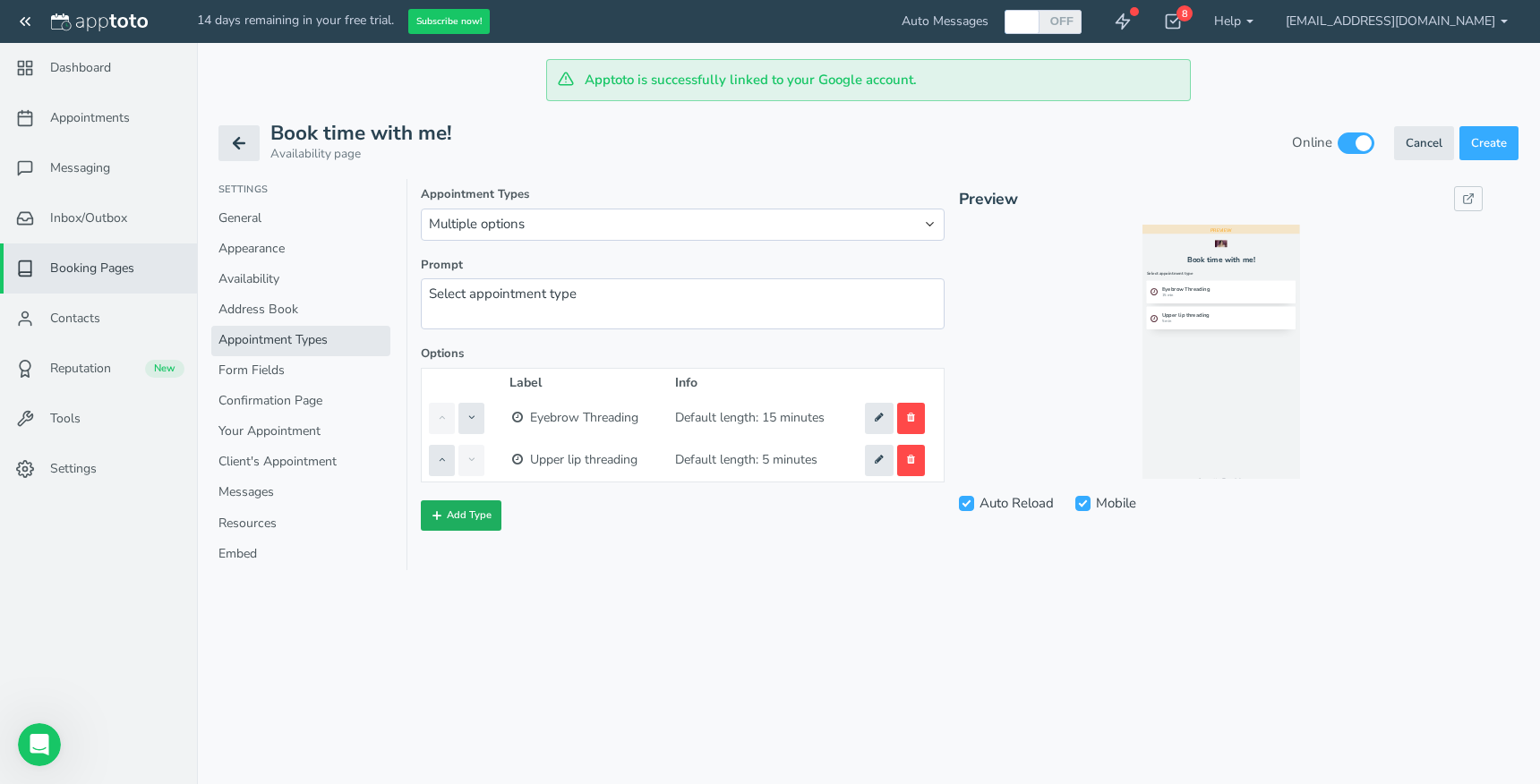
type input "0"
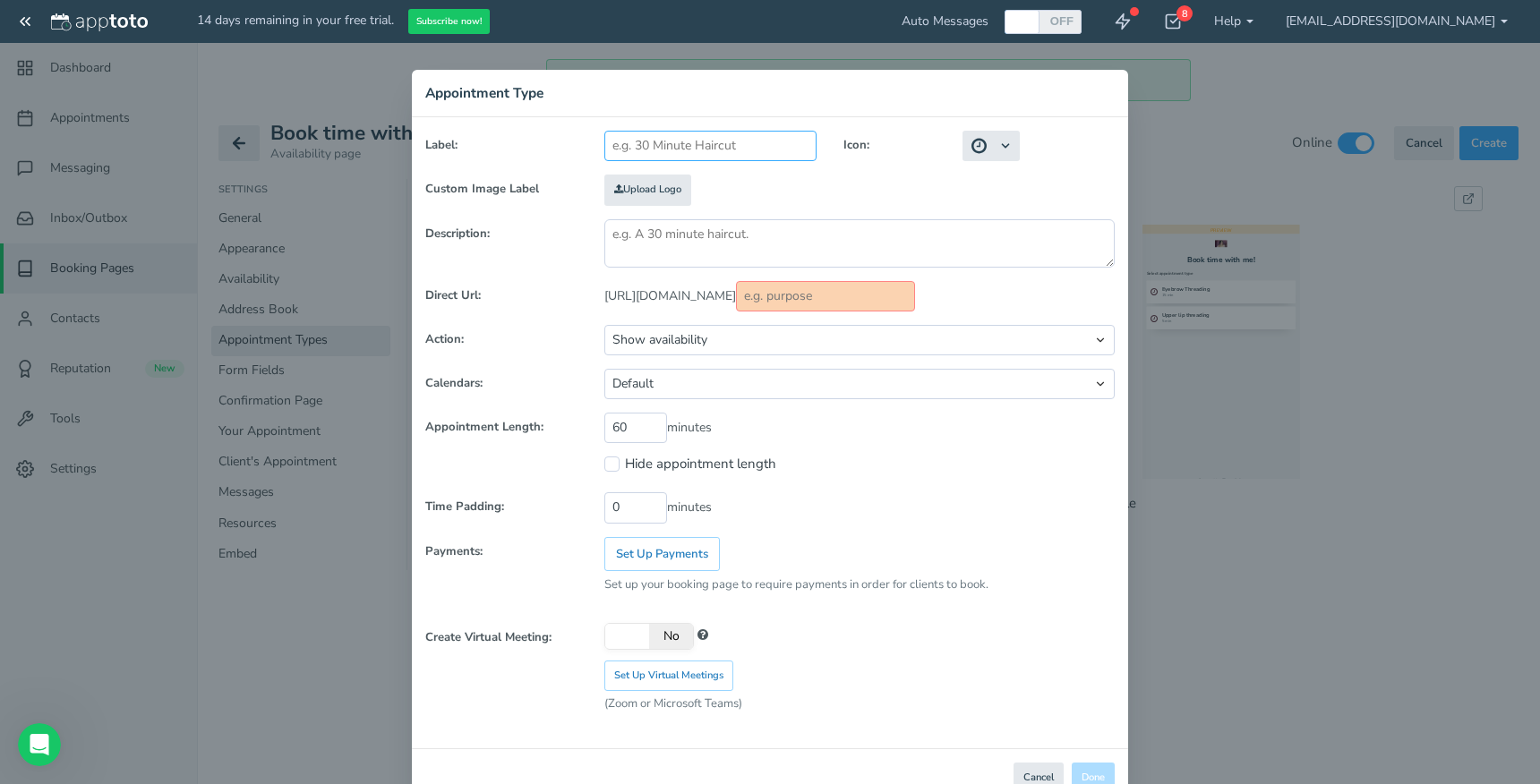
type input "F"
type input "f"
type input "Fu"
type input "fu"
type input "Ful"
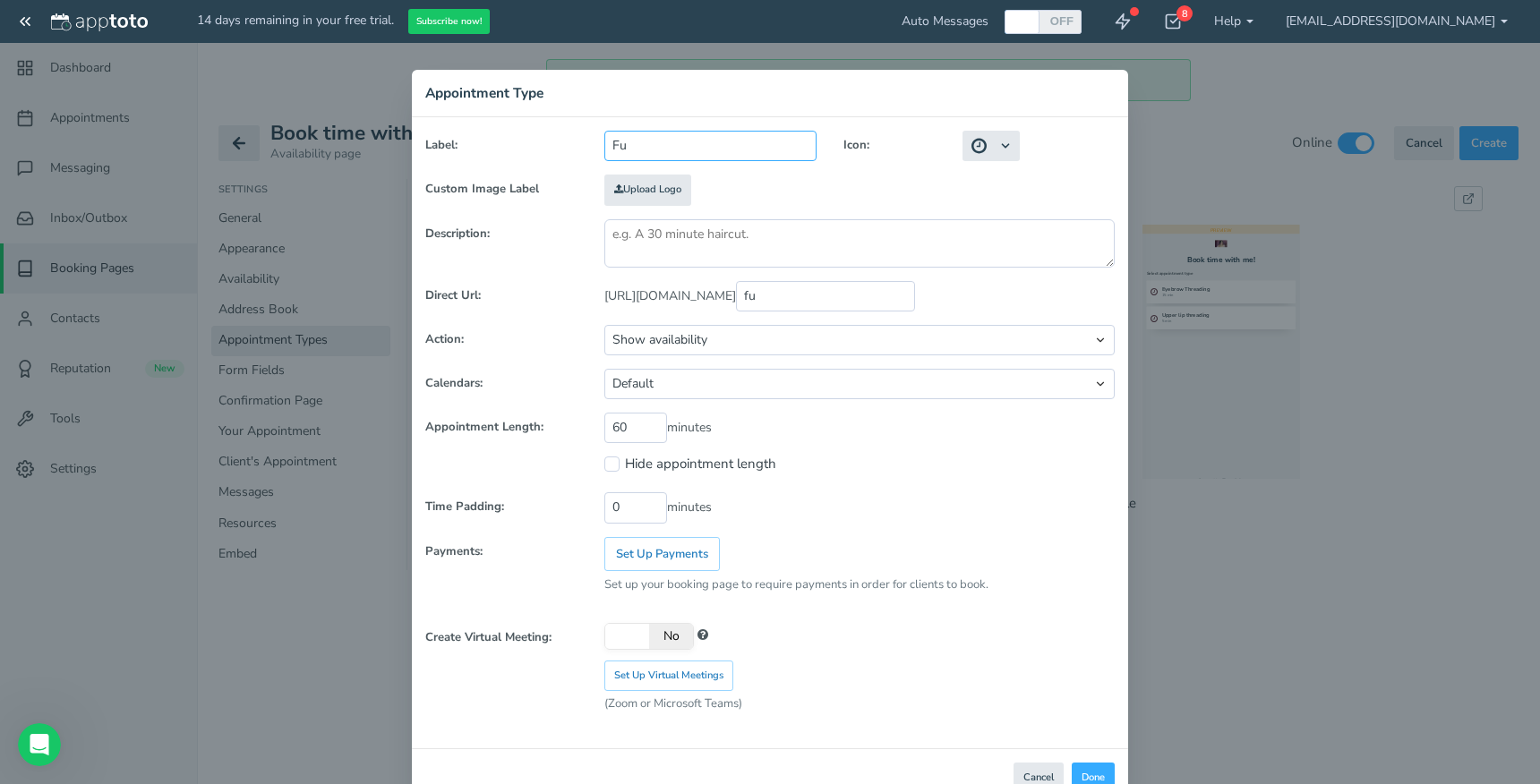
type input "ful"
type input "Full"
type input "full"
type input "Full f"
type input "full_f"
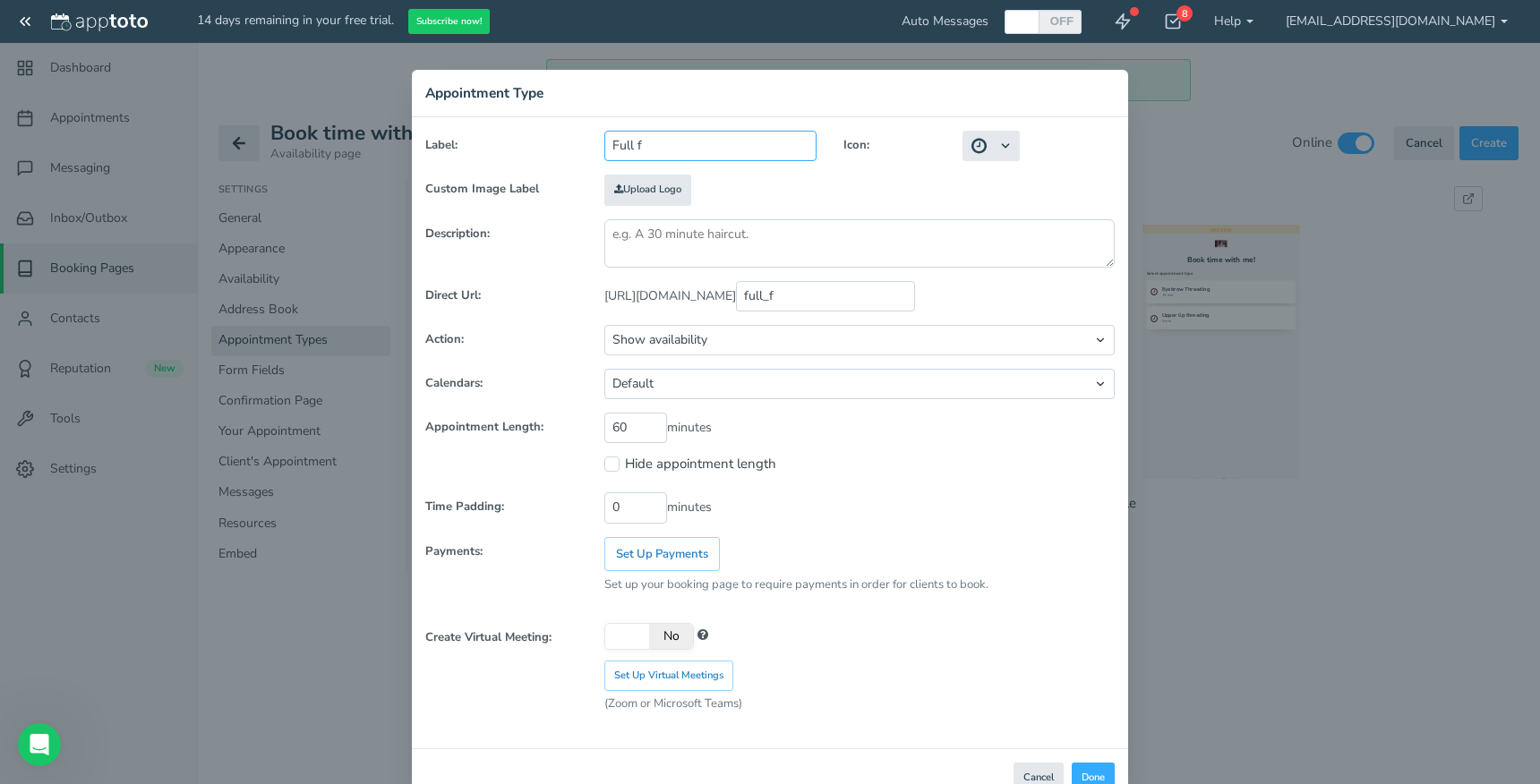
type input "Full fa"
type input "full_fa"
type input "Full fac"
type input "full_fac"
type input "Full face"
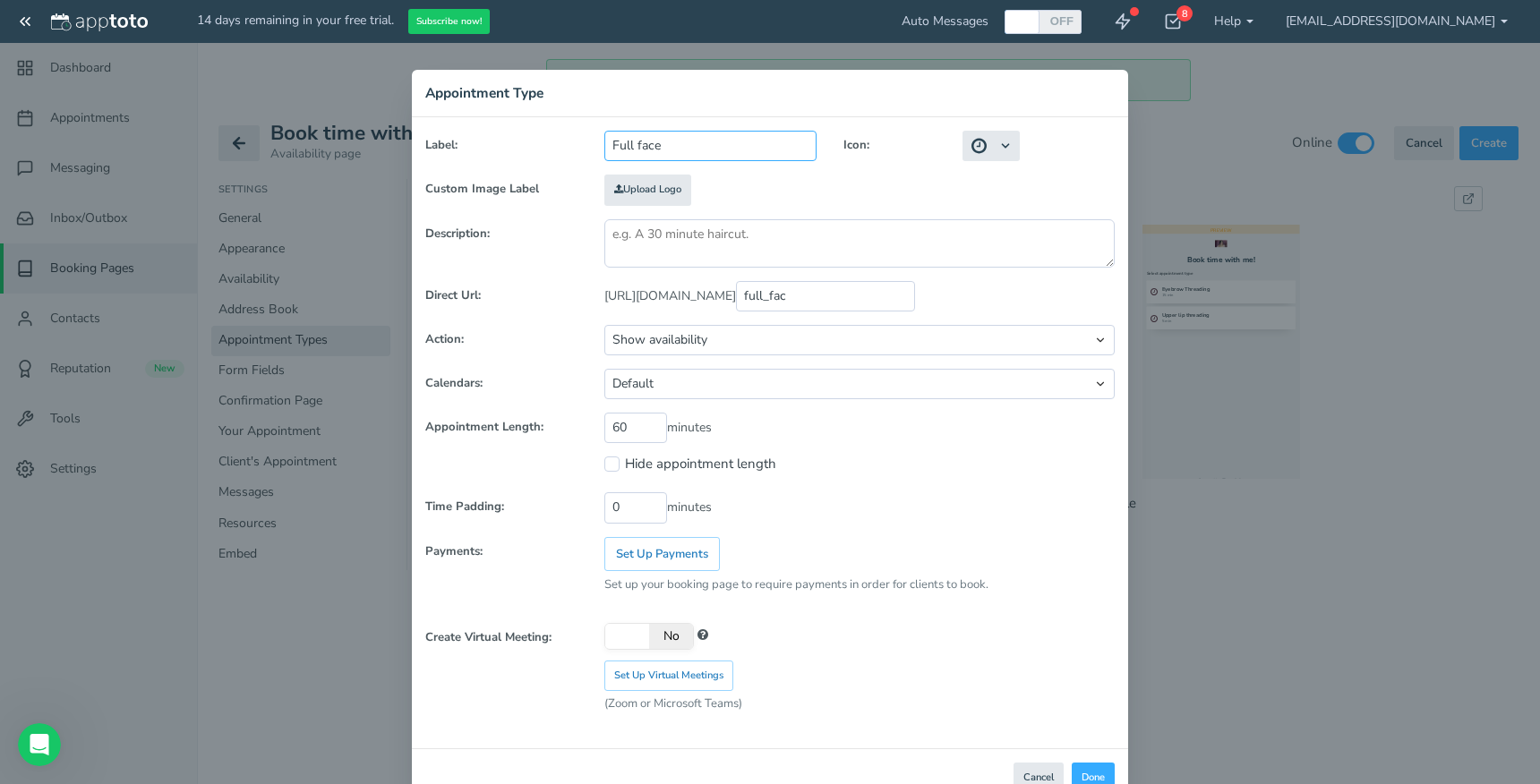
type input "full_face"
type input "Full face t"
type input "full_face_t"
type input "Full face th"
type input "full_face_th"
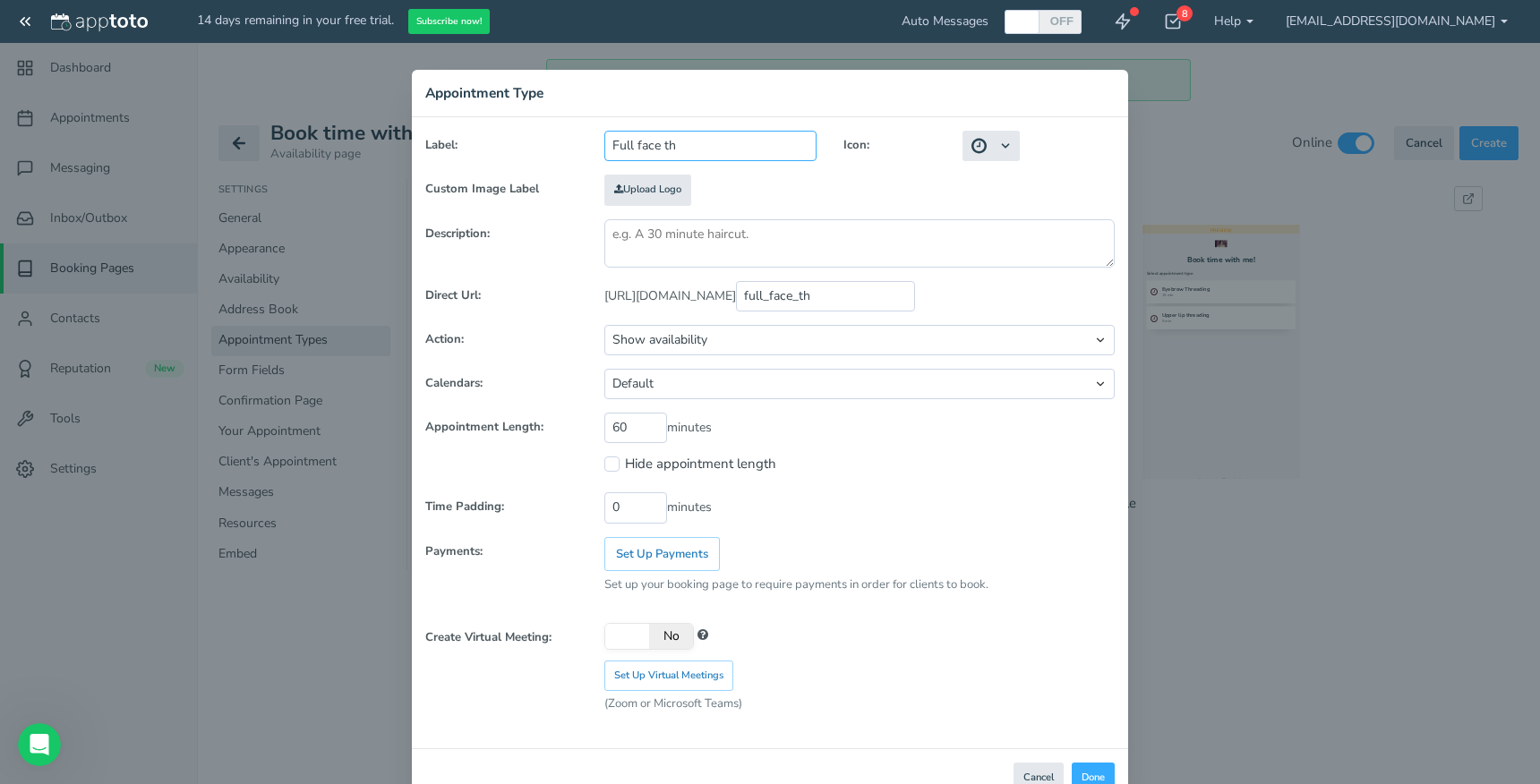
type input "Full face thr"
type input "full_face_thr"
type input "Full face thre"
type input "full_face_thre"
type input "Full face thread"
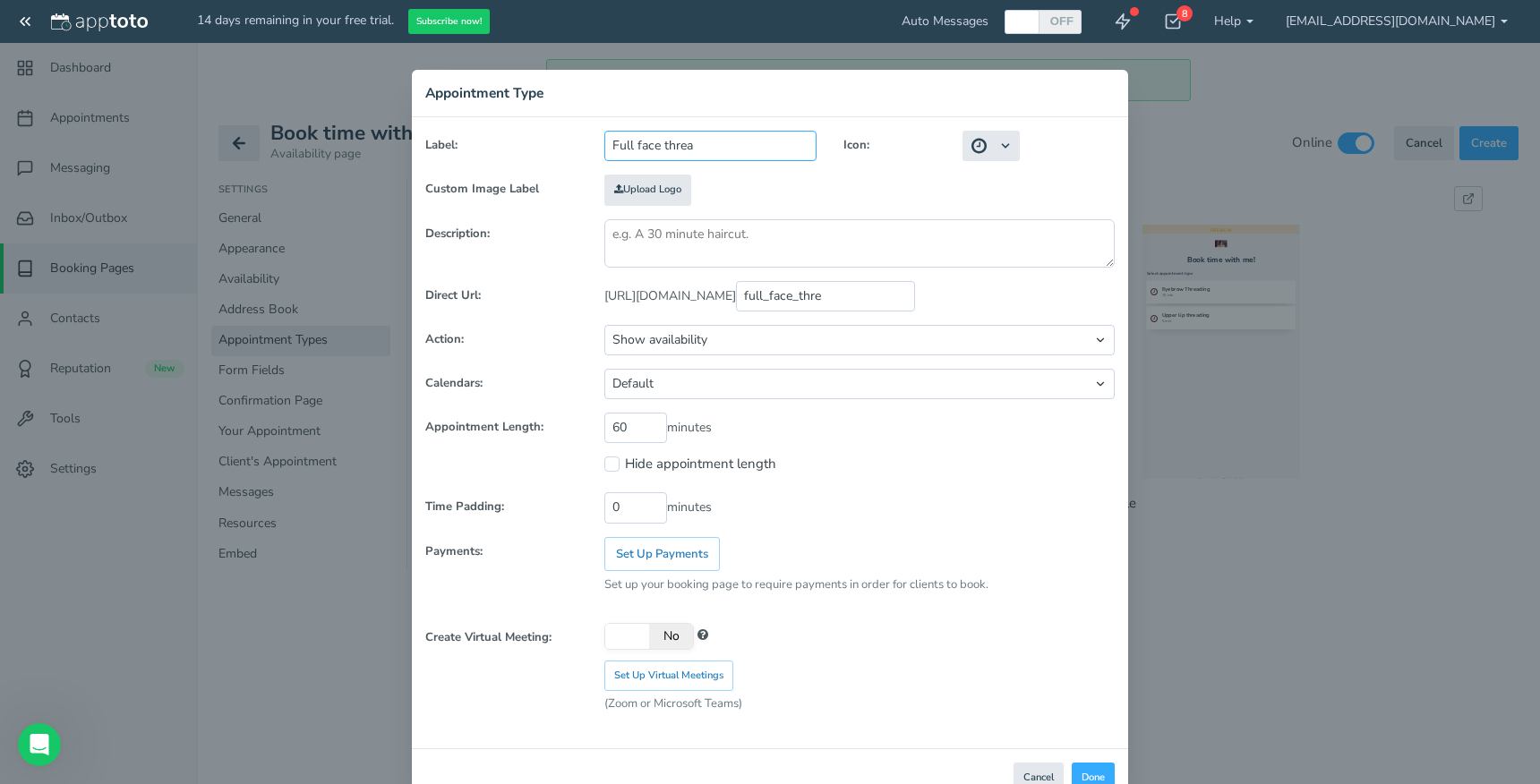
type input "full_face_thread"
type input "Full face threadi"
type input "full_face_threadi"
type input "Full face threadin"
type input "full_face_threadin"
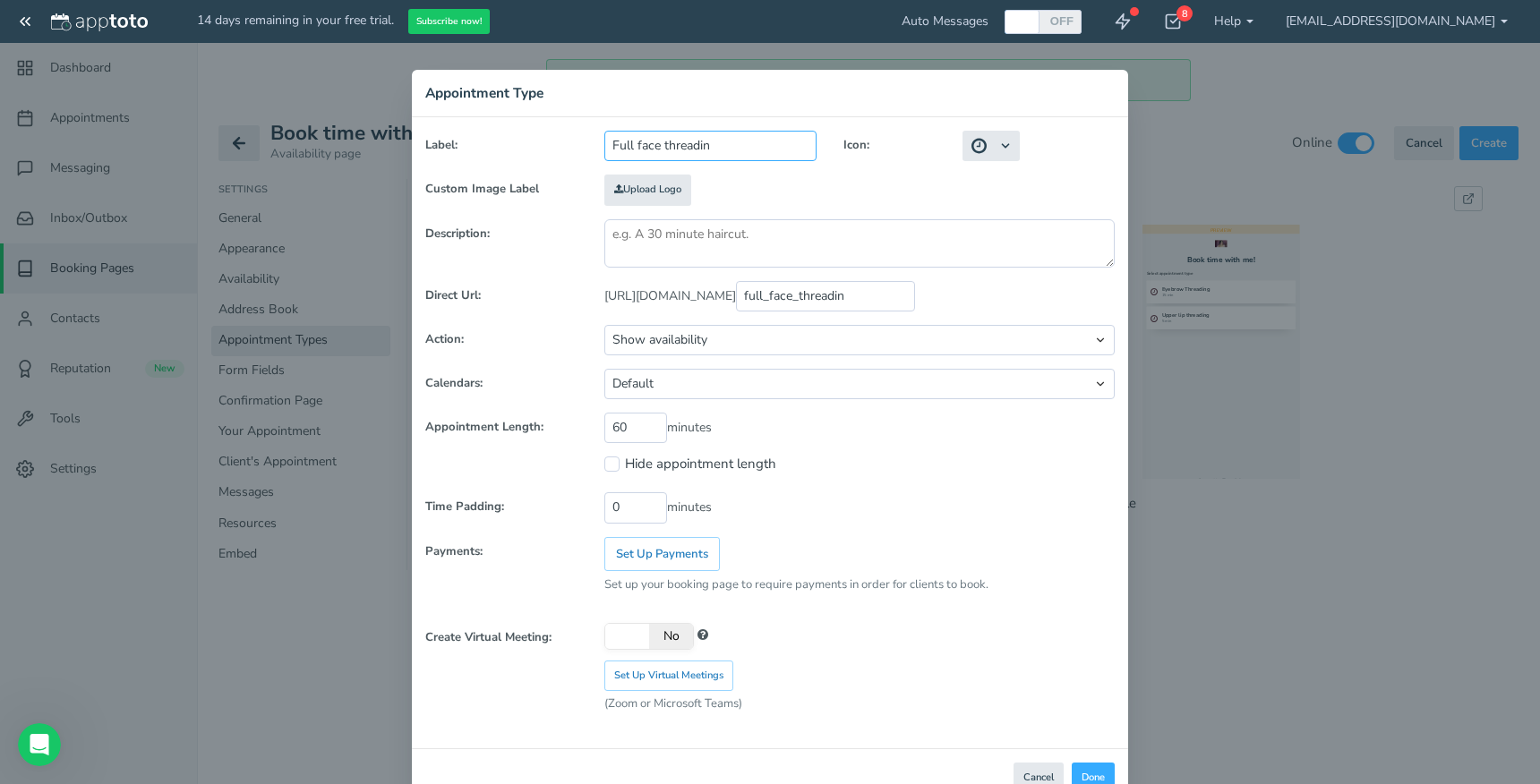
type input "Full face threading"
type input "full_face_threading"
type input "Full face threading"
click at [622, 431] on input "60" at bounding box center [635, 428] width 63 height 31
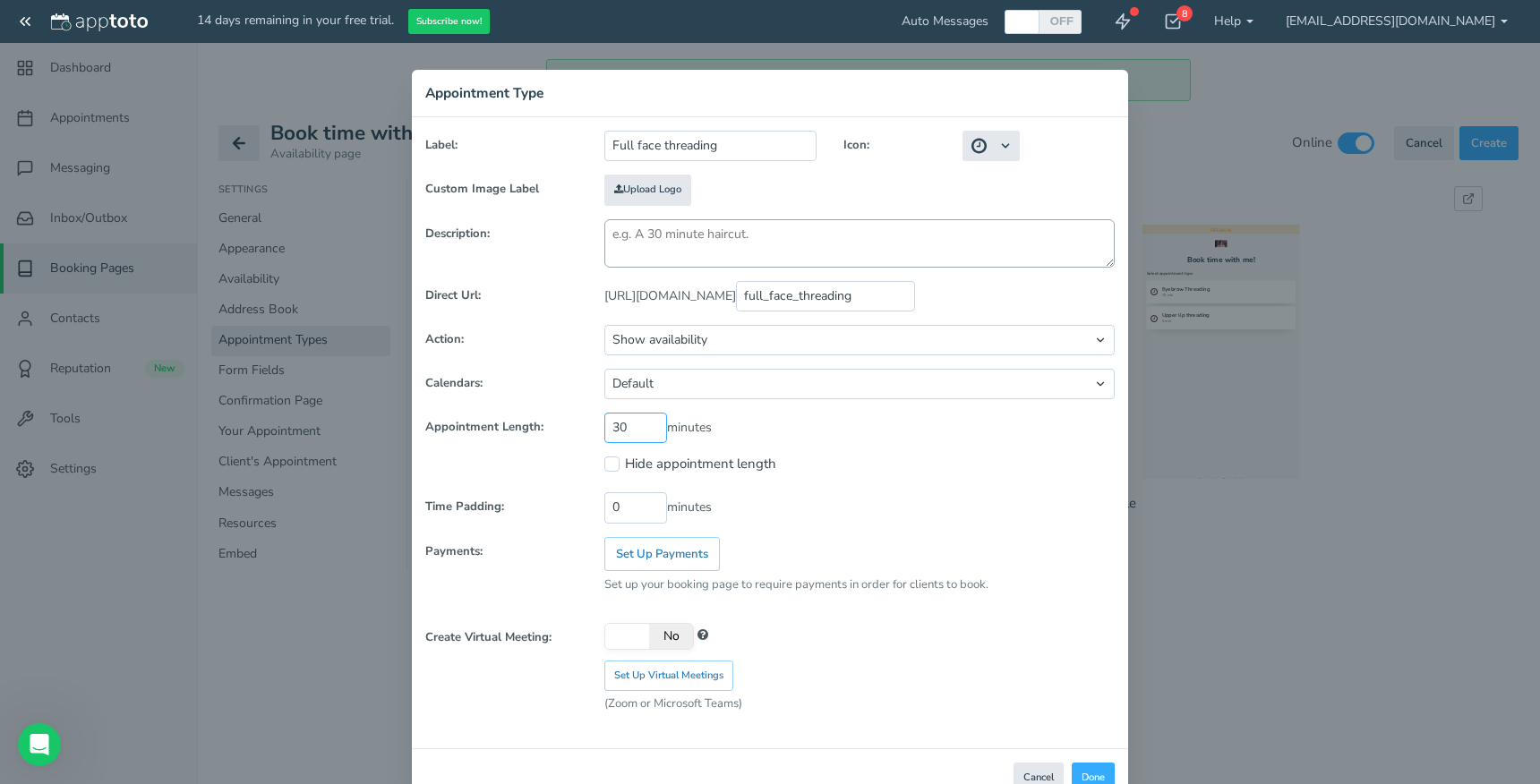
type input "30"
click at [650, 233] on textarea at bounding box center [859, 243] width 510 height 48
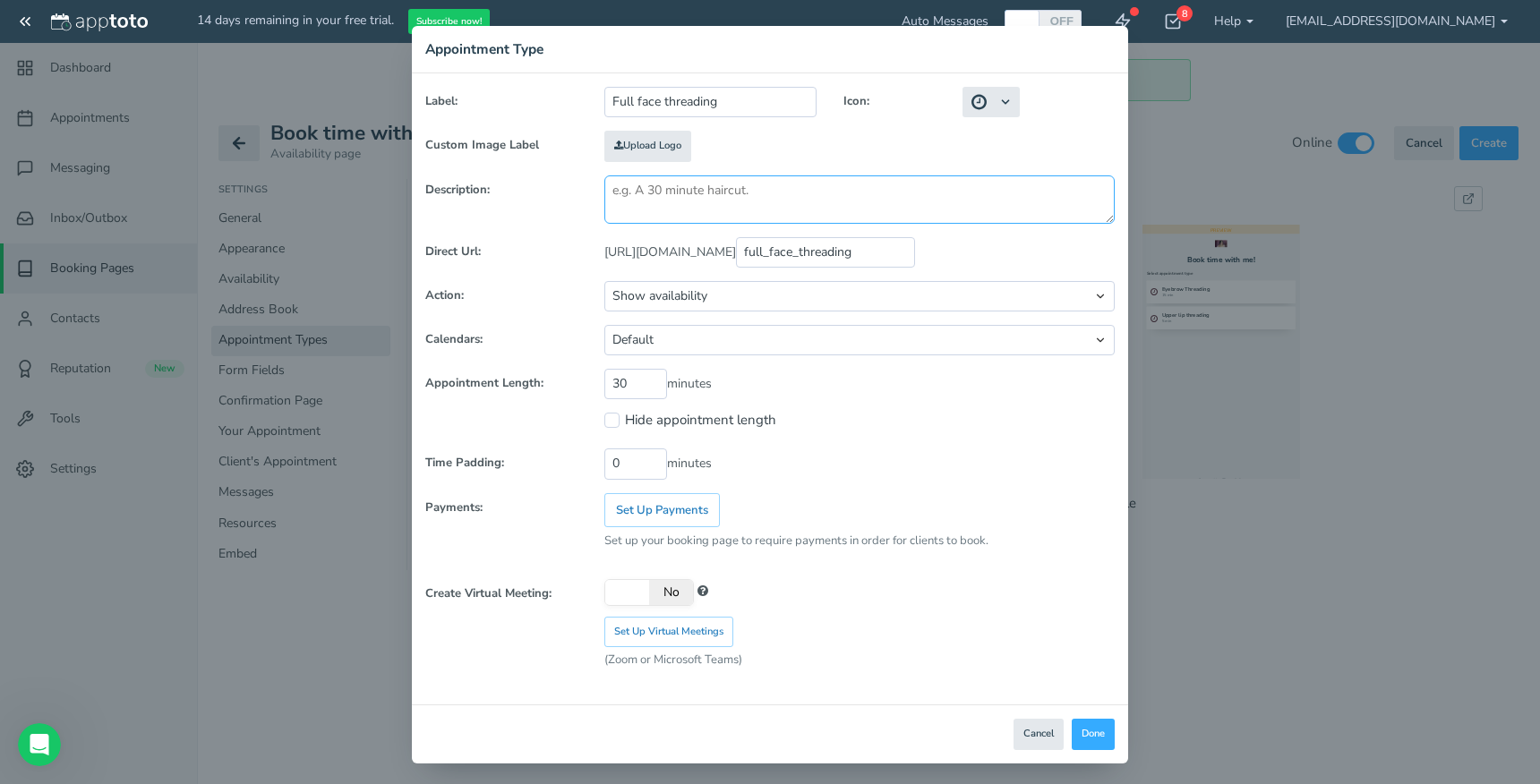
scroll to position [50, 0]
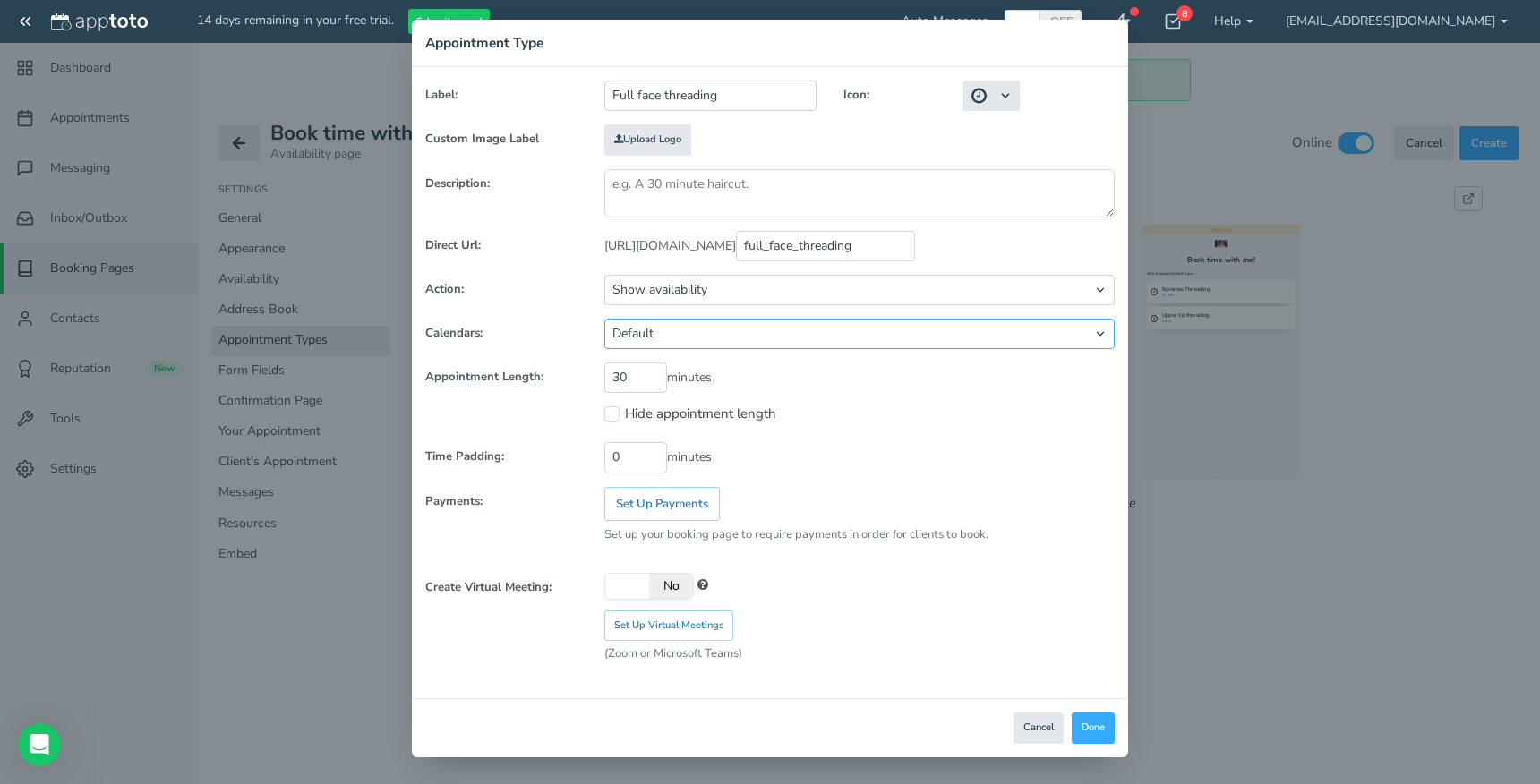
click at [876, 337] on select "Default Customized" at bounding box center [859, 334] width 510 height 31
click at [1089, 725] on button "Done" at bounding box center [1092, 728] width 43 height 32
select select "?"
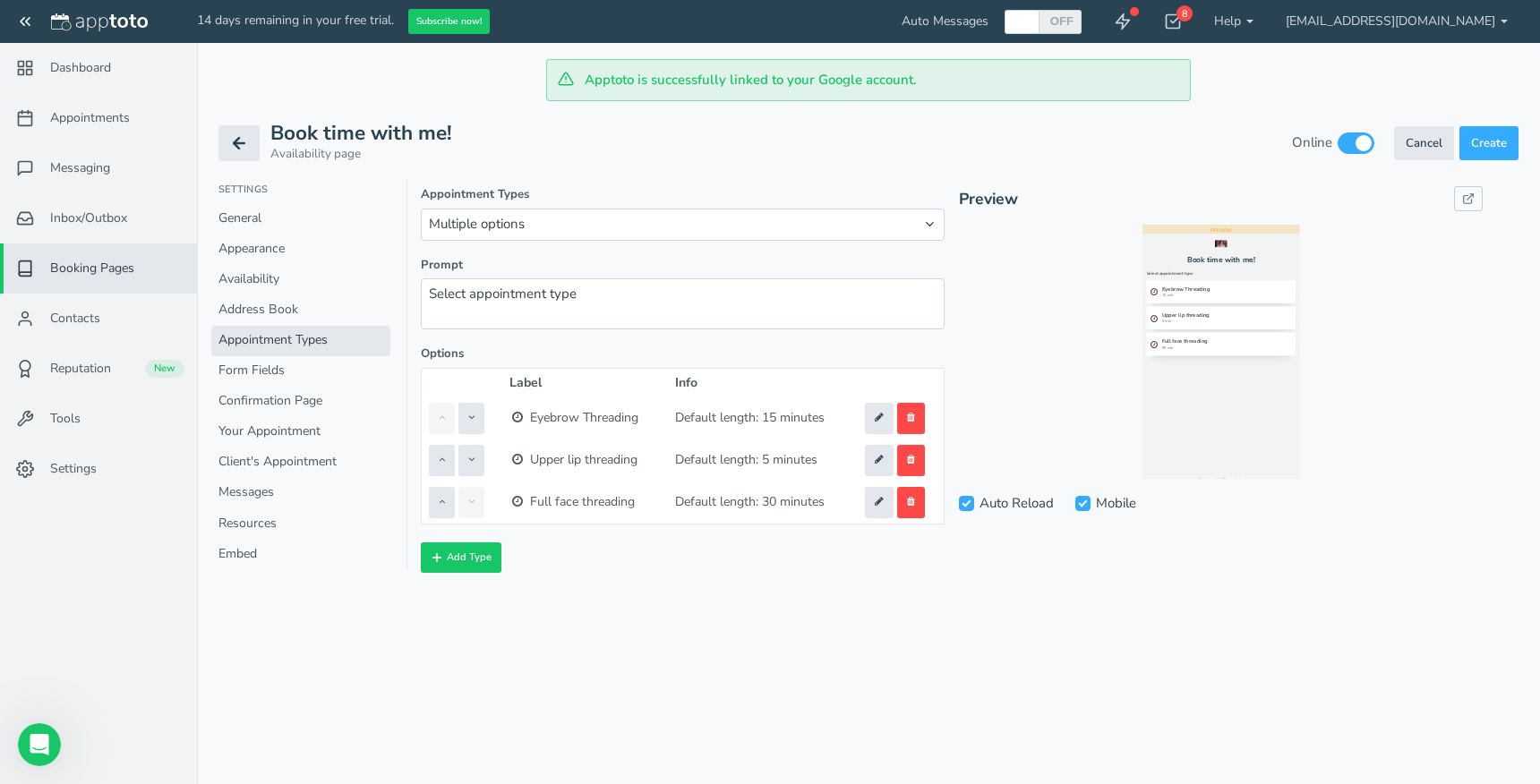
scroll to position [0, 0]
click at [257, 219] on link "General" at bounding box center [301, 219] width 179 height 31
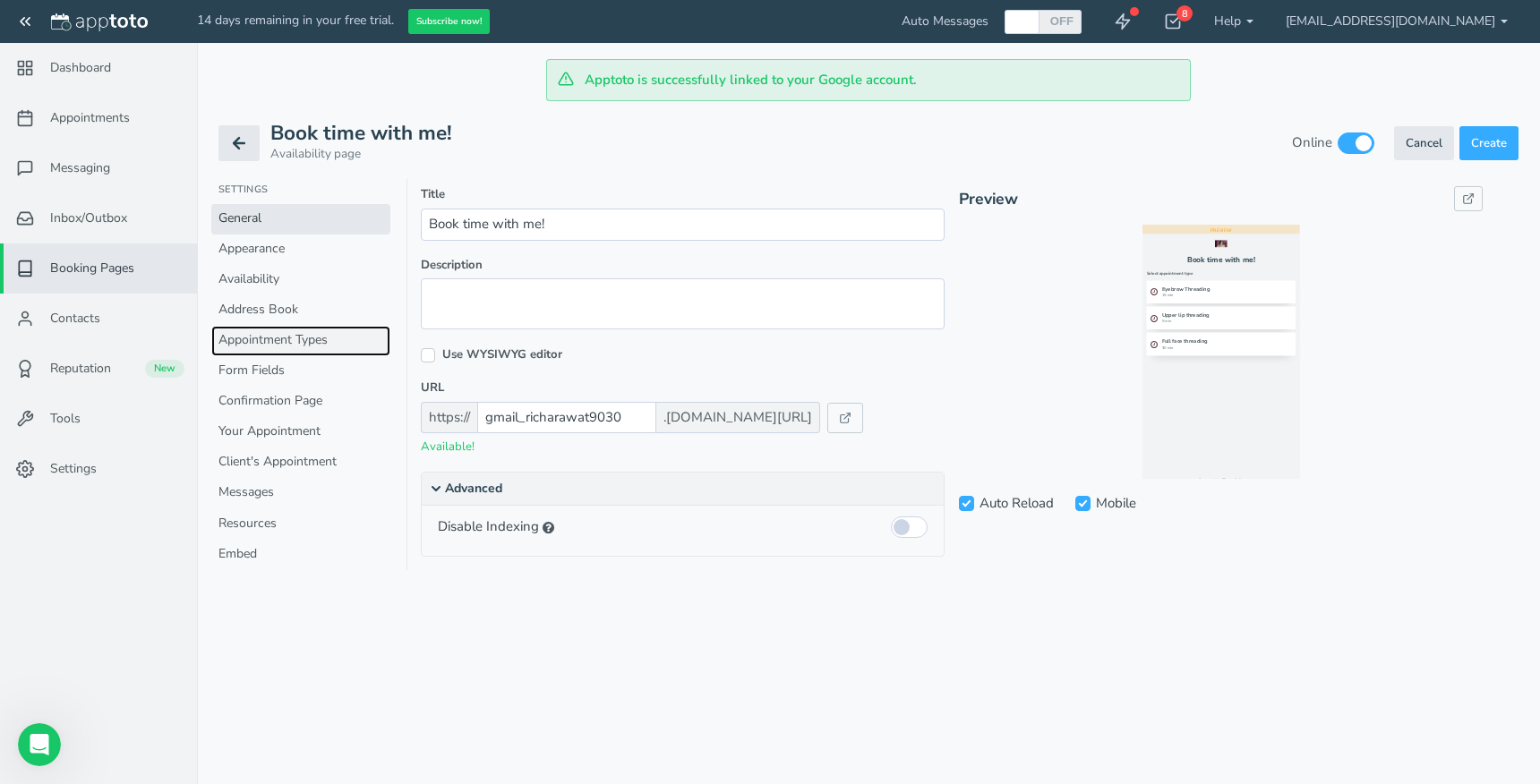
click at [257, 340] on link "Appointment Types" at bounding box center [301, 342] width 179 height 31
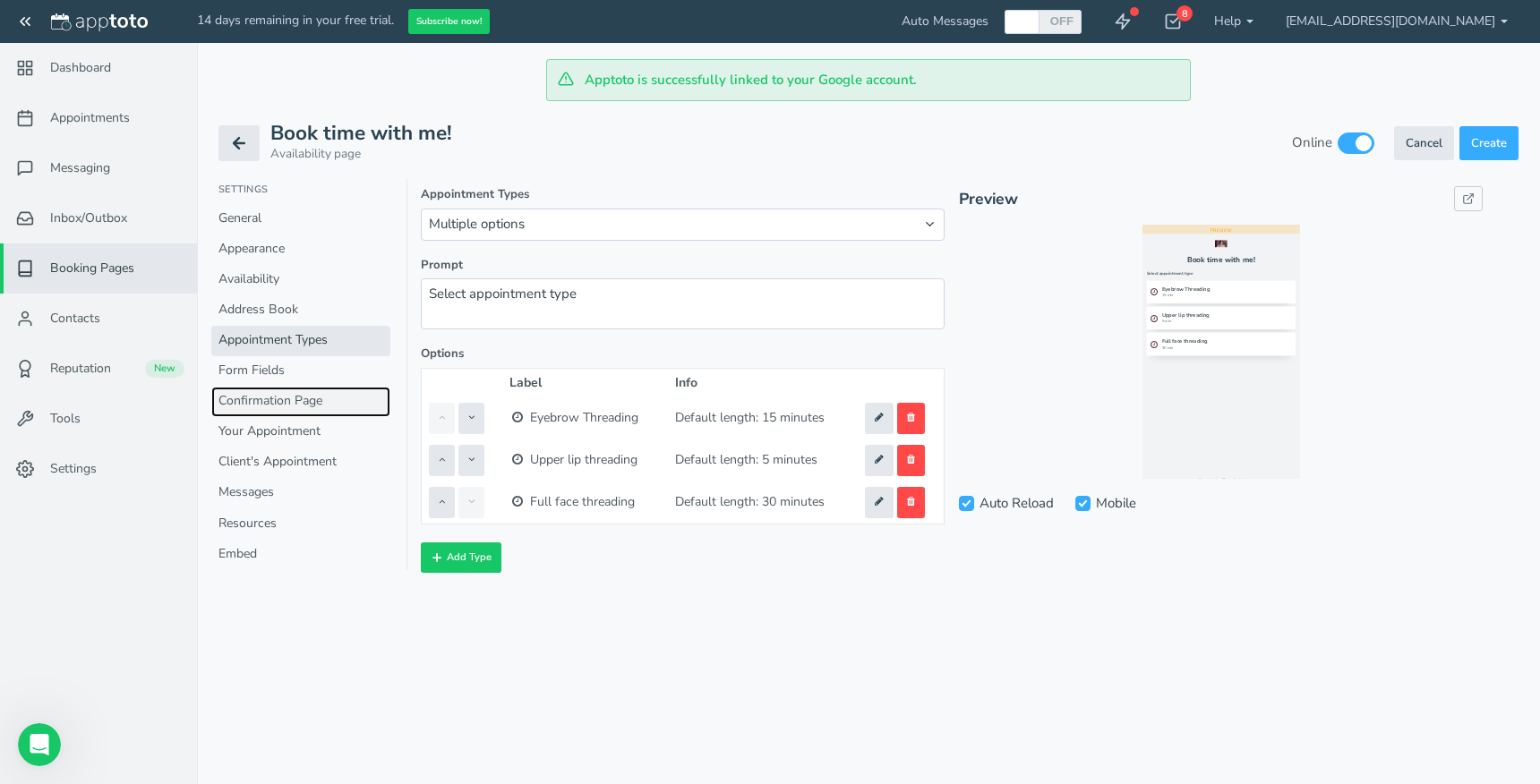
click at [273, 406] on link "Confirmation Page" at bounding box center [301, 402] width 179 height 31
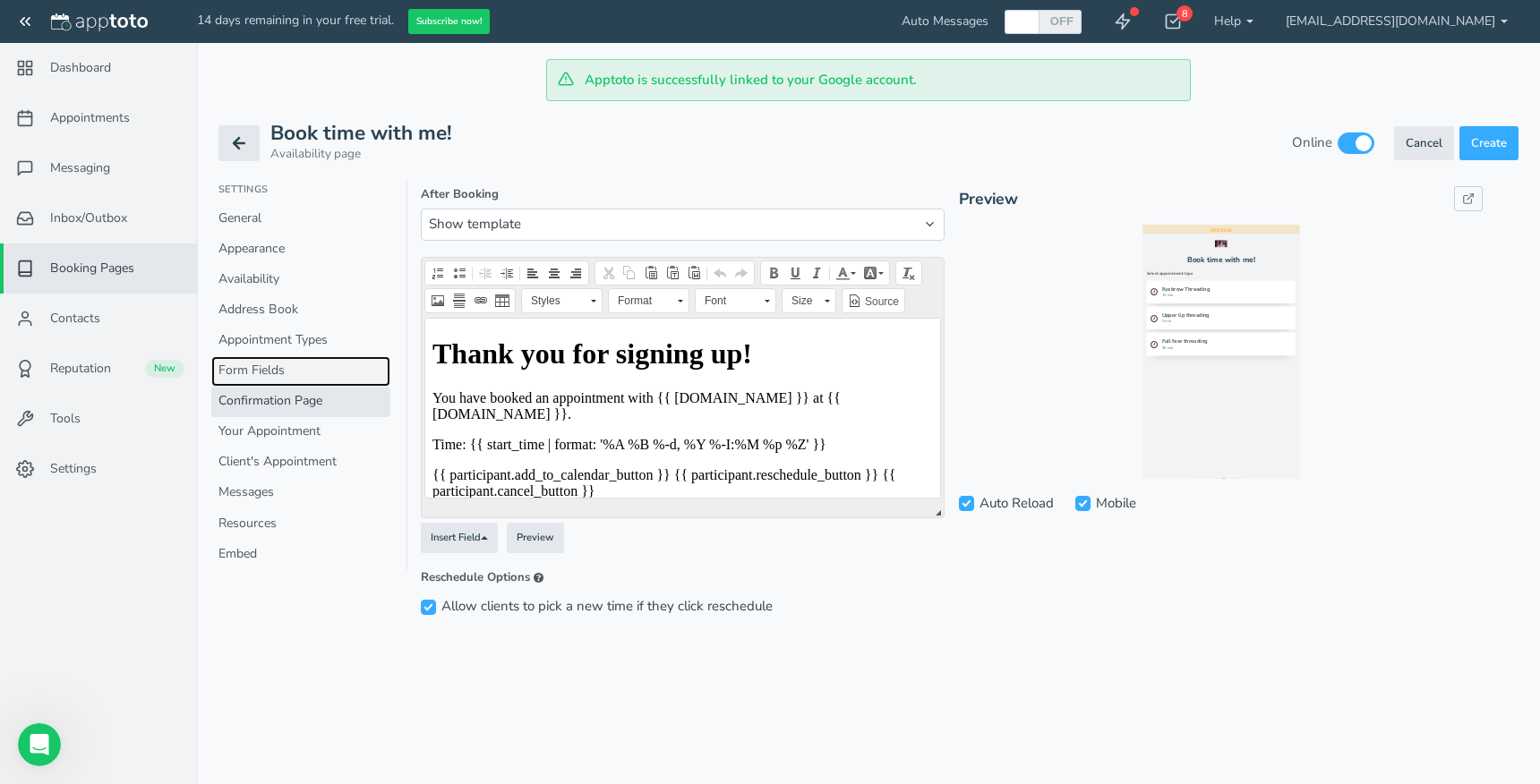
click at [272, 371] on link "Form Fields" at bounding box center [301, 372] width 179 height 31
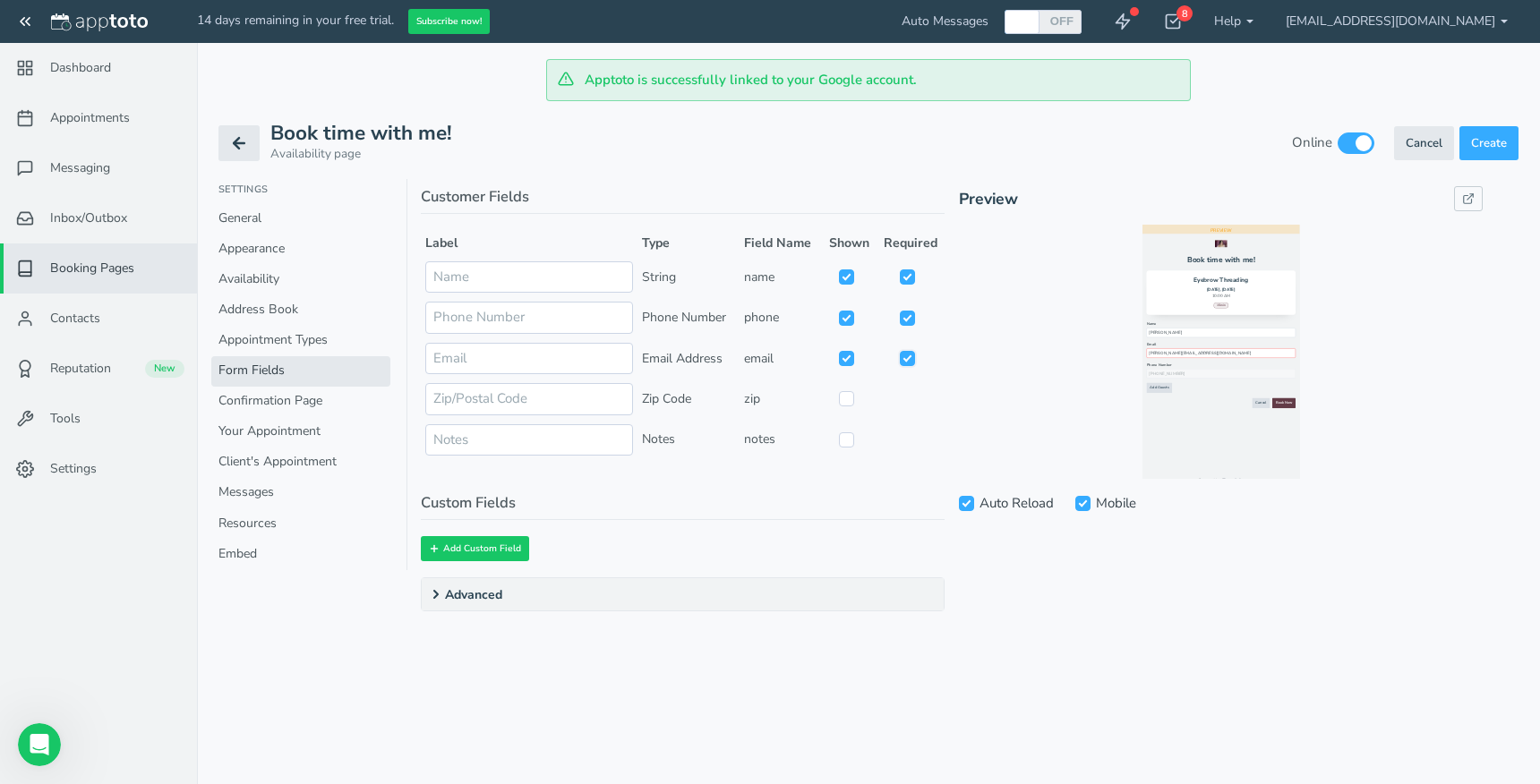
click at [907, 361] on input "checkbox" at bounding box center [907, 358] width 15 height 15
checkbox input "false"
click at [839, 355] on input "checkbox" at bounding box center [847, 358] width 15 height 15
checkbox input "true"
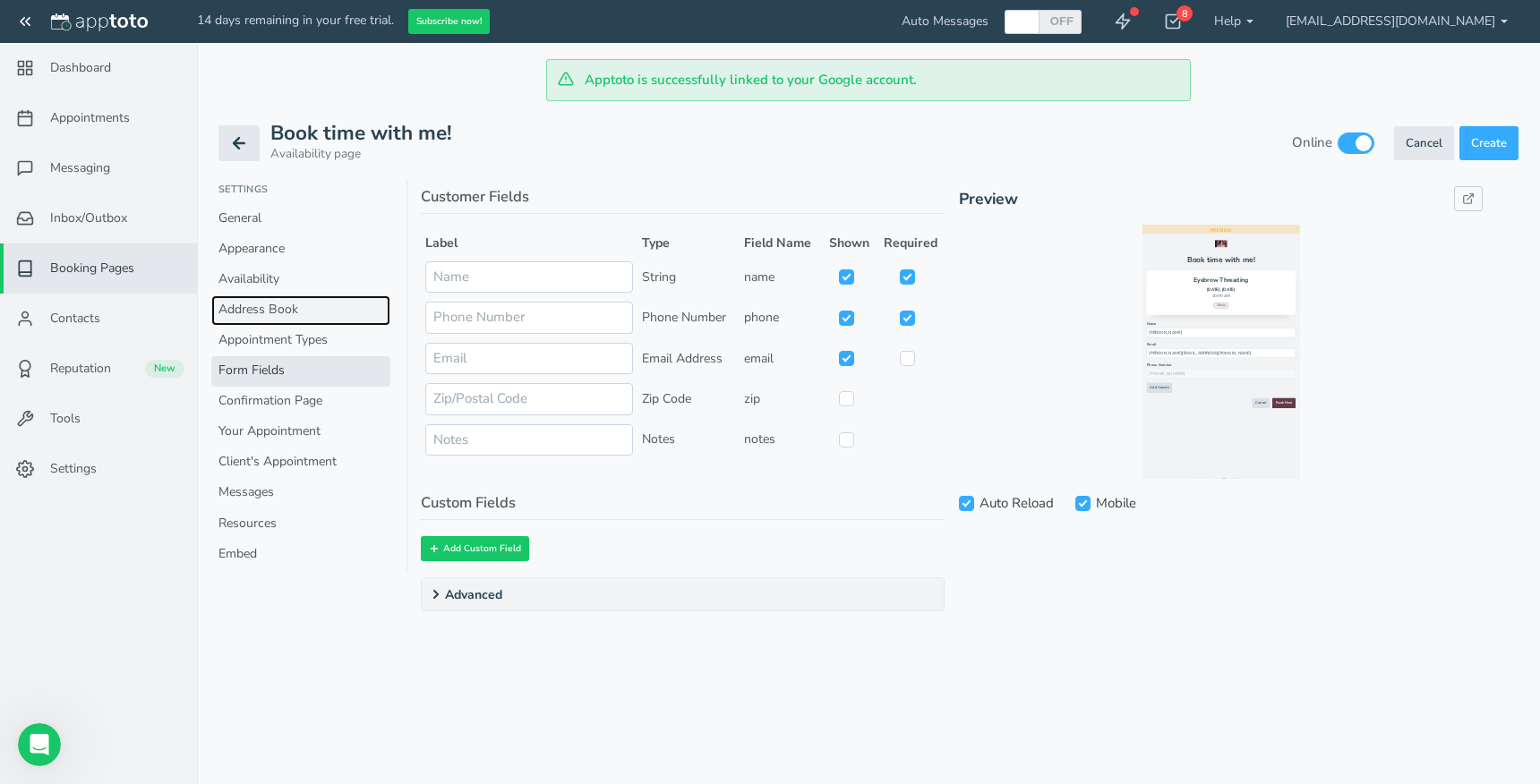
click at [266, 309] on link "Address Book" at bounding box center [301, 311] width 179 height 31
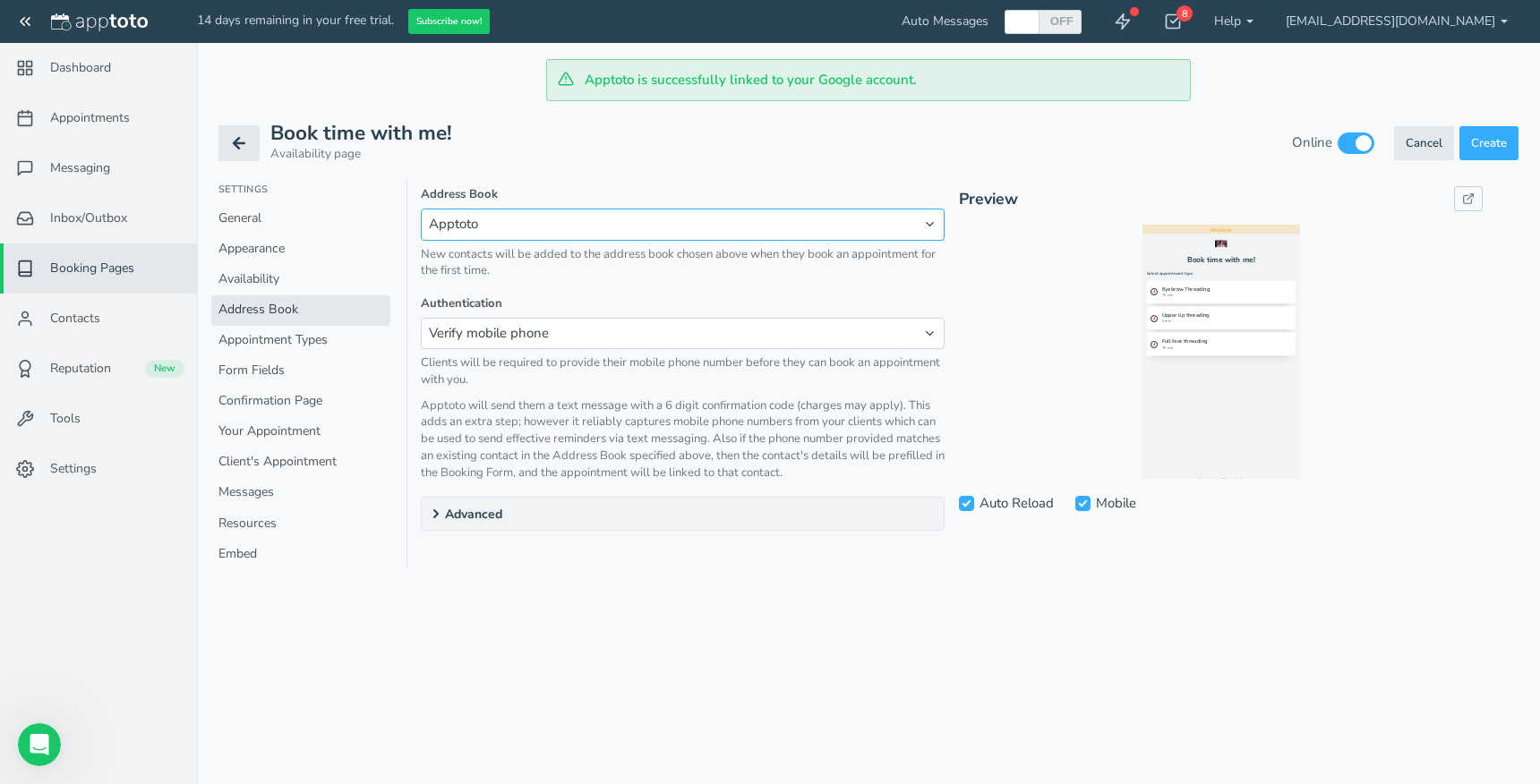
click at [536, 230] on select "None Apptoto Google" at bounding box center [683, 224] width 524 height 32
select select "number:25412"
click at [421, 208] on select "None Apptoto Google" at bounding box center [683, 224] width 524 height 32
click at [472, 225] on select "None Apptoto Google" at bounding box center [683, 224] width 524 height 32
click at [279, 279] on link "Availability" at bounding box center [301, 280] width 179 height 31
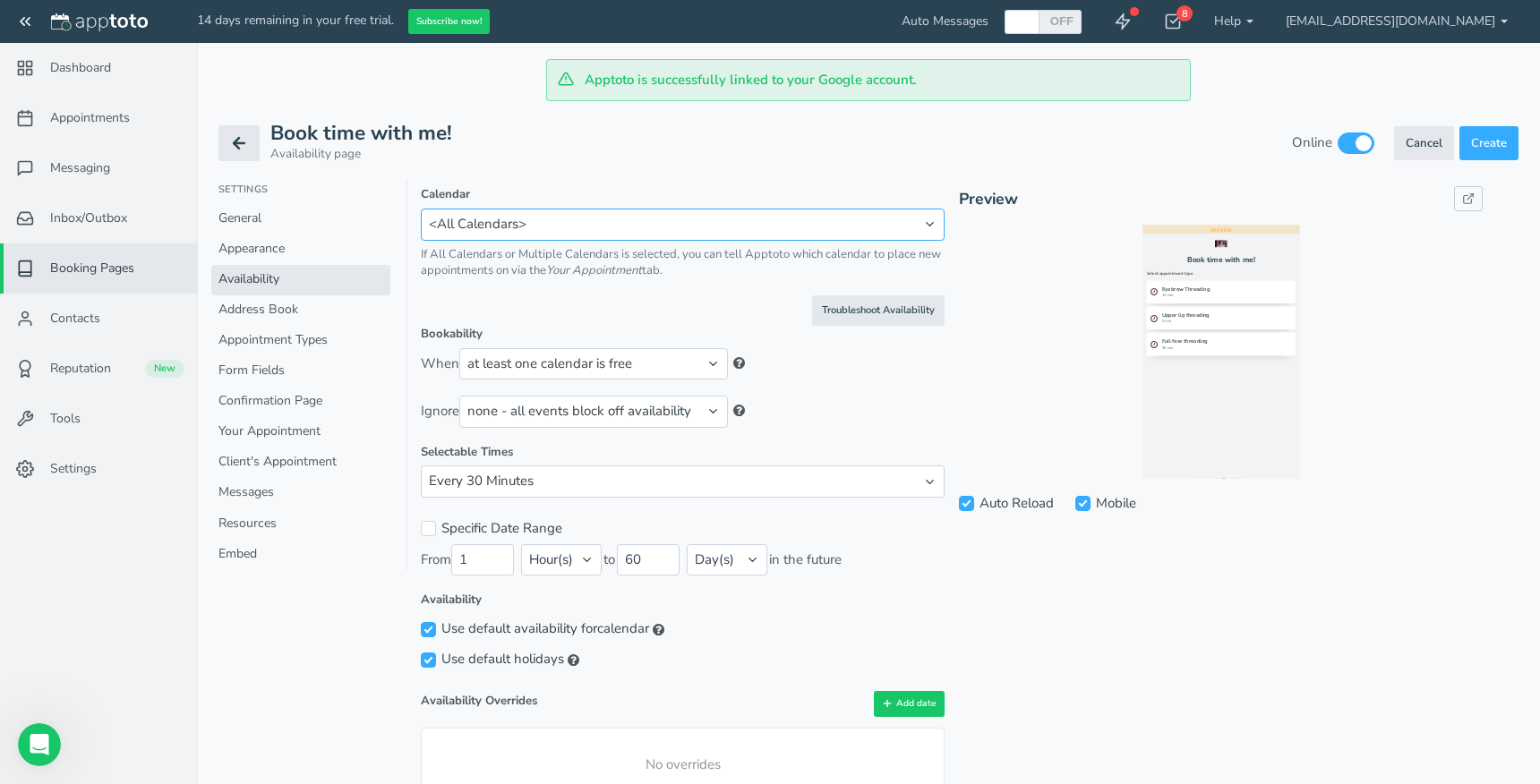
click at [555, 223] on select "[EMAIL_ADDRESS][DOMAIN_NAME] <Multiple Calendars> <All Calendars>" at bounding box center [683, 224] width 524 height 32
select select "number:17445"
click at [421, 208] on select "[EMAIL_ADDRESS][DOMAIN_NAME] <Multiple Calendars> <All Calendars>" at bounding box center [683, 224] width 524 height 32
click at [289, 246] on link "Appearance" at bounding box center [301, 250] width 179 height 31
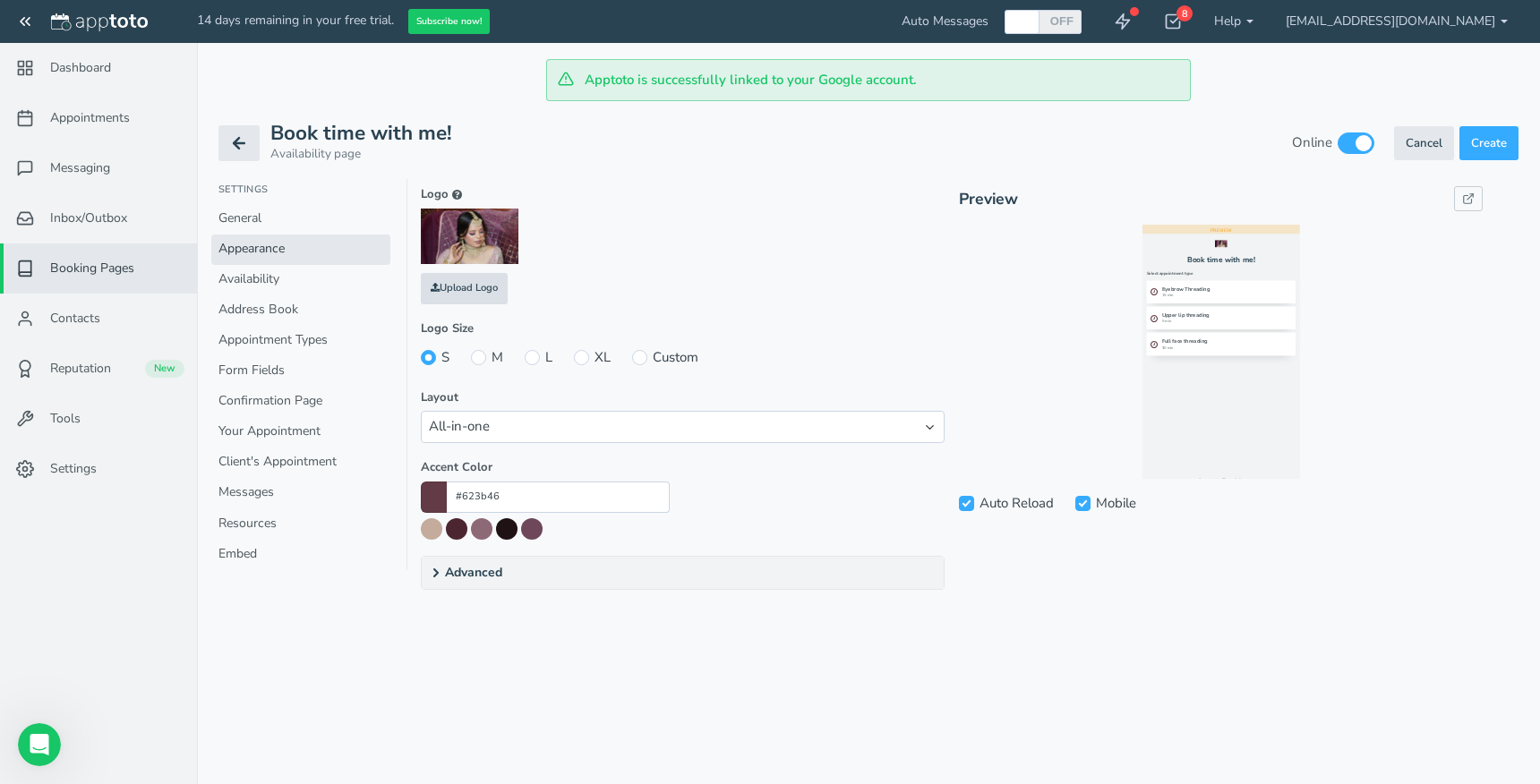
click at [480, 285] on input "file" at bounding box center [24, 289] width 1705 height 123
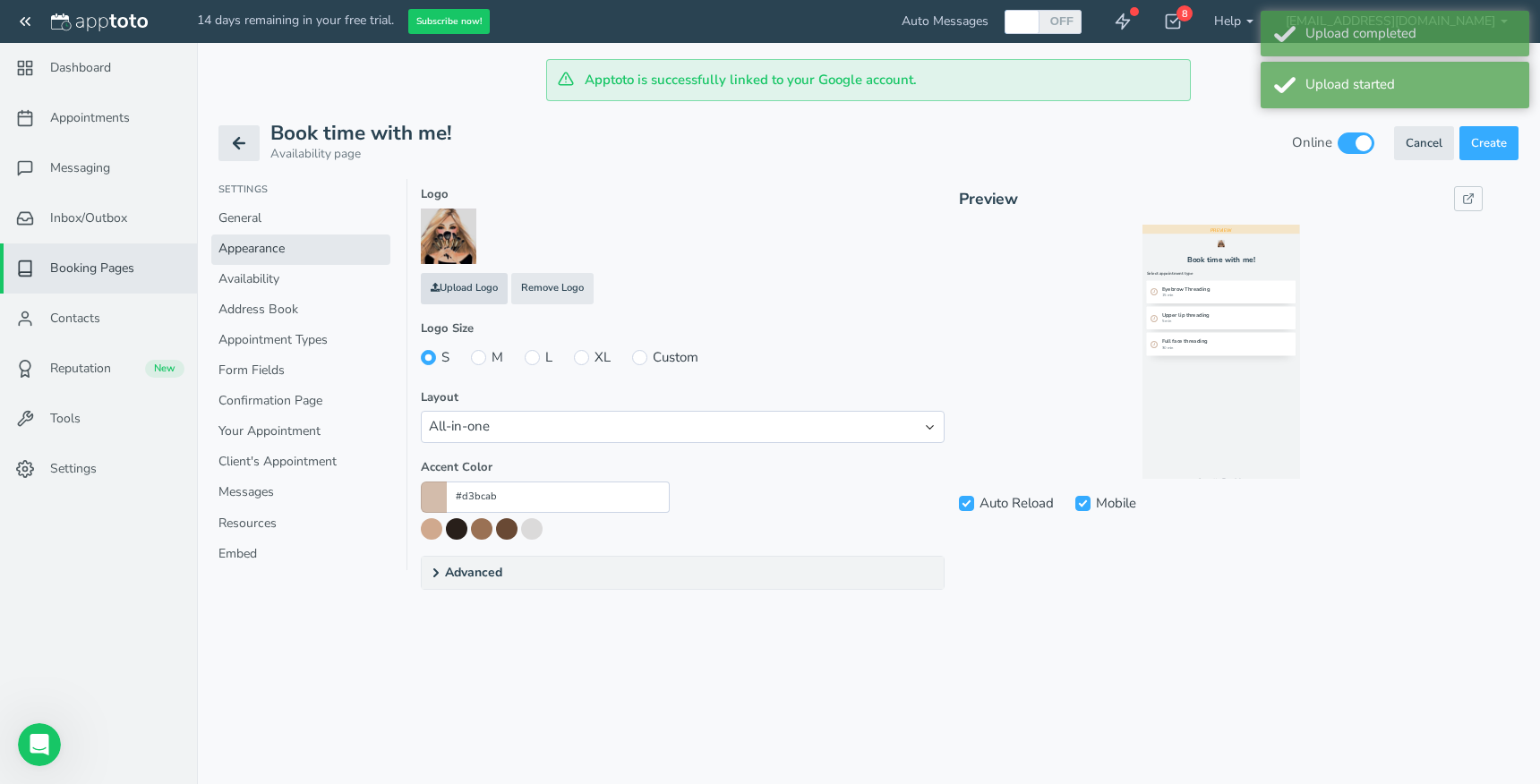
click at [454, 281] on input "file" at bounding box center [24, 289] width 1705 height 123
type input "#c1987c"
click at [576, 360] on input "XL" at bounding box center [581, 357] width 15 height 15
radio input "true"
radio input "false"
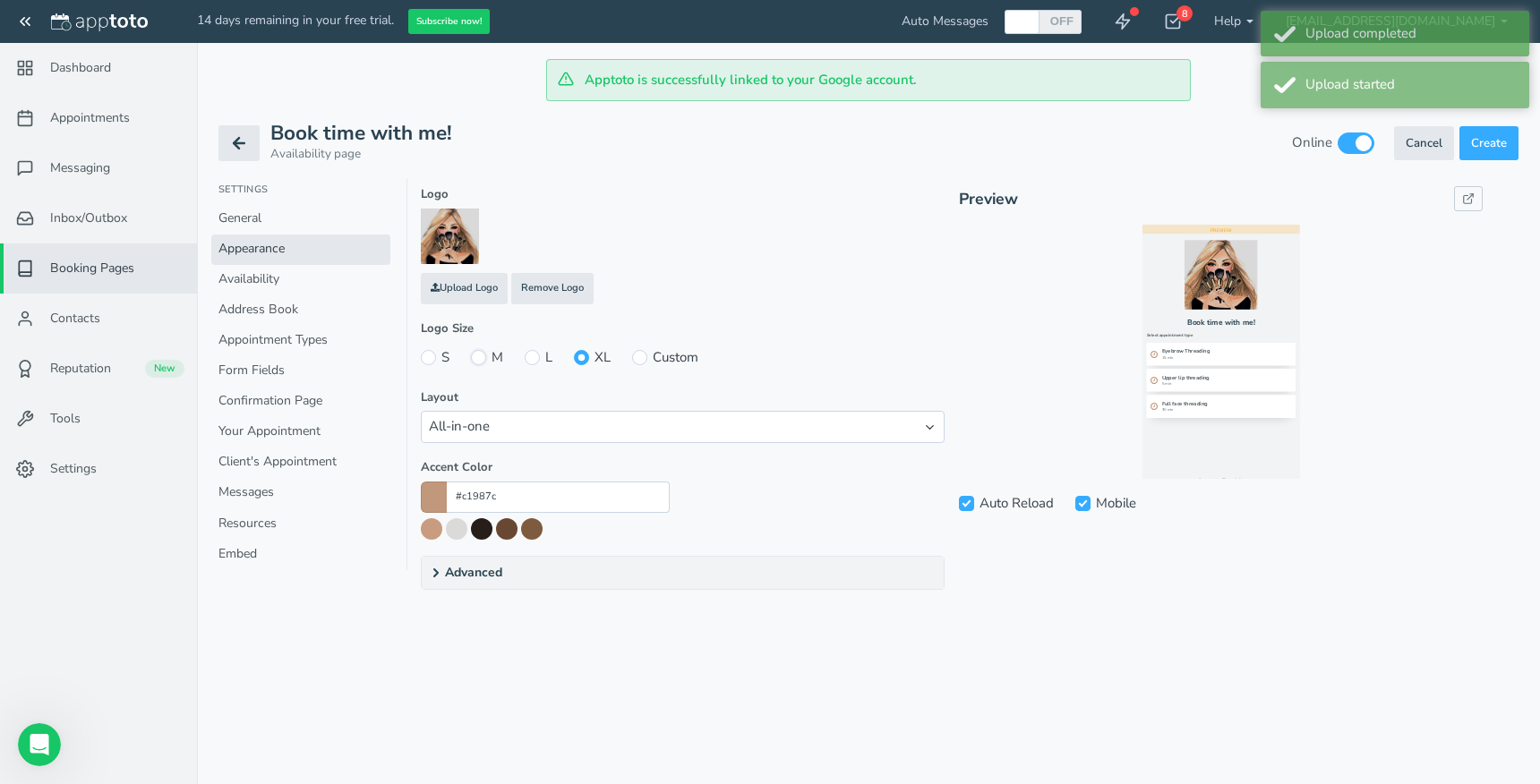
click at [479, 351] on input "M" at bounding box center [479, 357] width 15 height 15
radio input "true"
radio input "false"
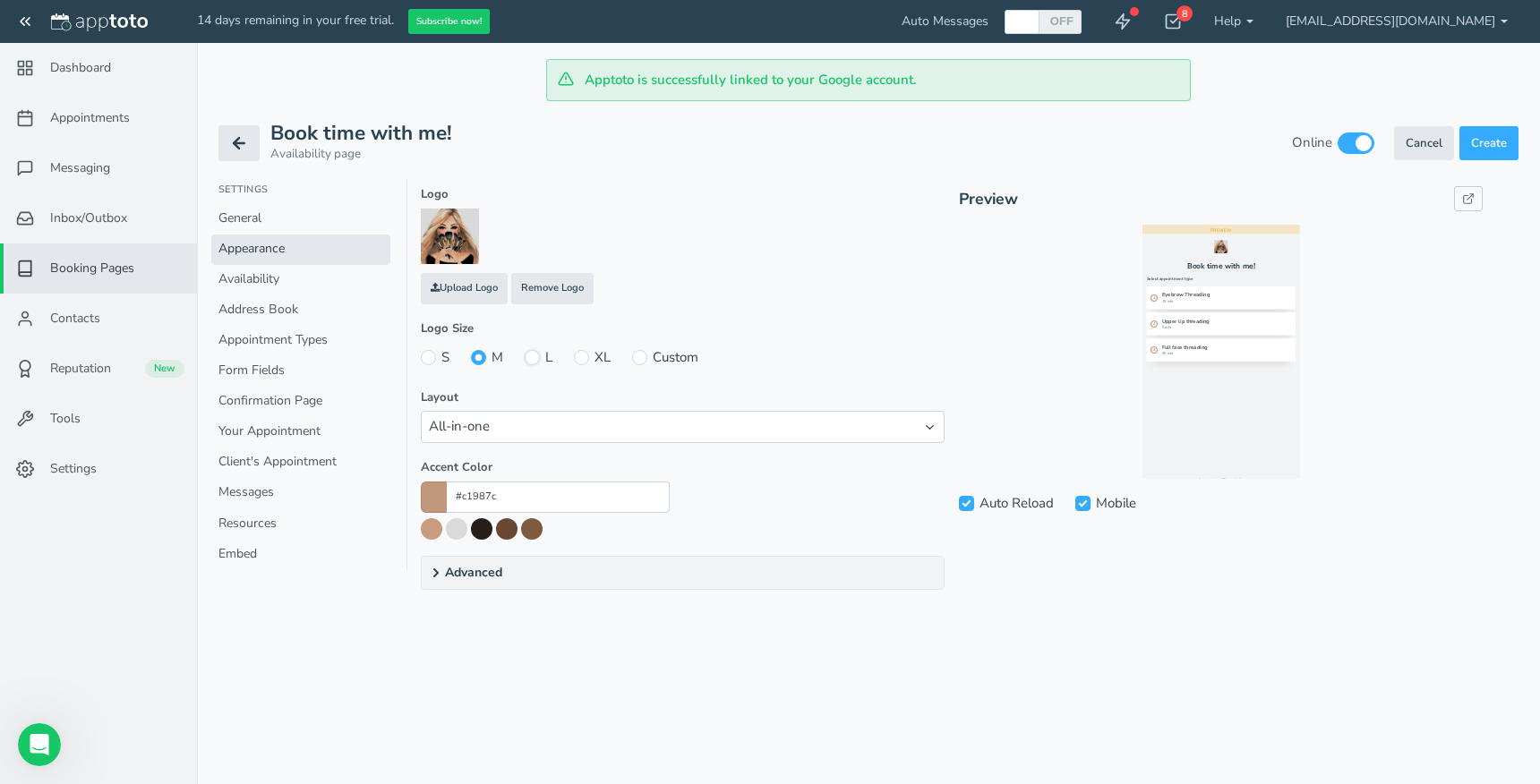
click at [531, 357] on input "L" at bounding box center [532, 357] width 15 height 15
radio input "true"
radio input "false"
click at [277, 437] on link "Your Appointment" at bounding box center [301, 432] width 179 height 31
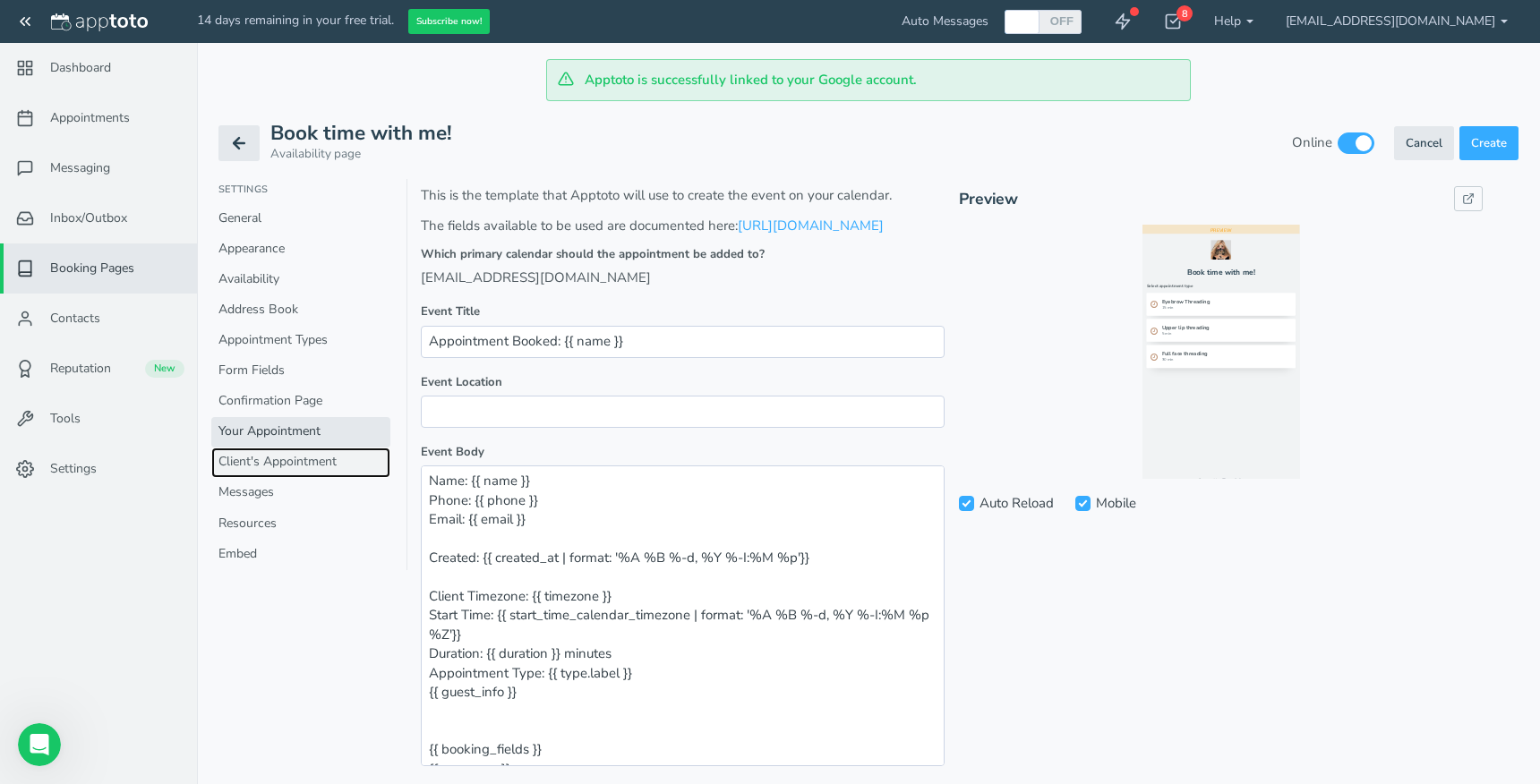
click at [276, 459] on link "Client's Appointment" at bounding box center [301, 463] width 179 height 31
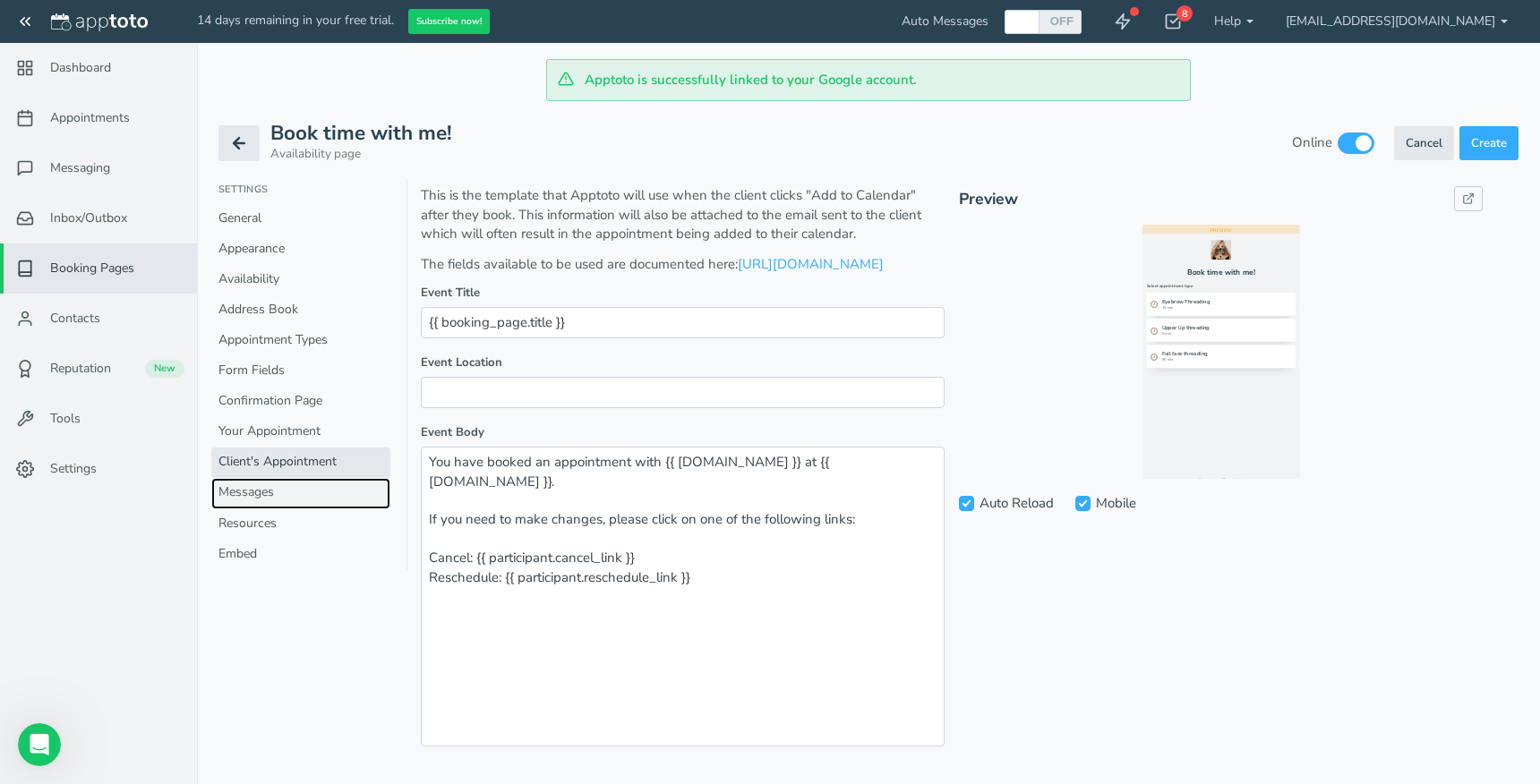
click at [261, 488] on link "Messages" at bounding box center [301, 494] width 179 height 31
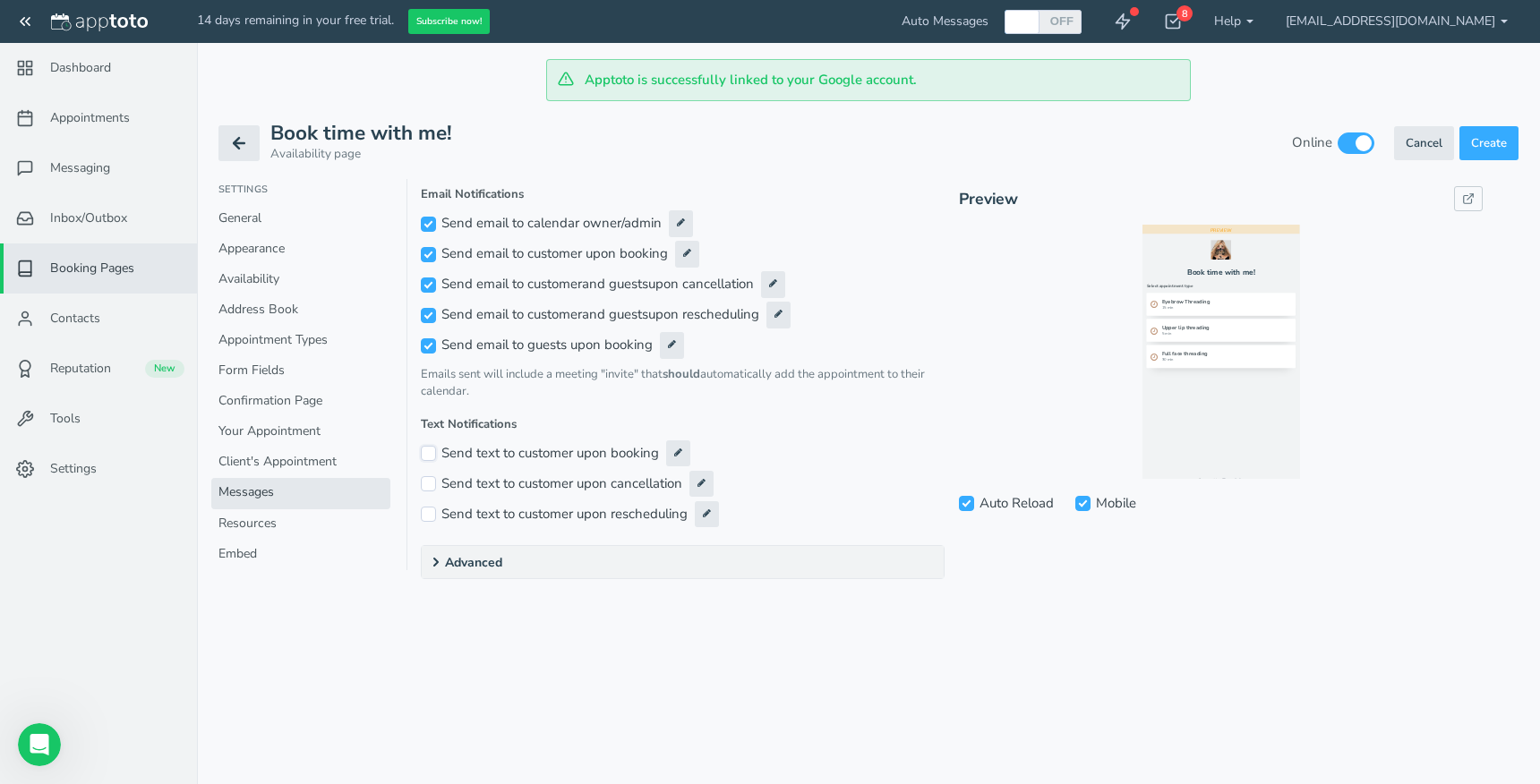
click at [433, 452] on input "Send text to customer upon booking" at bounding box center [428, 453] width 15 height 15
checkbox input "true"
click at [430, 485] on input "Send text to customer upon cancellation" at bounding box center [428, 484] width 15 height 15
checkbox input "true"
click at [431, 516] on input "Send text to customer upon rescheduling" at bounding box center [428, 514] width 15 height 15
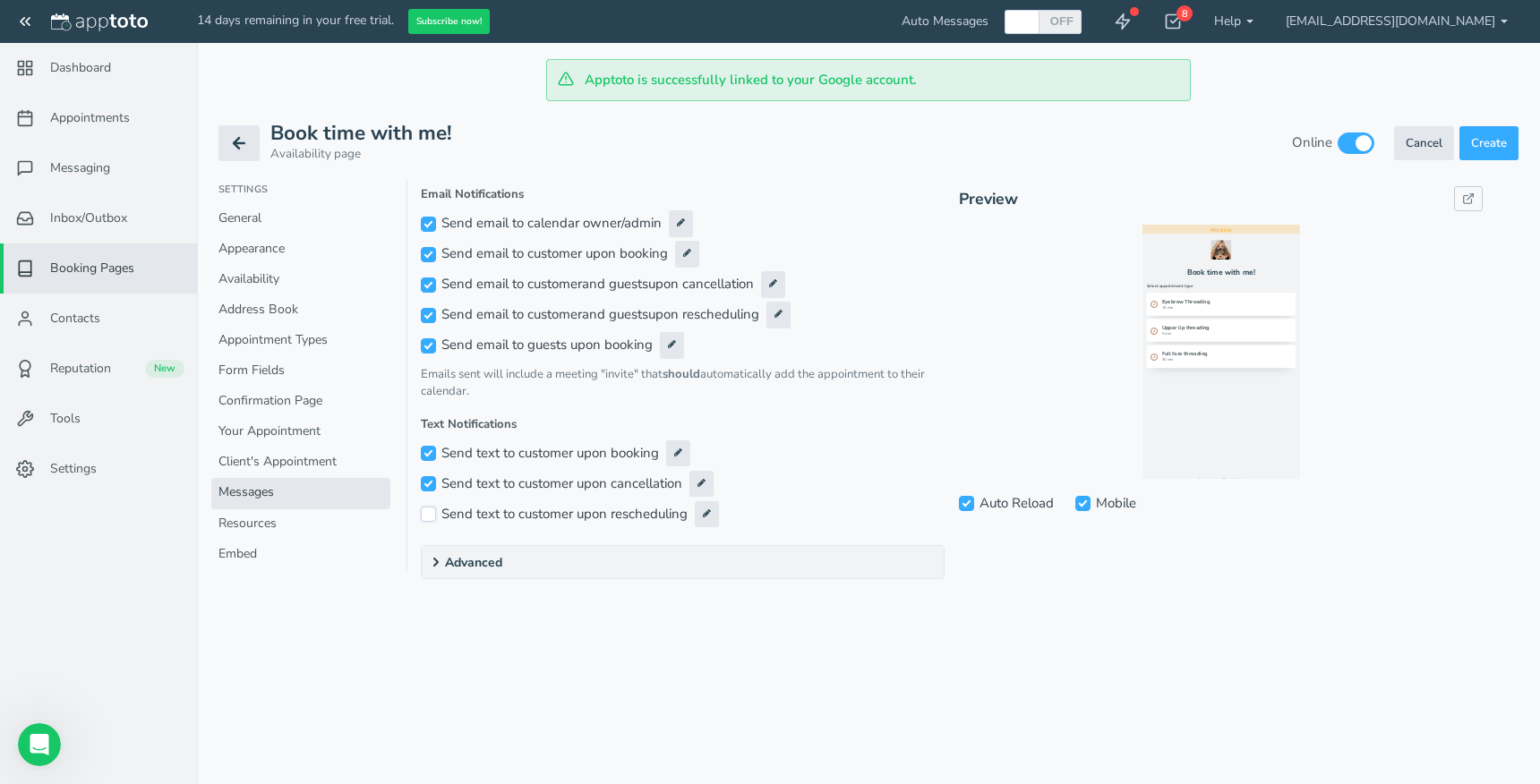
checkbox input "true"
click at [431, 564] on icon at bounding box center [436, 562] width 15 height 15
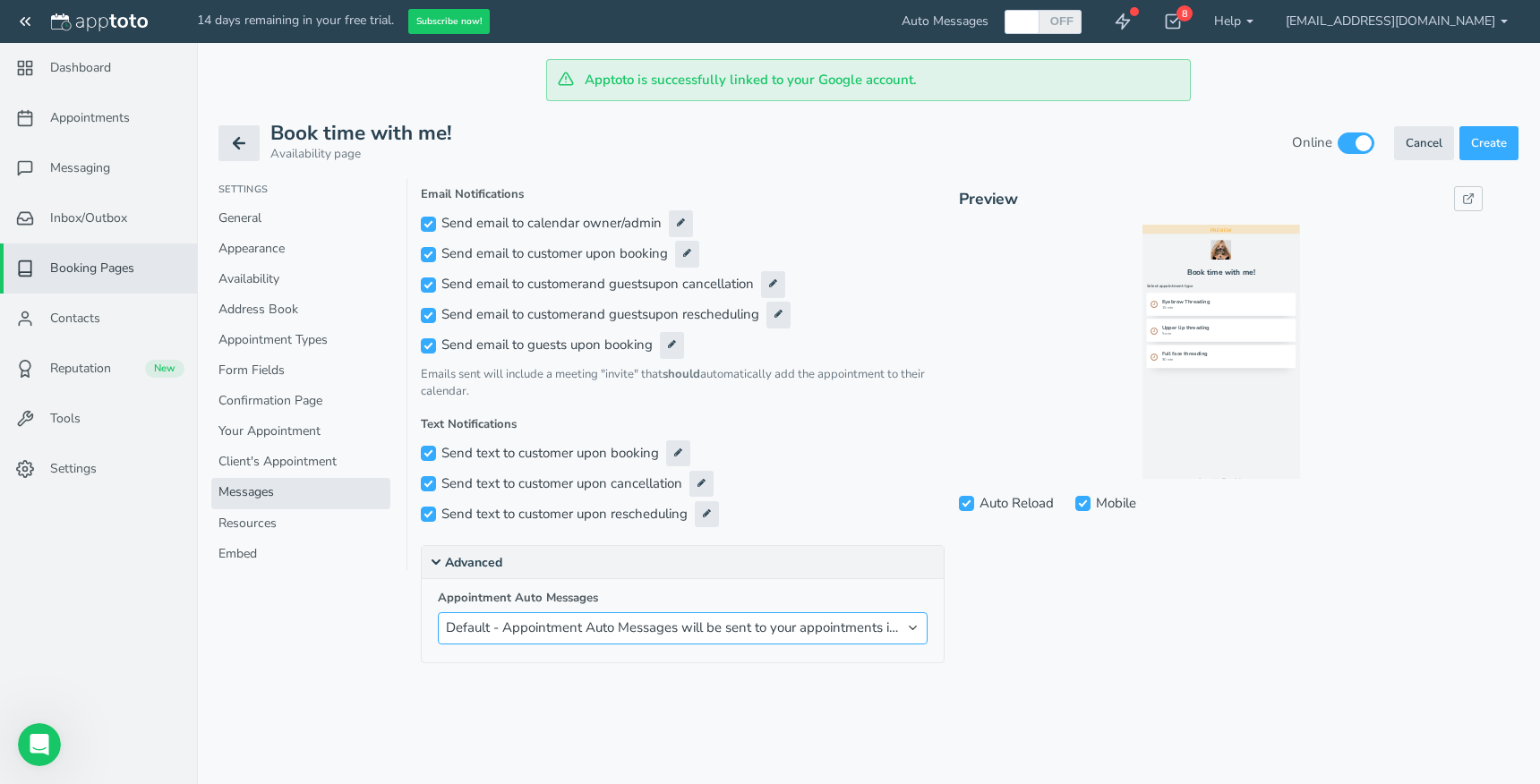
click at [507, 628] on select "Default - Appointment Auto Messages will be sent to your appointments if they a…" at bounding box center [683, 628] width 489 height 32
click at [277, 529] on link "Resources" at bounding box center [301, 525] width 179 height 31
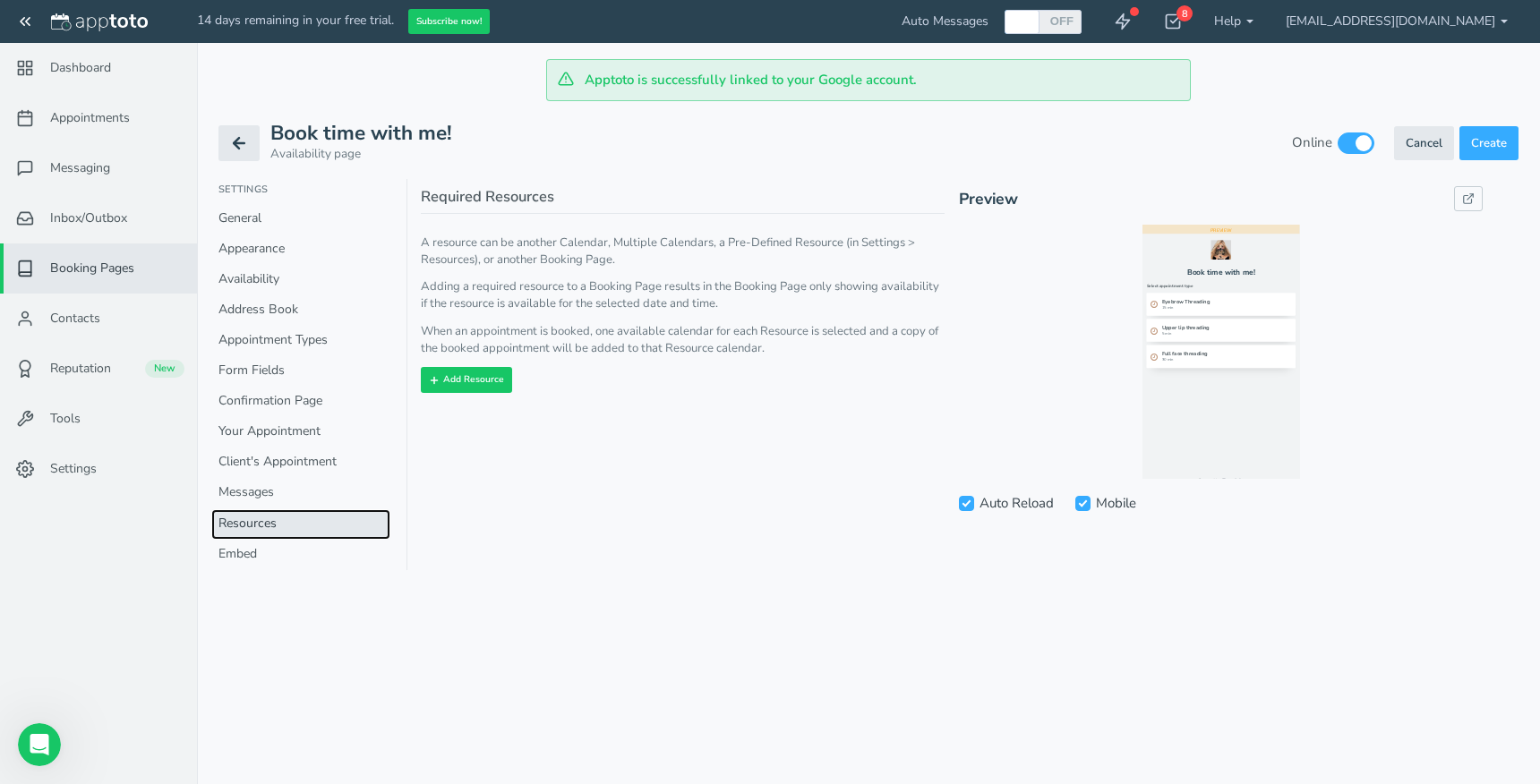
click at [277, 529] on link "Resources" at bounding box center [301, 525] width 179 height 31
click at [257, 555] on link "Embed" at bounding box center [301, 556] width 179 height 31
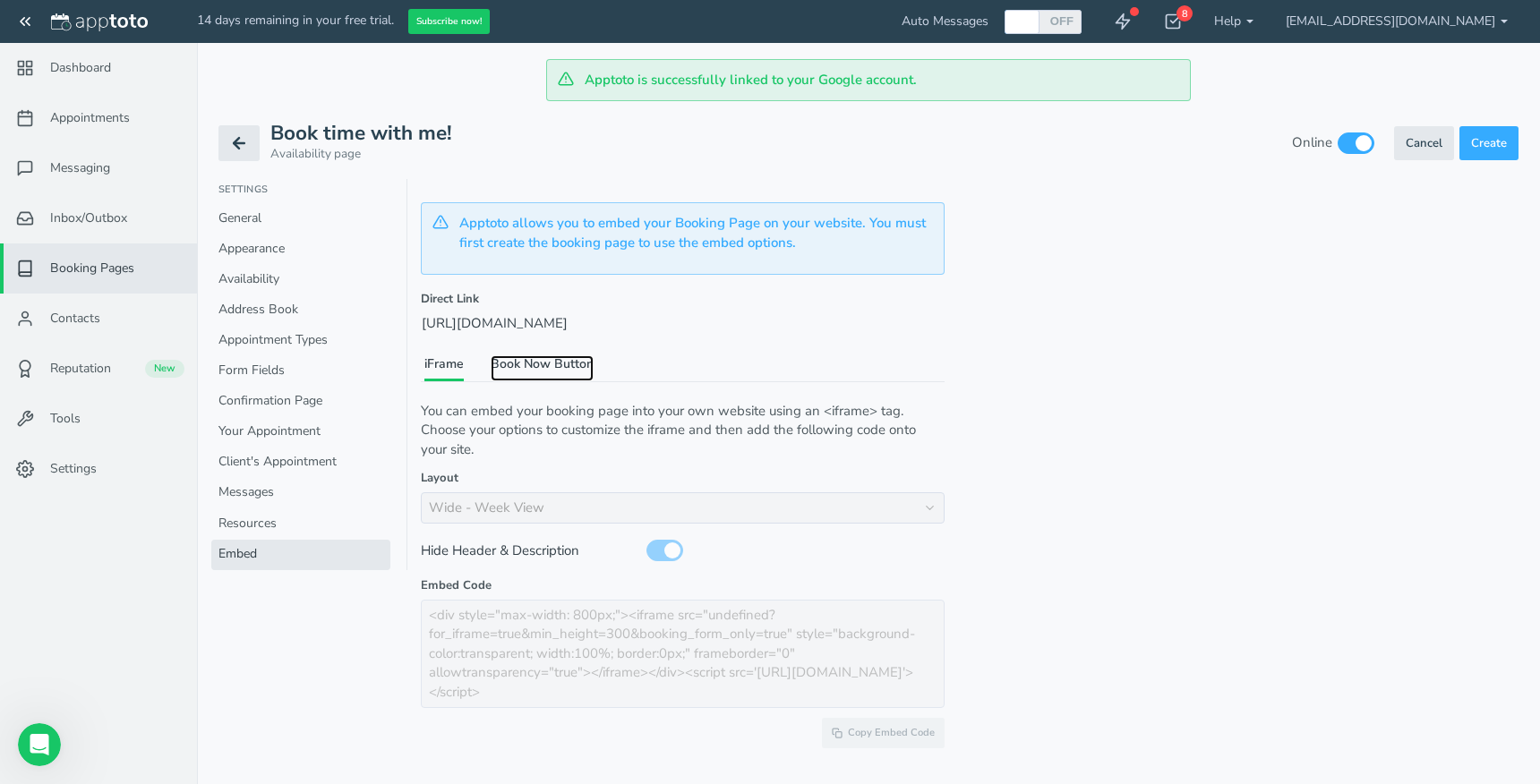
click at [532, 369] on link "Book Now Button" at bounding box center [542, 368] width 103 height 26
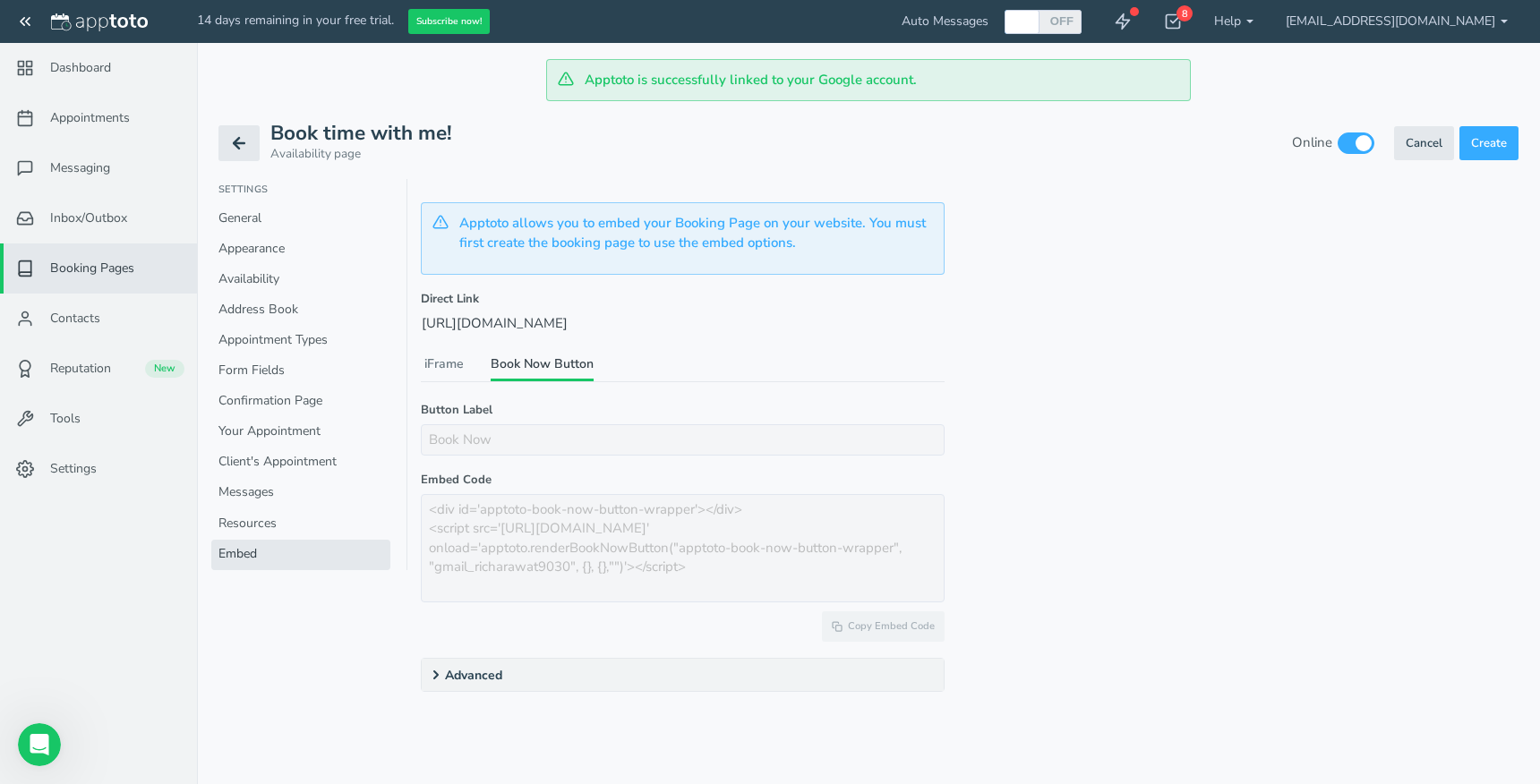
click at [441, 680] on icon at bounding box center [436, 675] width 15 height 15
click at [434, 373] on link "iFrame" at bounding box center [443, 368] width 39 height 26
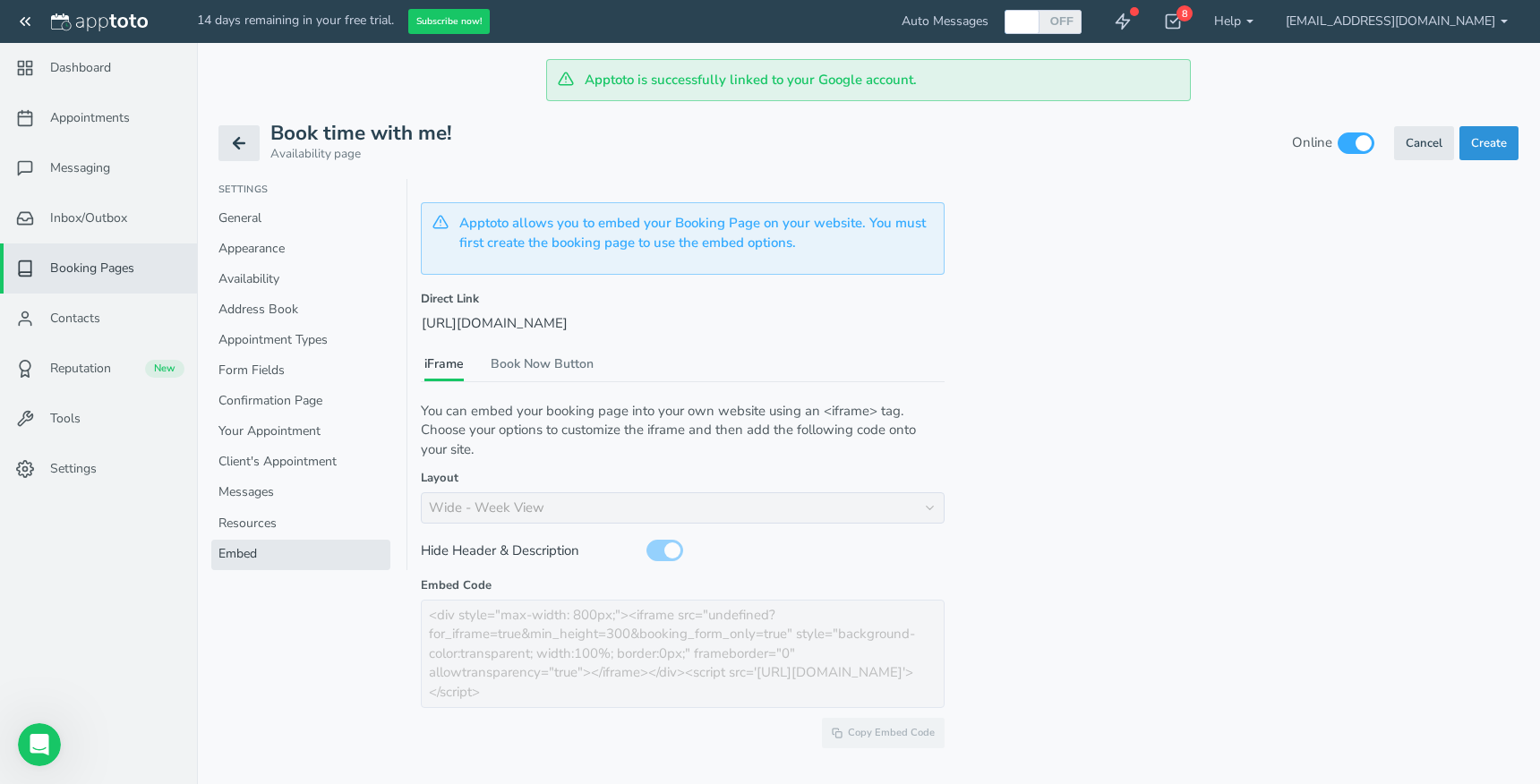
click at [1504, 148] on span "Create" at bounding box center [1489, 143] width 36 height 16
checkbox input "false"
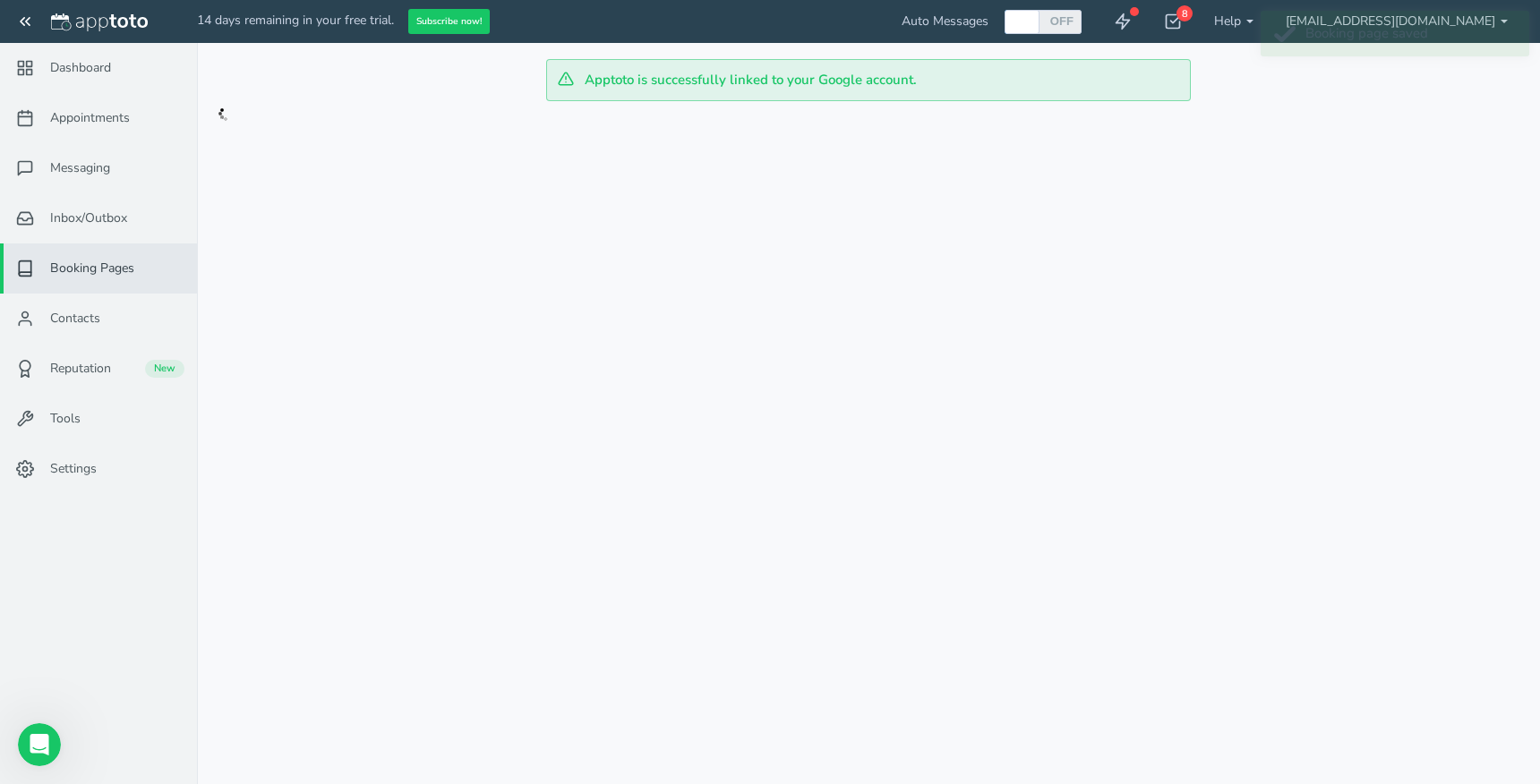
checkbox input "true"
type input "Book time with me!"
type input "gmail_richarawat9030"
checkbox input "true"
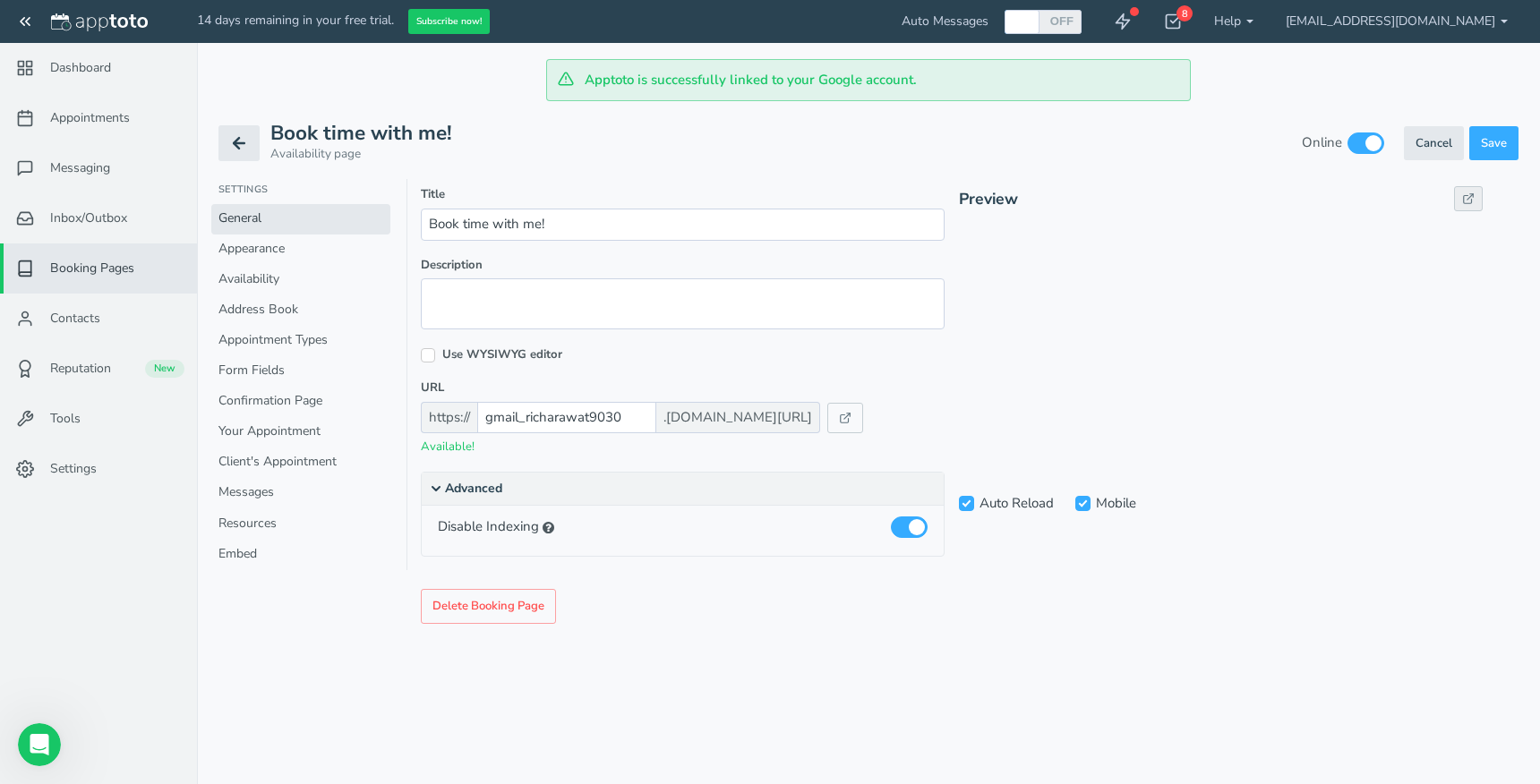
click at [1468, 198] on use at bounding box center [1468, 198] width 10 height 10
click at [80, 315] on span "Contacts" at bounding box center [74, 319] width 50 height 18
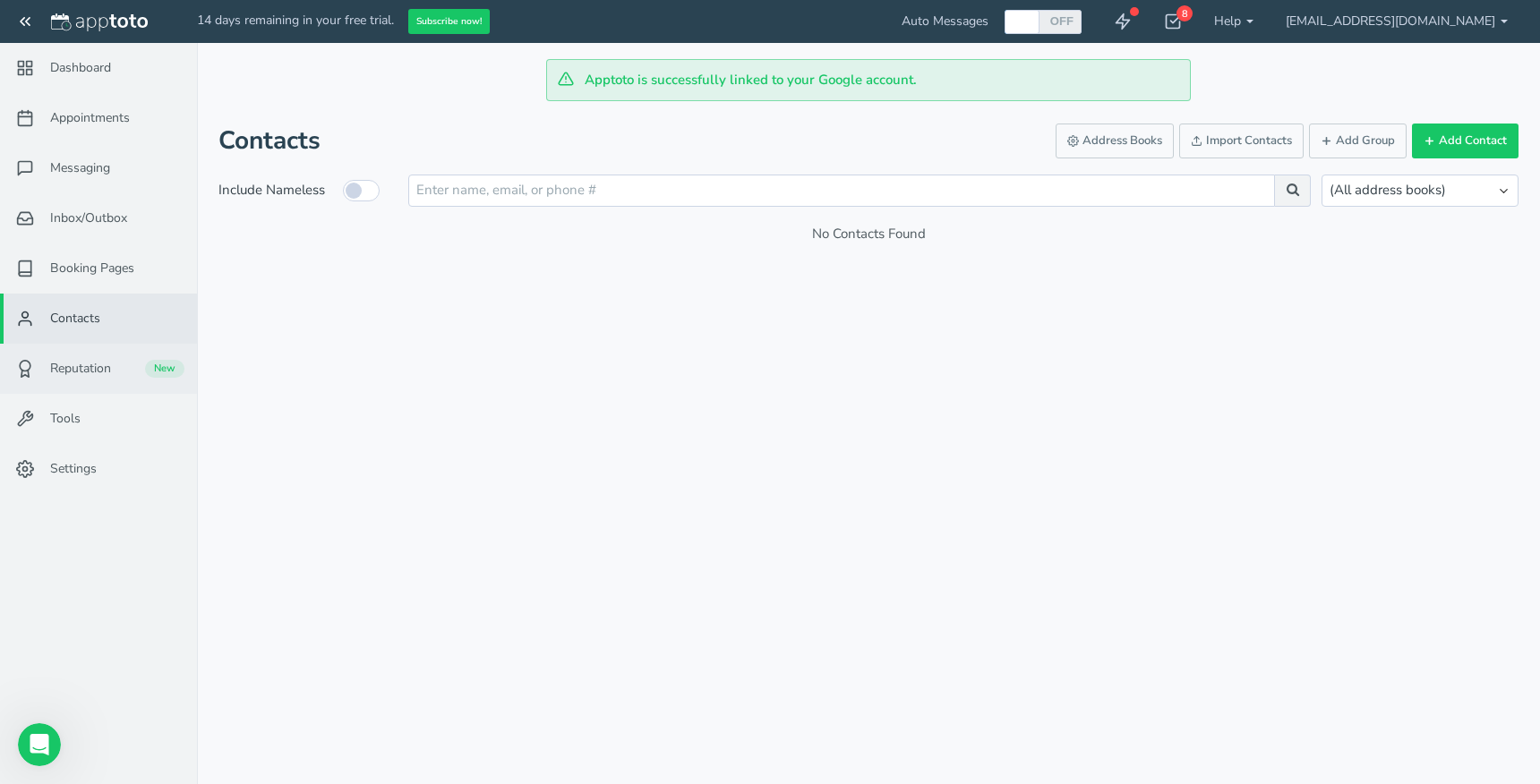
click at [83, 365] on span "Reputation" at bounding box center [80, 369] width 61 height 18
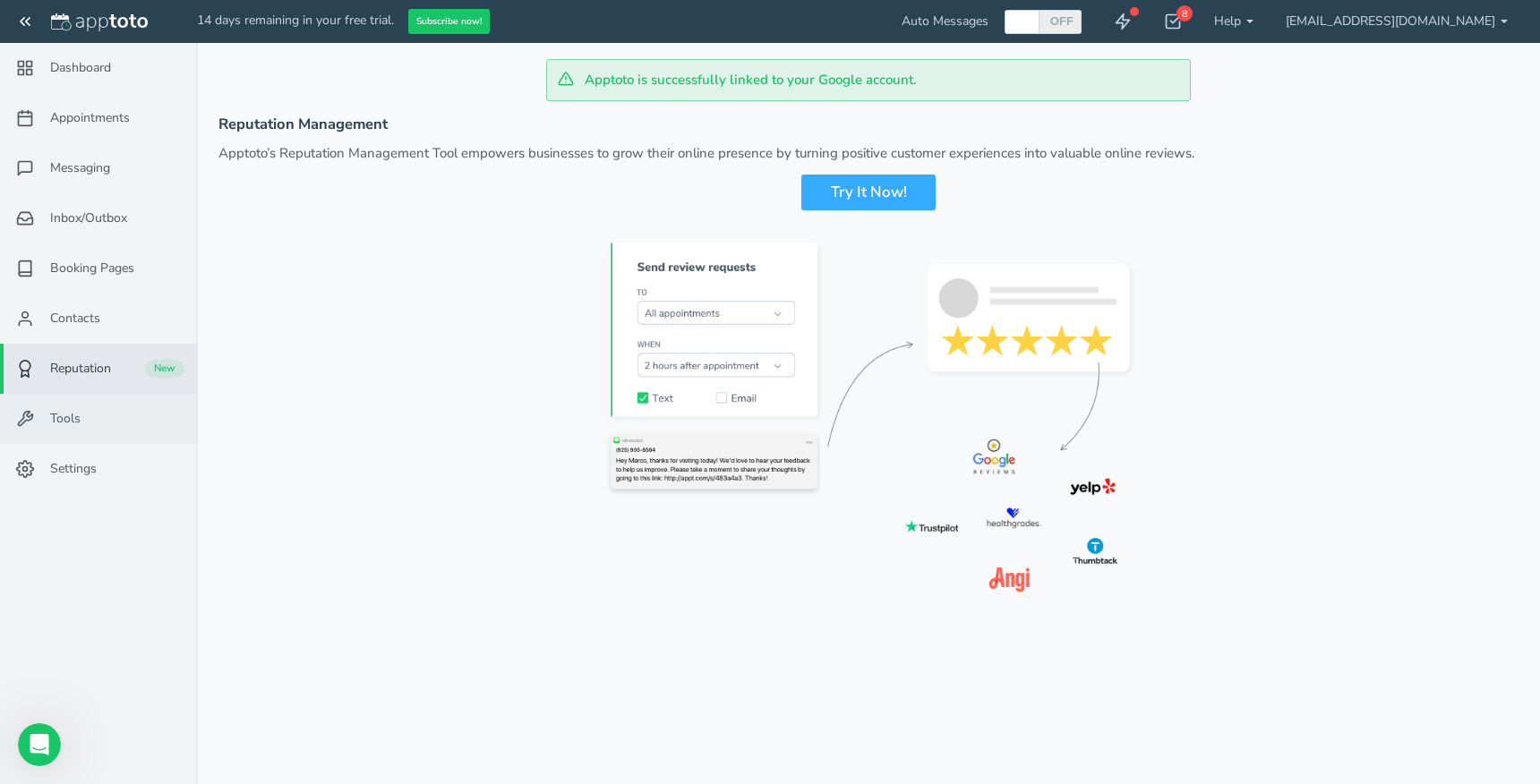
click at [81, 419] on link "Tools" at bounding box center [98, 419] width 197 height 50
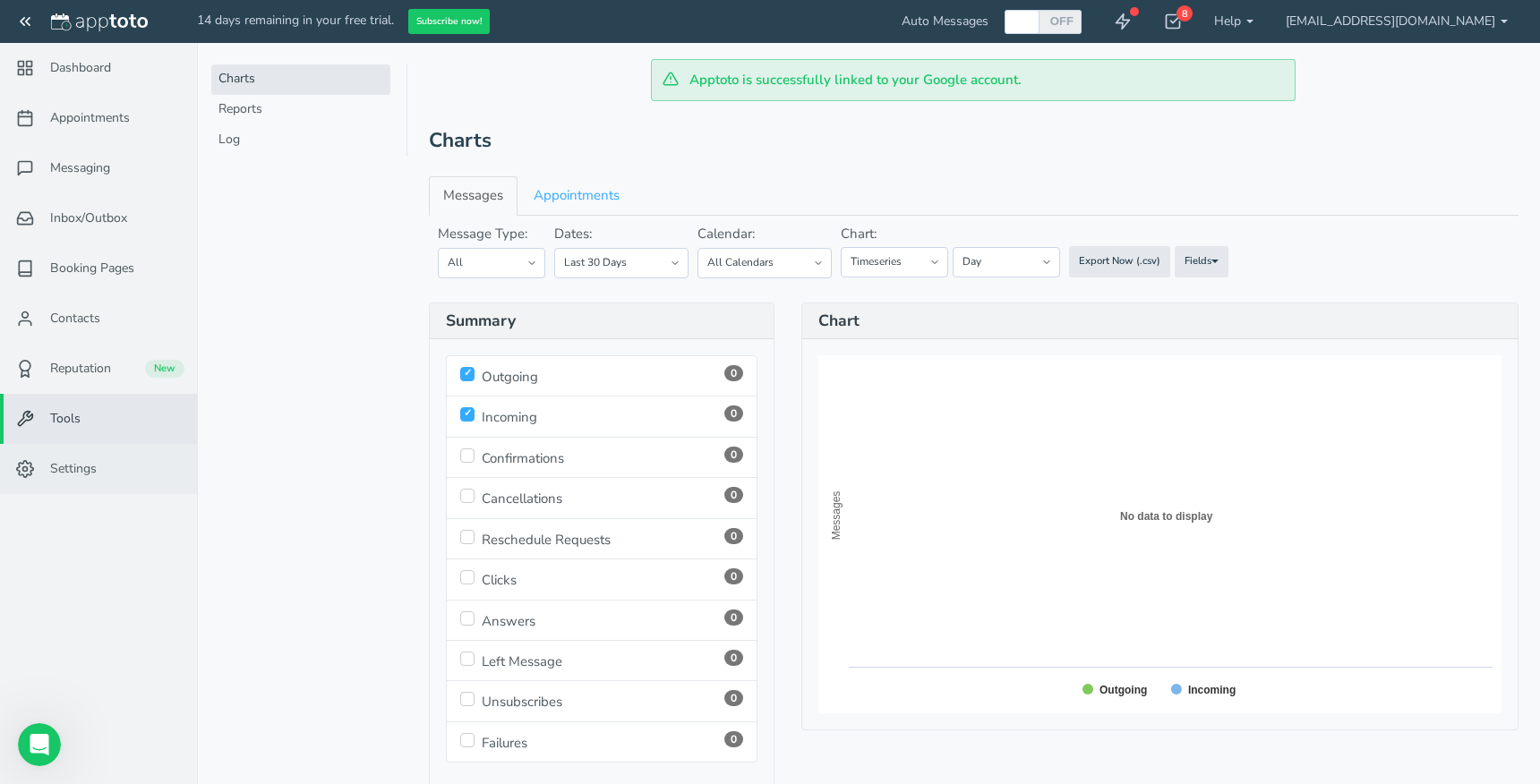
click at [88, 469] on span "Settings" at bounding box center [73, 469] width 46 height 18
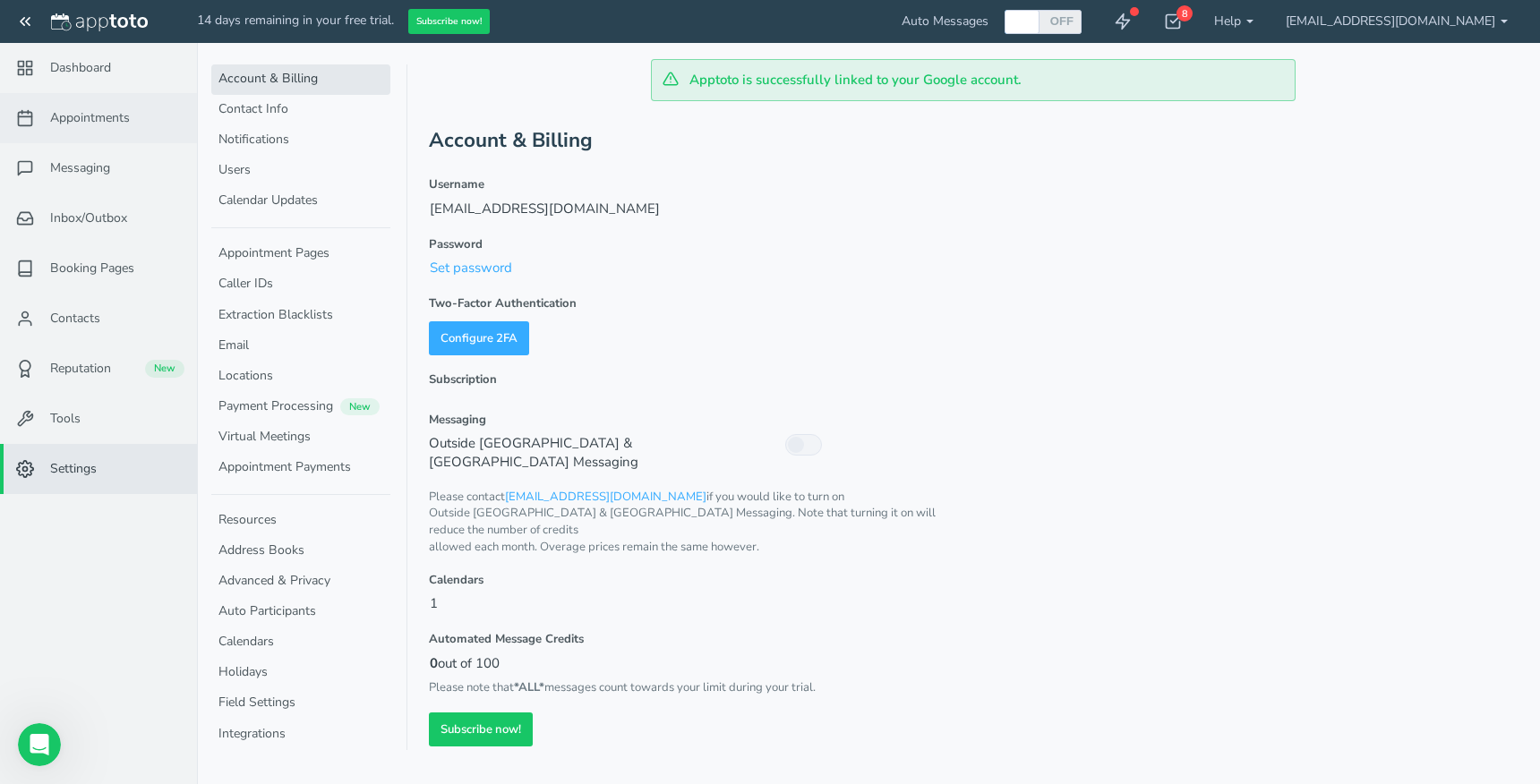
click at [62, 118] on span "Appointments" at bounding box center [90, 119] width 80 height 18
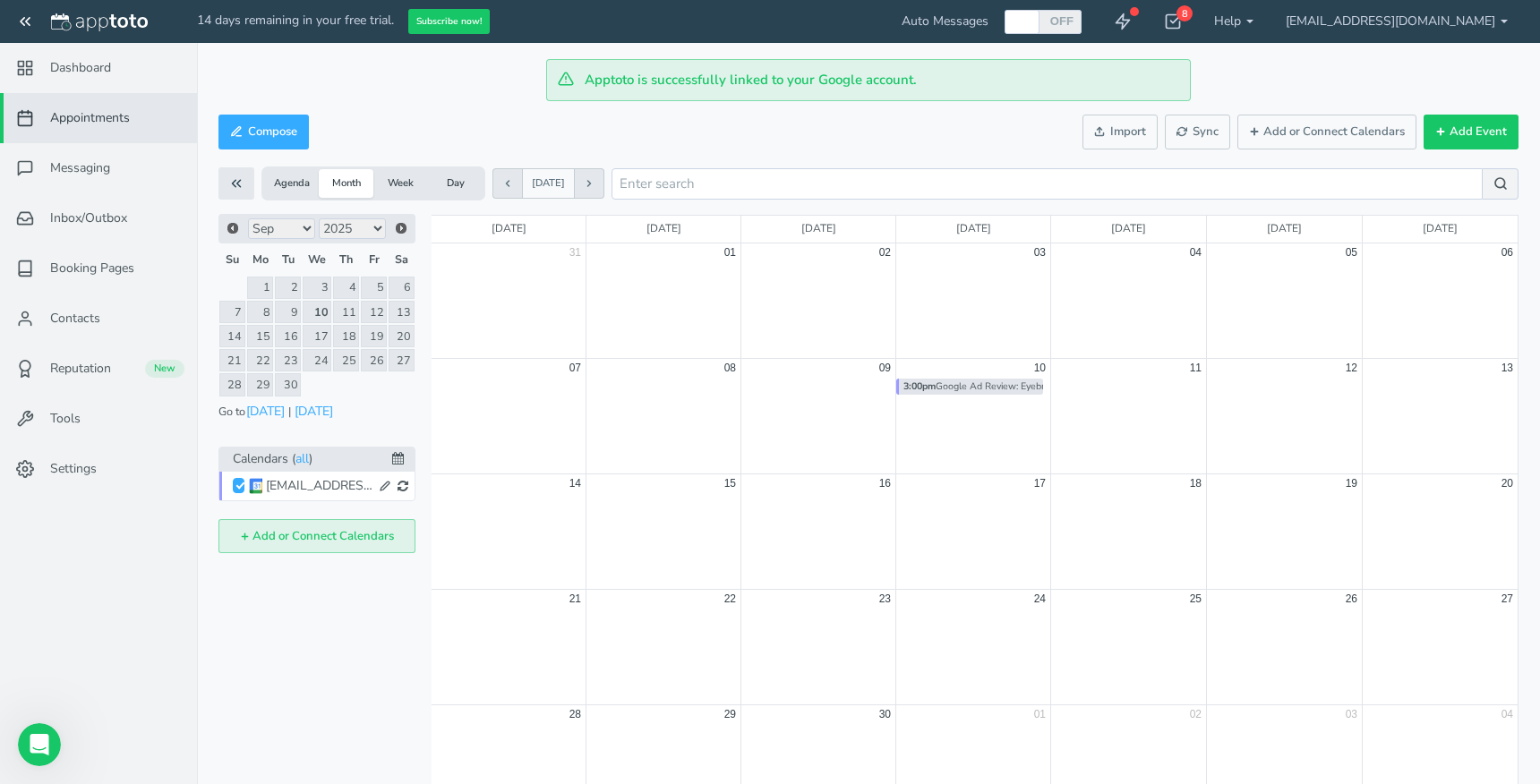
click at [281, 545] on button "Add or Connect Calendars" at bounding box center [316, 537] width 197 height 35
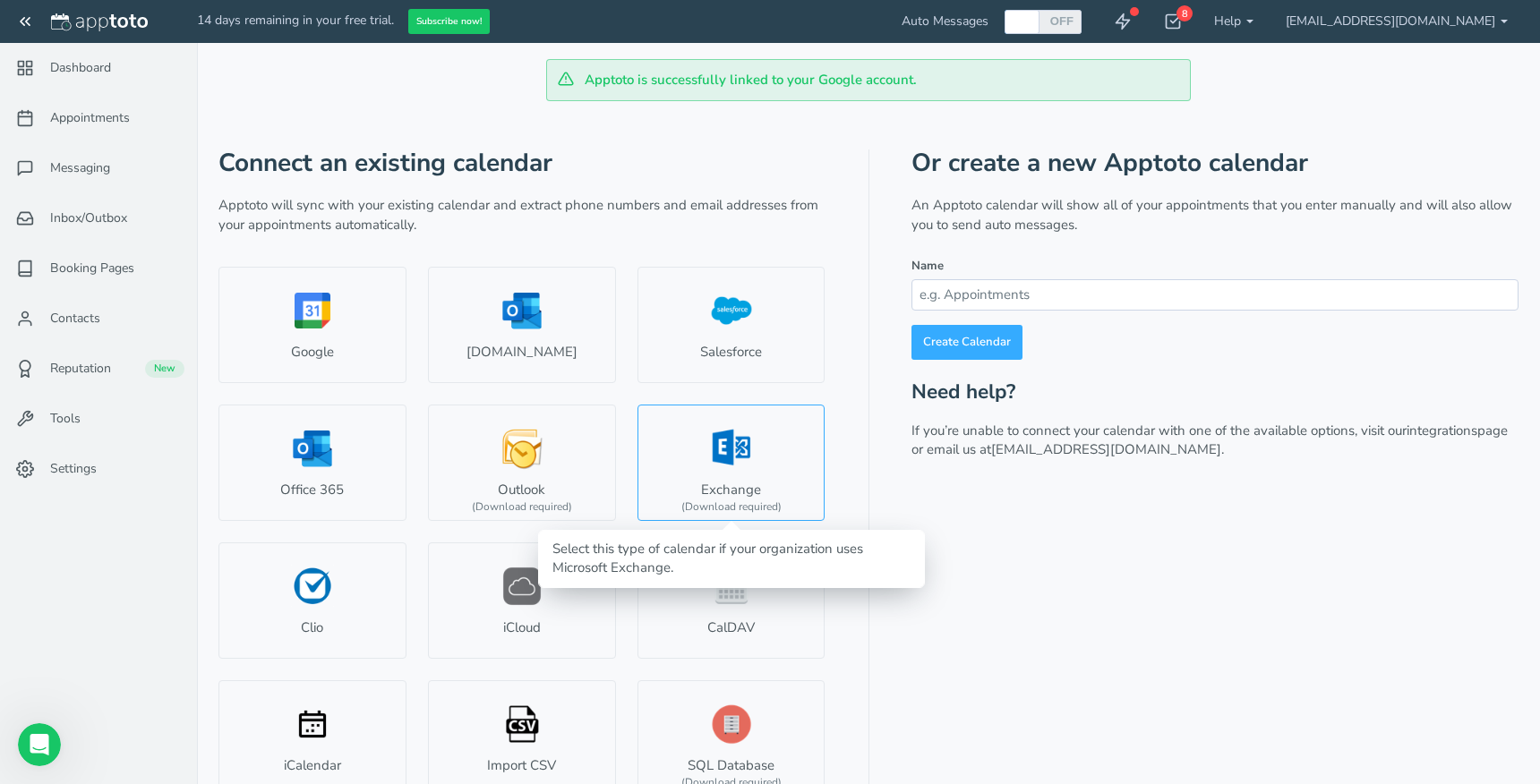
scroll to position [44, 0]
